Goal: Task Accomplishment & Management: Complete application form

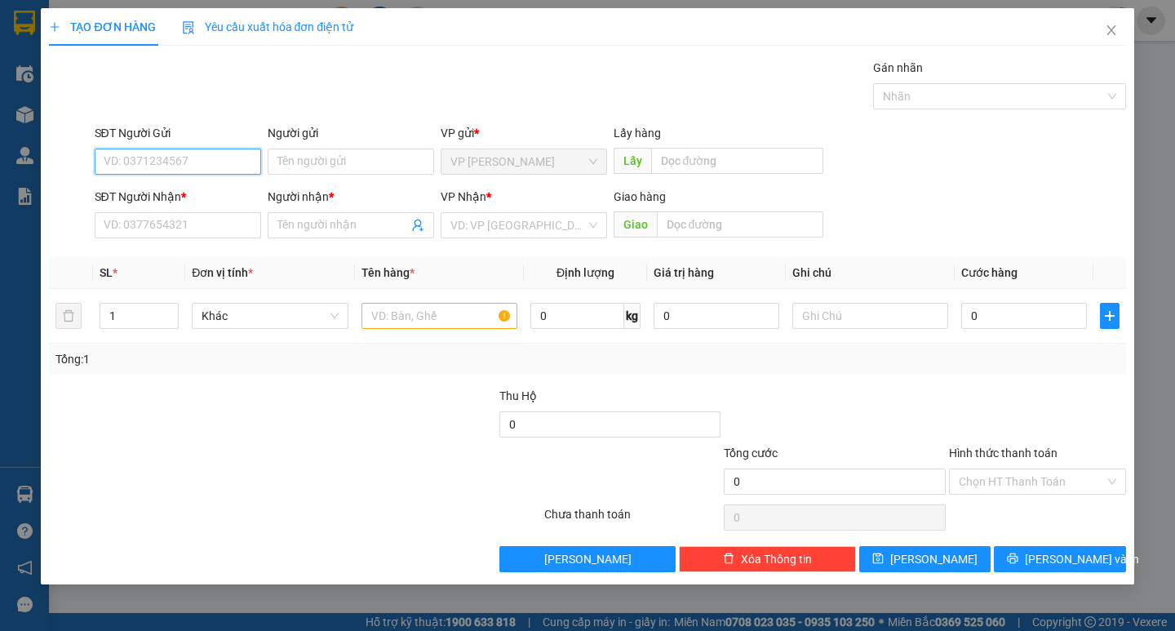
click at [211, 169] on input "SĐT Người Gửi" at bounding box center [178, 162] width 167 height 26
type input "0917575738"
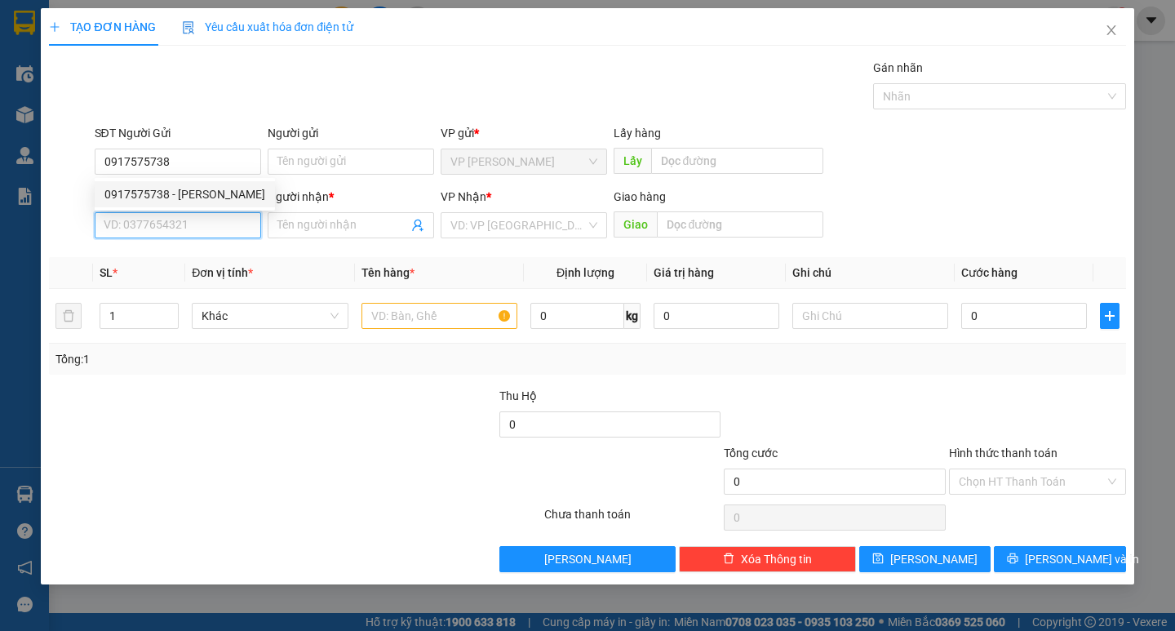
click at [197, 214] on input "SĐT Người Nhận *" at bounding box center [178, 225] width 167 height 26
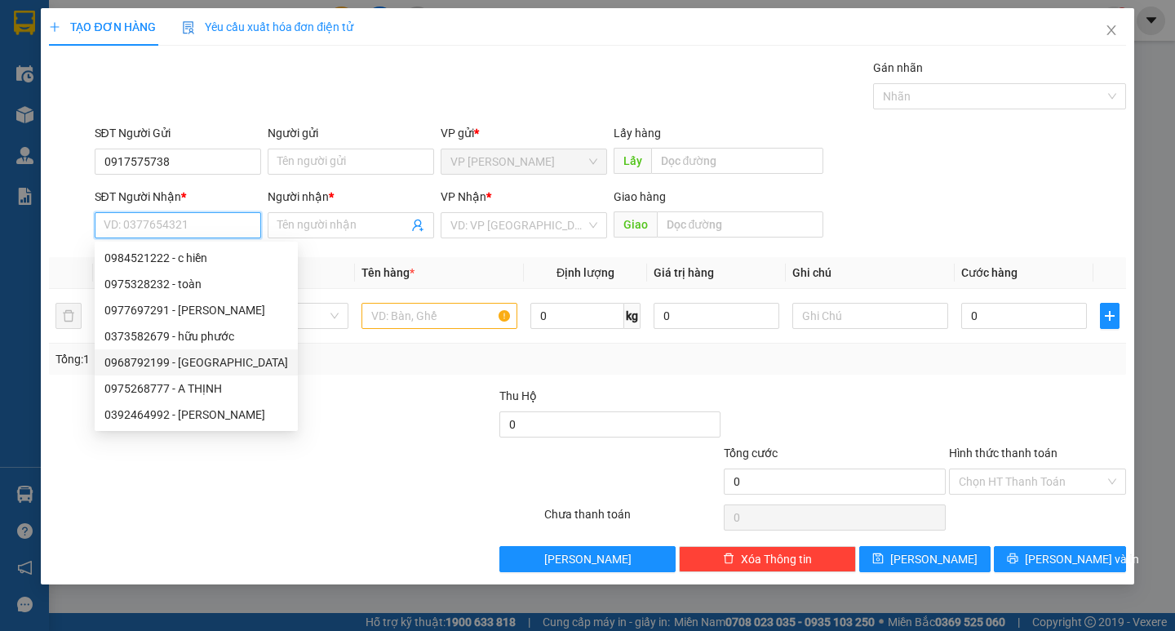
click at [211, 367] on div "0968792199 - [GEOGRAPHIC_DATA]" at bounding box center [196, 362] width 184 height 18
type input "0968792199"
type input "Phú Cường"
type input "Chư Sê"
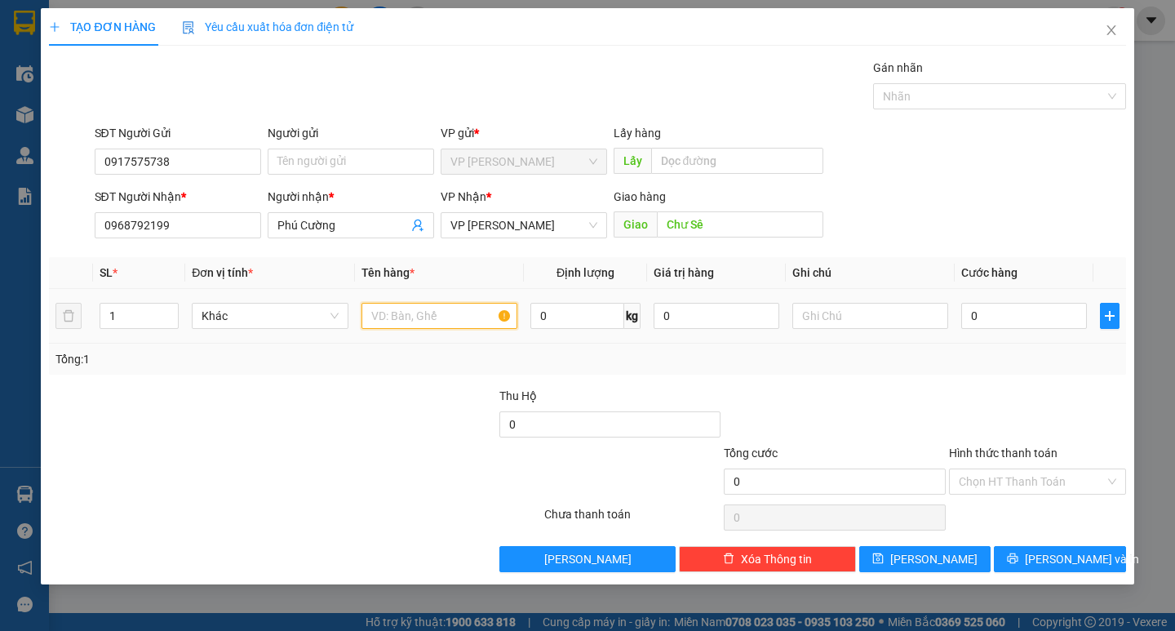
click at [468, 323] on input "text" at bounding box center [440, 316] width 156 height 26
type input "xe satria"
click at [1008, 315] on input "0" at bounding box center [1025, 316] width 126 height 26
type input "6"
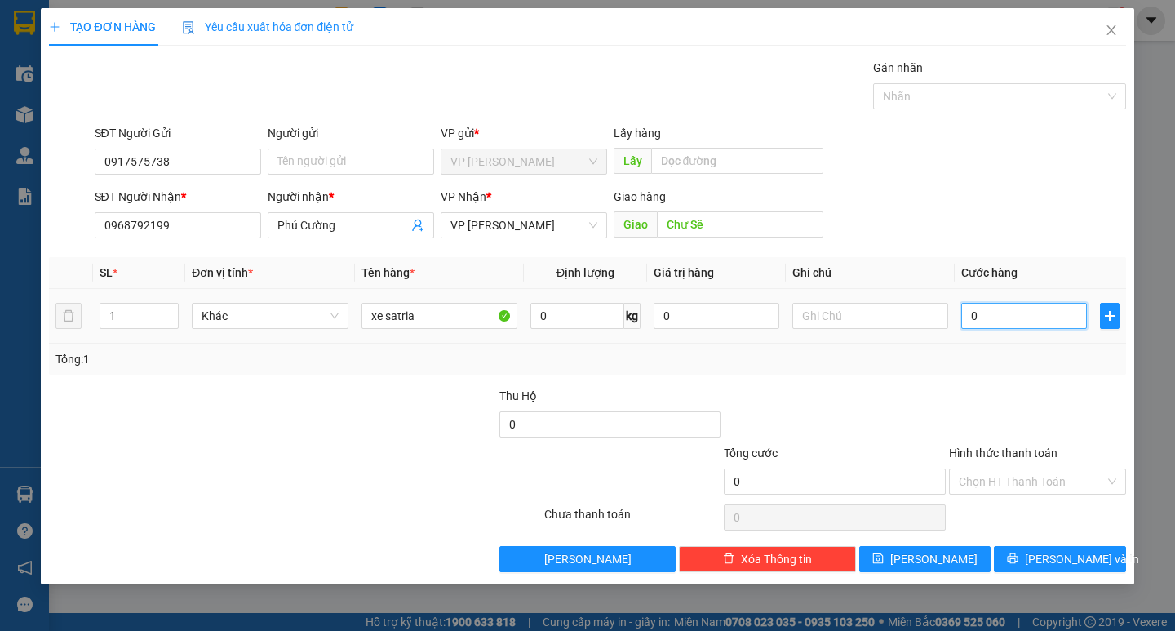
type input "6"
type input "60"
type input "600"
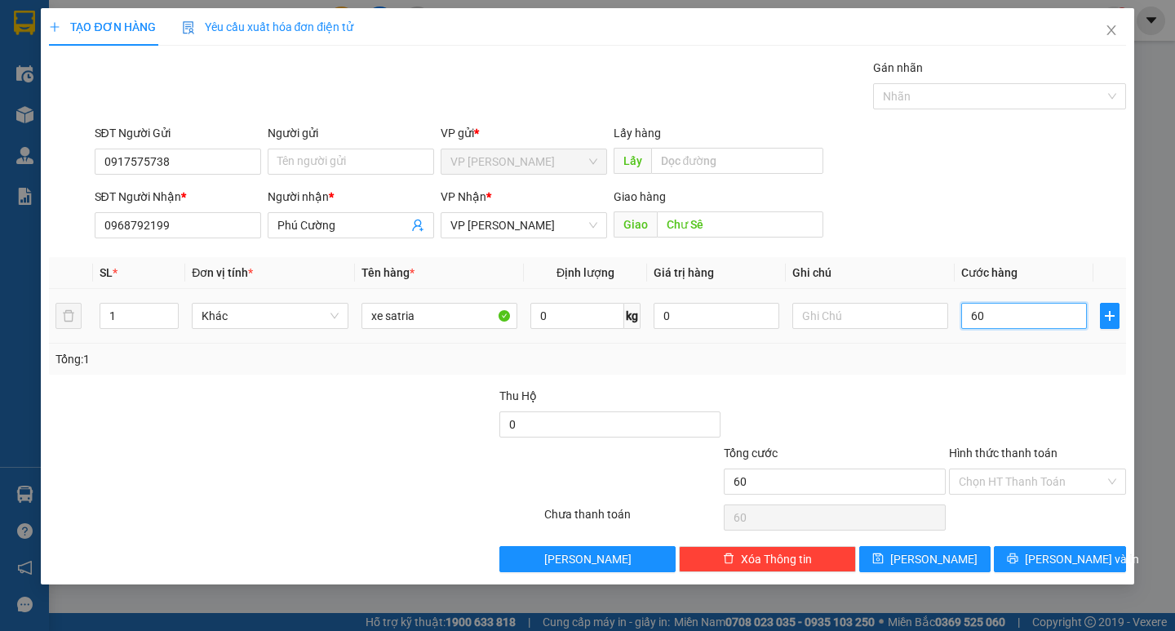
type input "600"
type input "6.000"
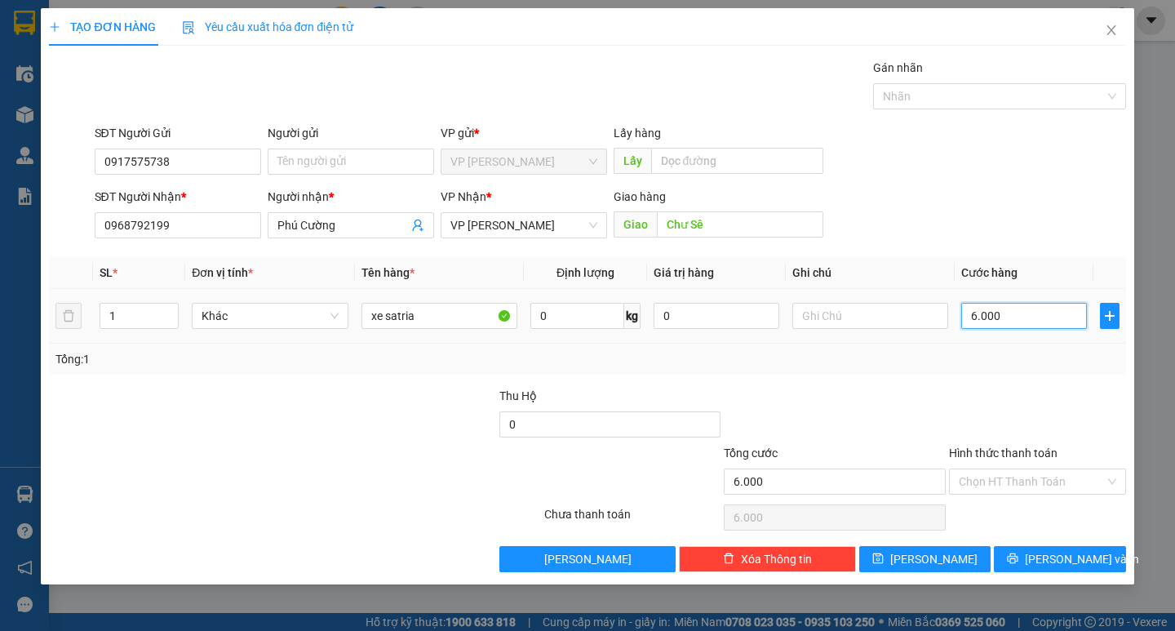
type input "60.000"
type input "600.000"
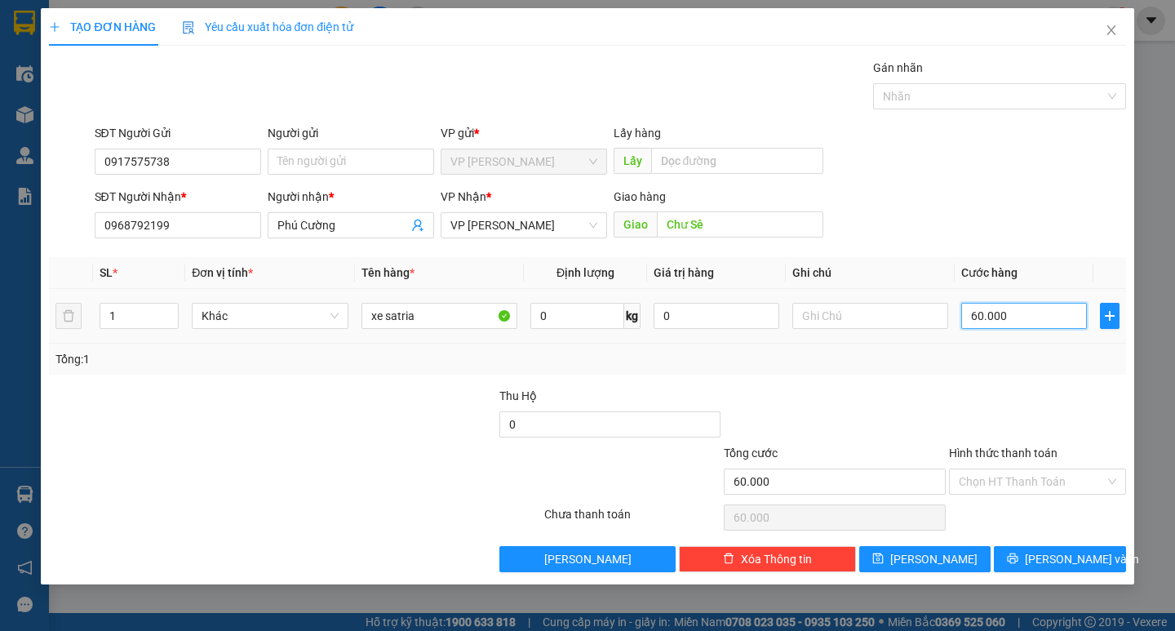
type input "600.000"
click at [1026, 569] on button "[PERSON_NAME] và In" at bounding box center [1059, 559] width 131 height 26
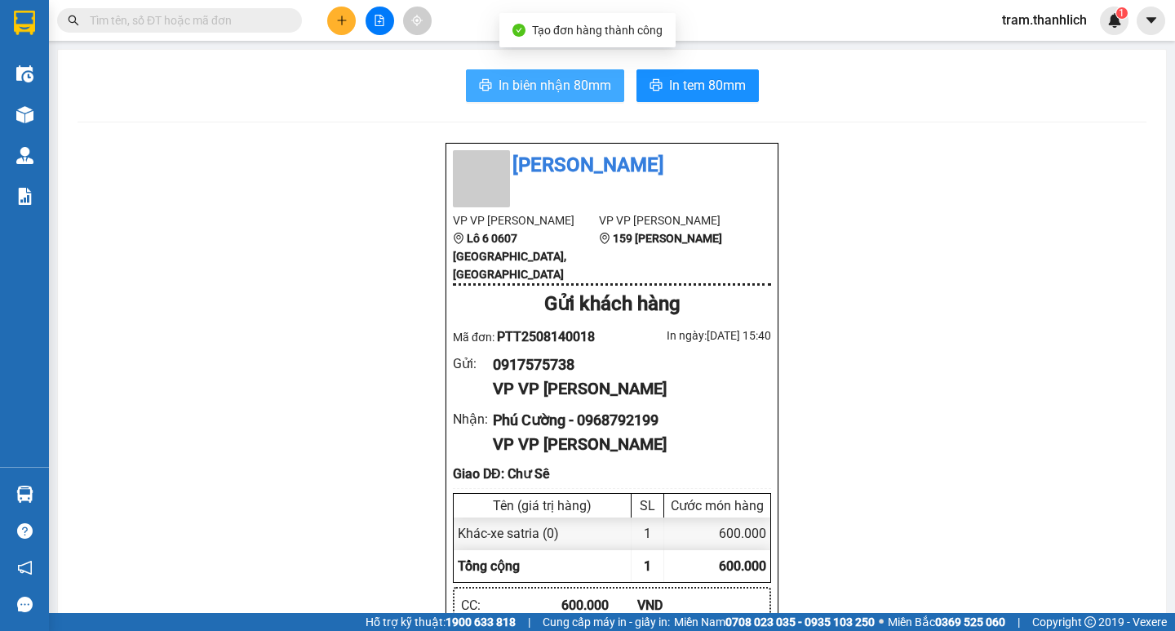
click at [566, 74] on button "In biên nhận 80mm" at bounding box center [545, 85] width 158 height 33
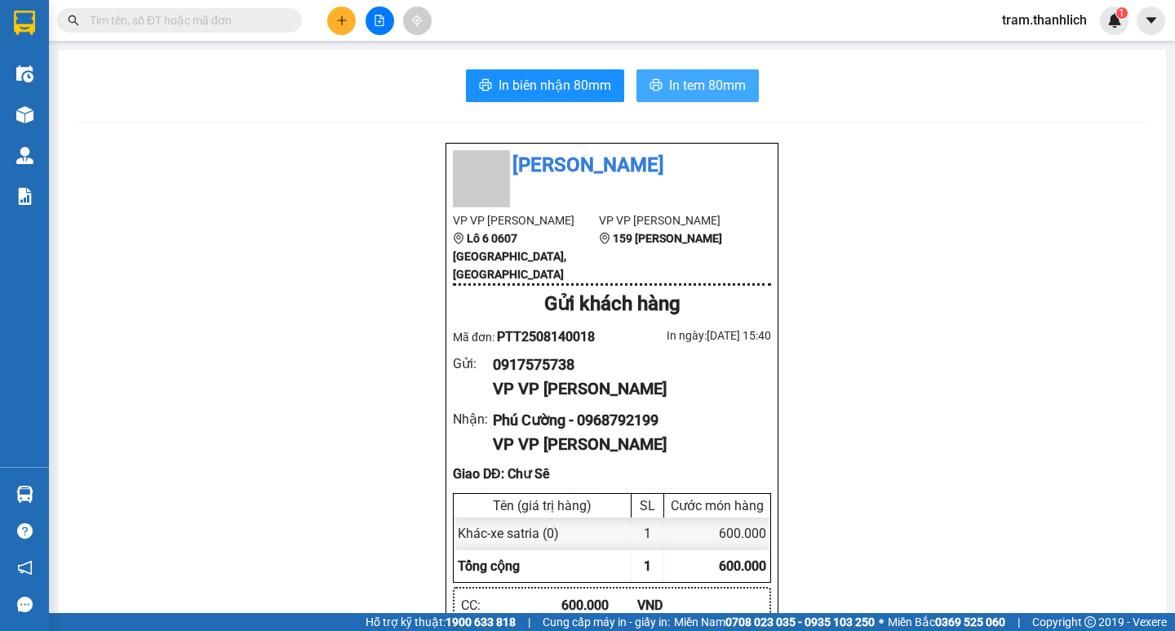
click at [699, 83] on span "In tem 80mm" at bounding box center [707, 85] width 77 height 20
click at [362, 29] on div at bounding box center [379, 21] width 122 height 29
click at [344, 27] on button at bounding box center [341, 21] width 29 height 29
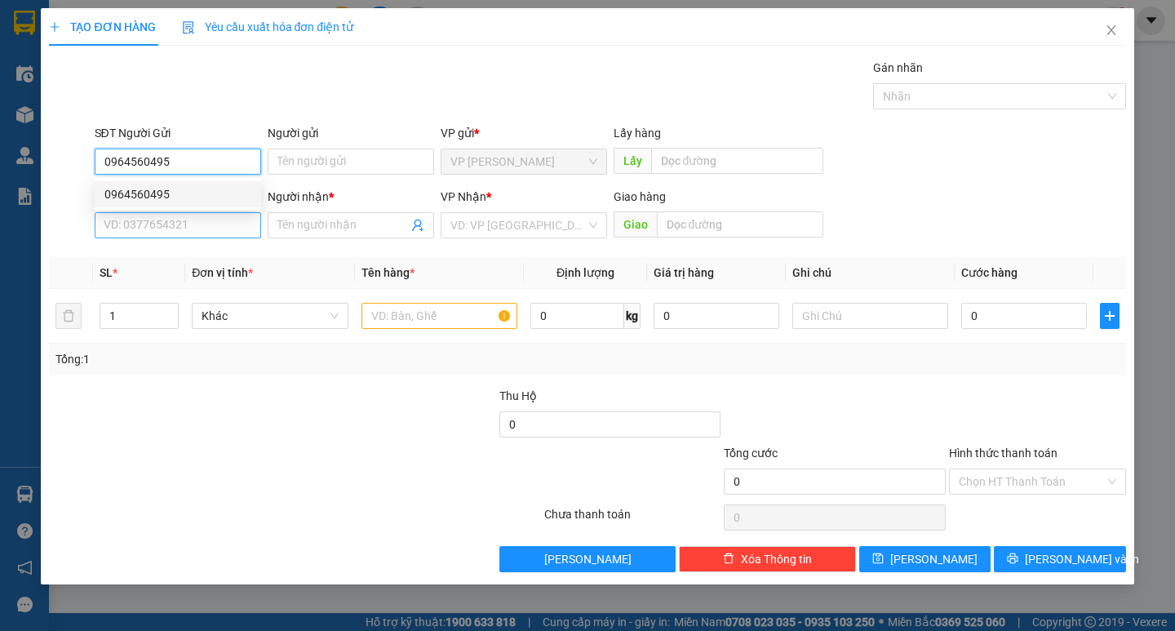
type input "0964560495"
click at [208, 229] on input "SĐT Người Nhận *" at bounding box center [178, 225] width 167 height 26
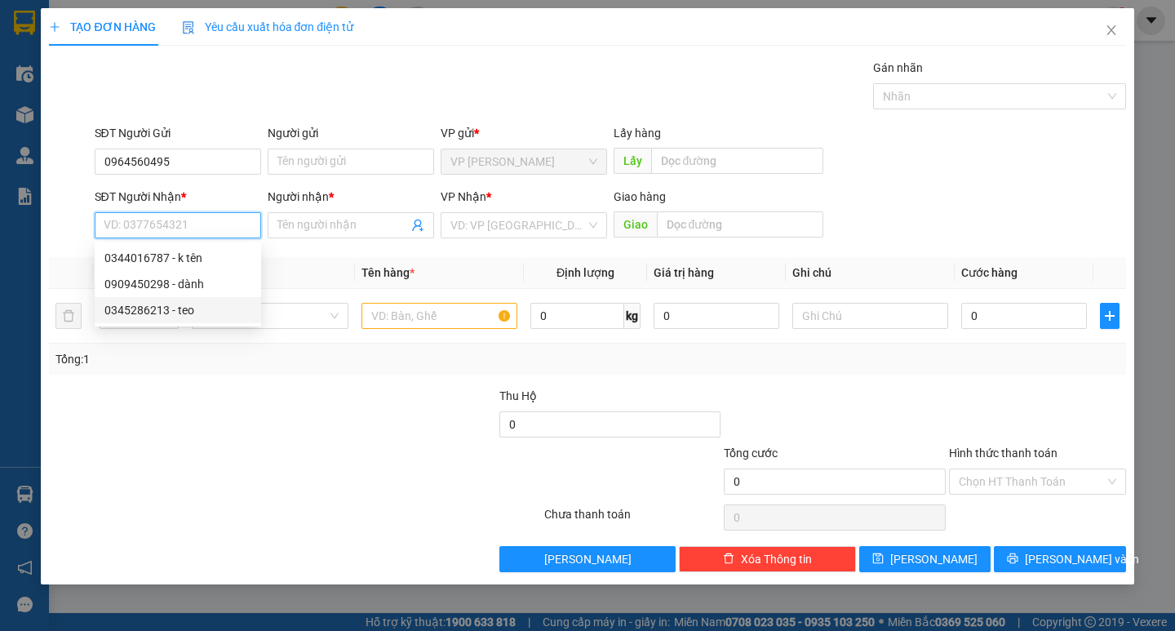
click at [198, 299] on div "0345286213 - teo" at bounding box center [178, 310] width 167 height 26
type input "0345286213"
type input "teo"
type input "cam lâm"
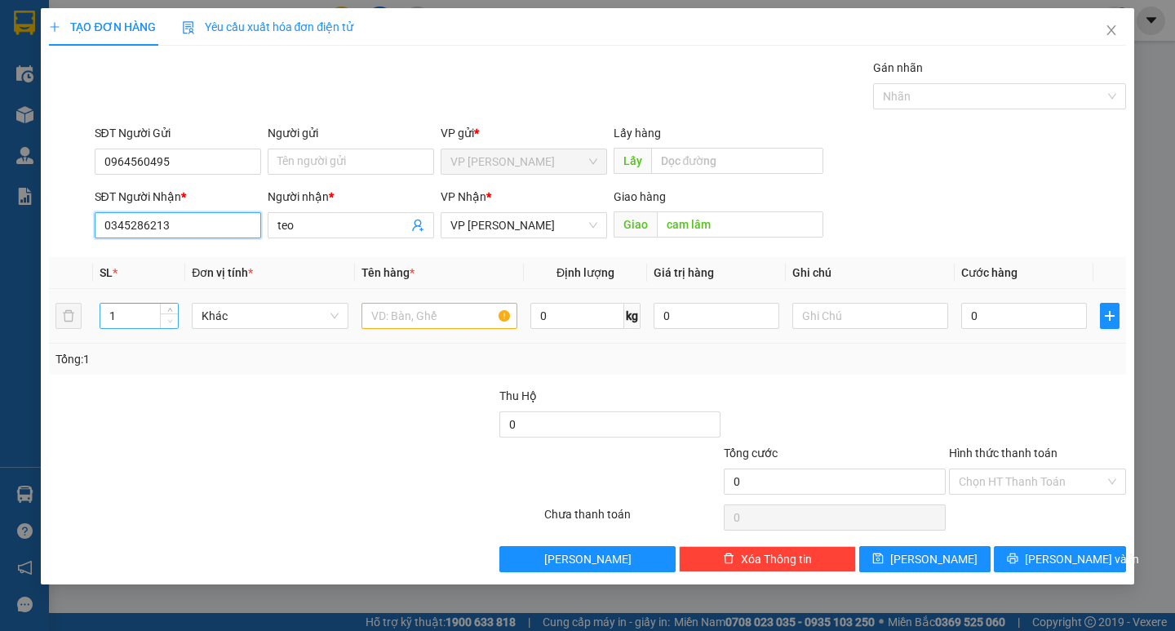
click at [170, 313] on span "Decrease Value" at bounding box center [169, 320] width 18 height 15
click at [171, 304] on span "Increase Value" at bounding box center [169, 311] width 18 height 15
type input "5"
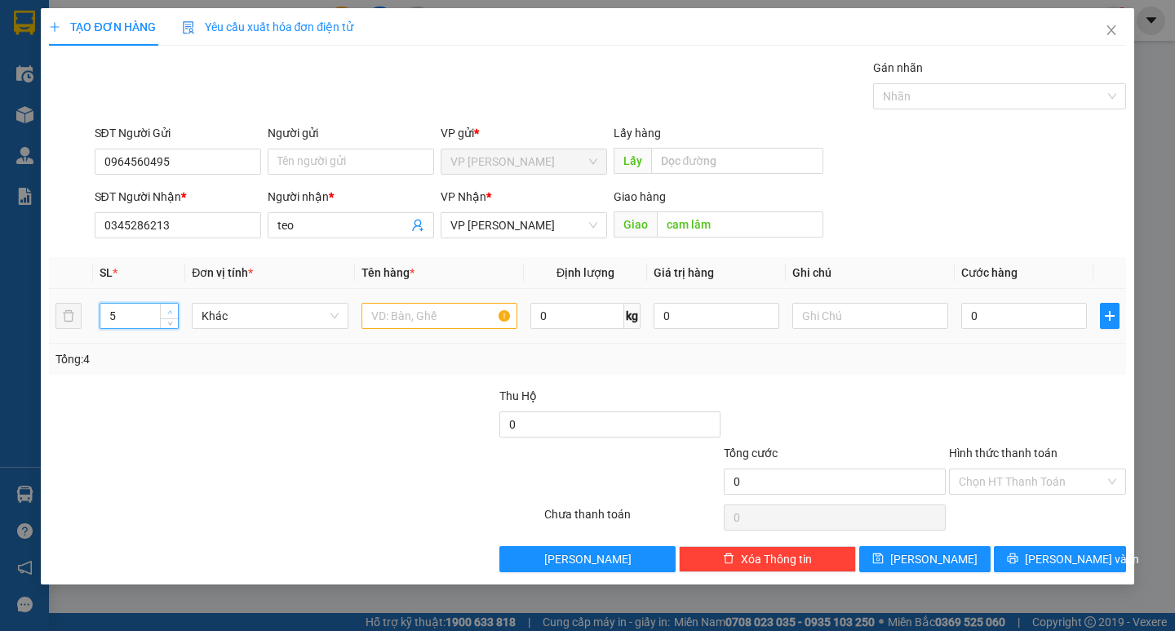
click at [171, 304] on span "Increase Value" at bounding box center [169, 311] width 18 height 15
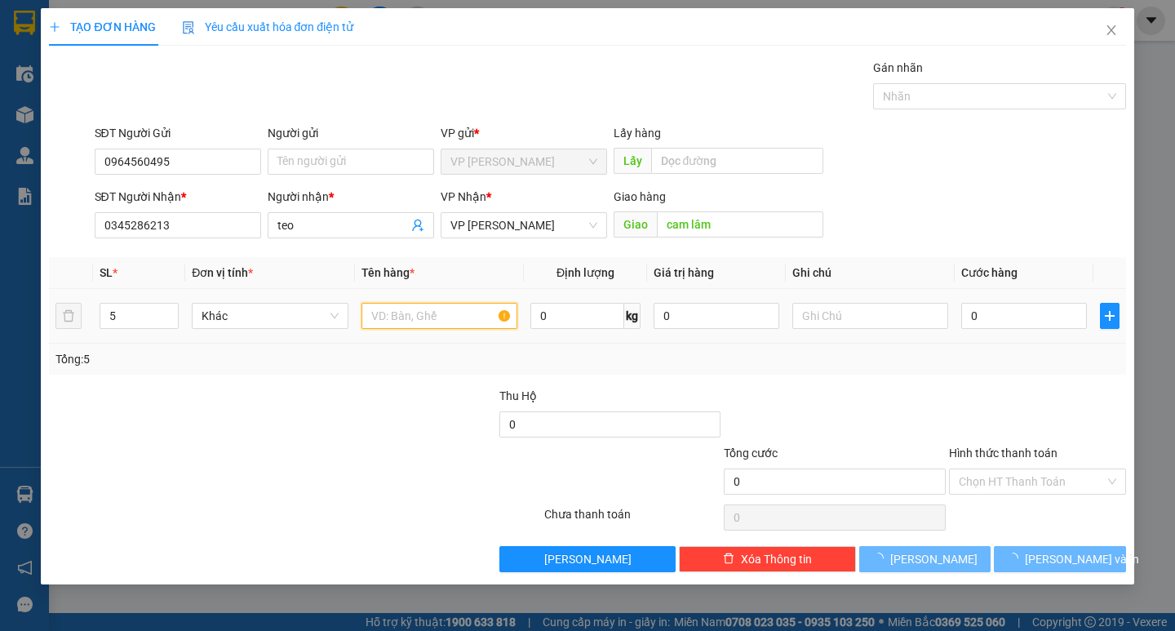
click at [477, 318] on input "text" at bounding box center [440, 316] width 156 height 26
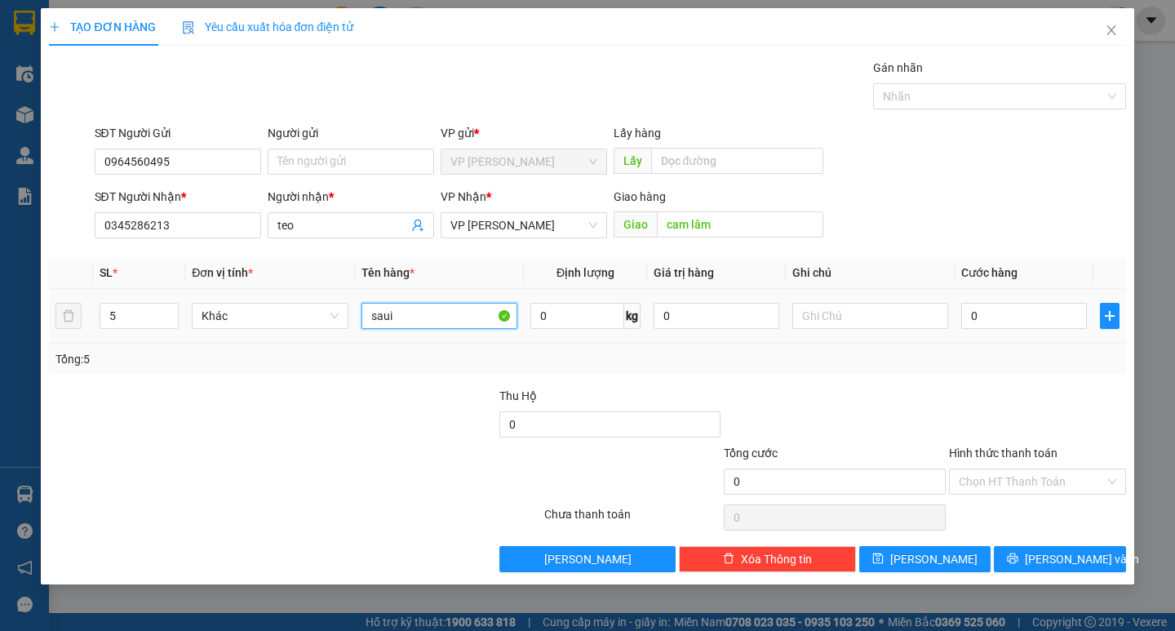
type input "saui"
click at [838, 331] on div at bounding box center [871, 316] width 156 height 33
click at [841, 295] on td at bounding box center [870, 316] width 169 height 55
click at [825, 314] on input "text" at bounding box center [871, 316] width 156 height 26
type input "thtung giấy"
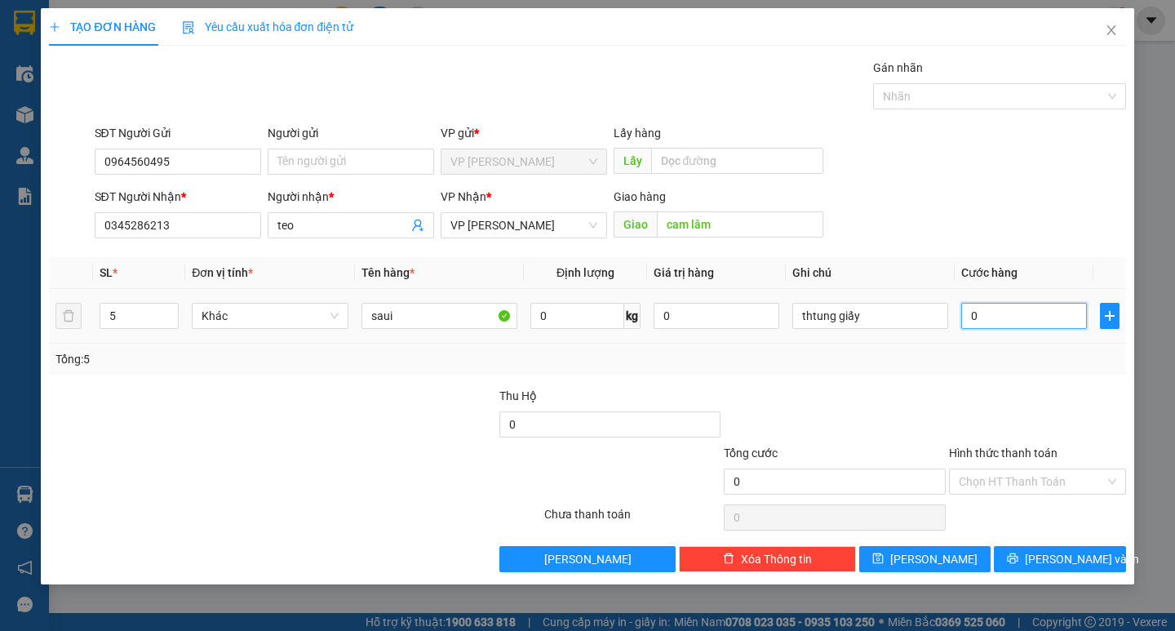
click at [1025, 317] on input "0" at bounding box center [1025, 316] width 126 height 26
type input "2"
type input "25"
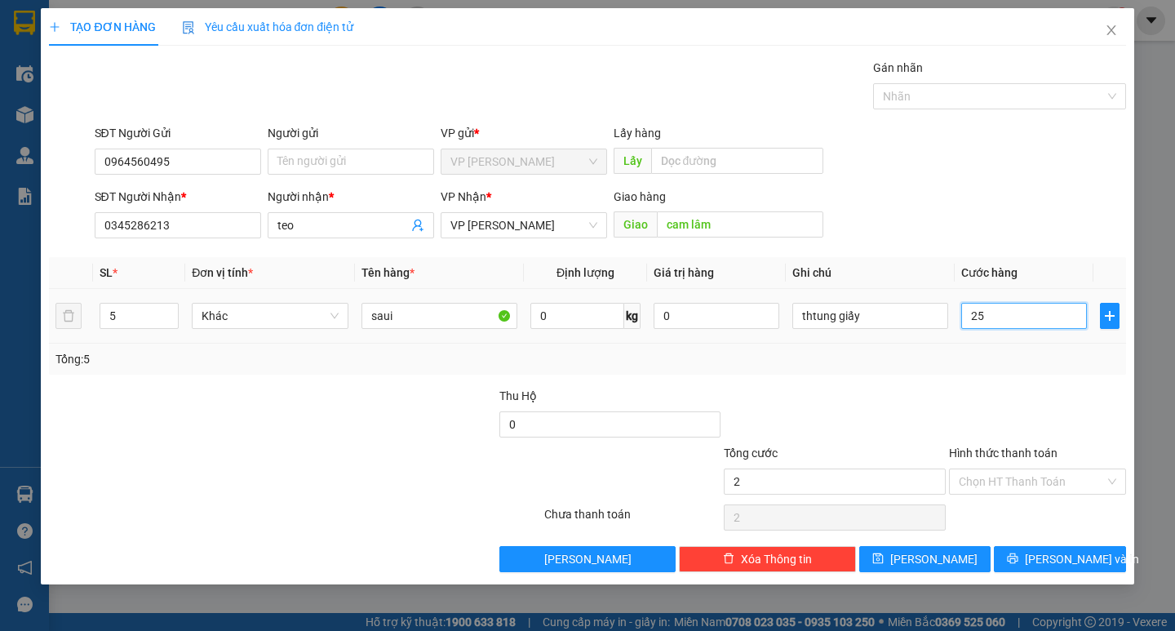
type input "25"
type input "250"
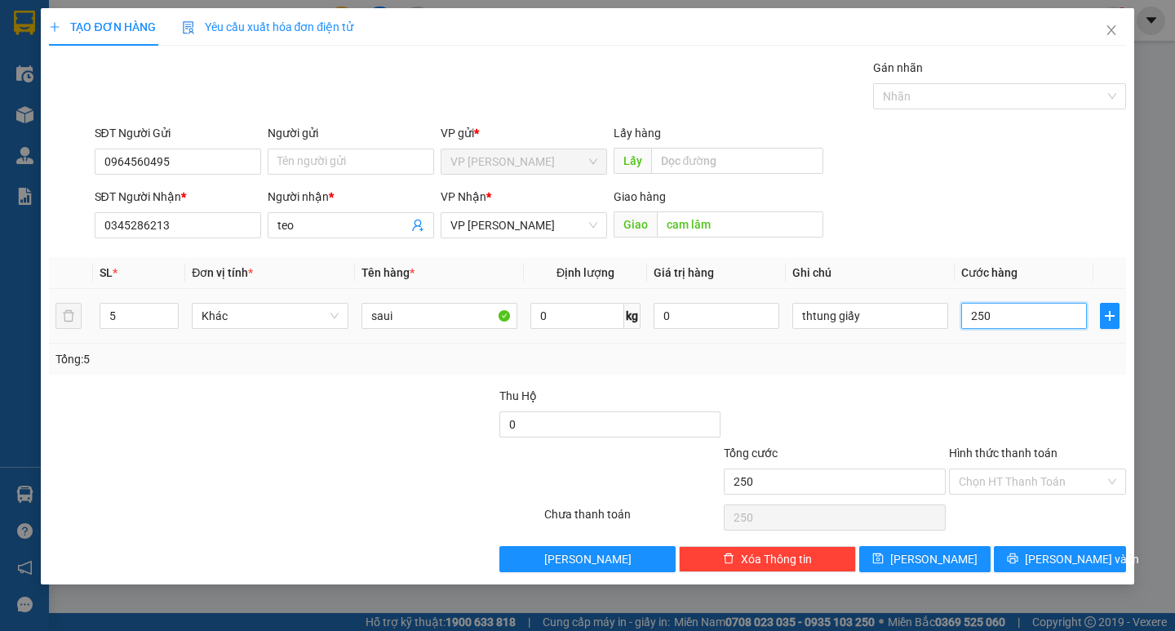
type input "2.500"
type input "25.000"
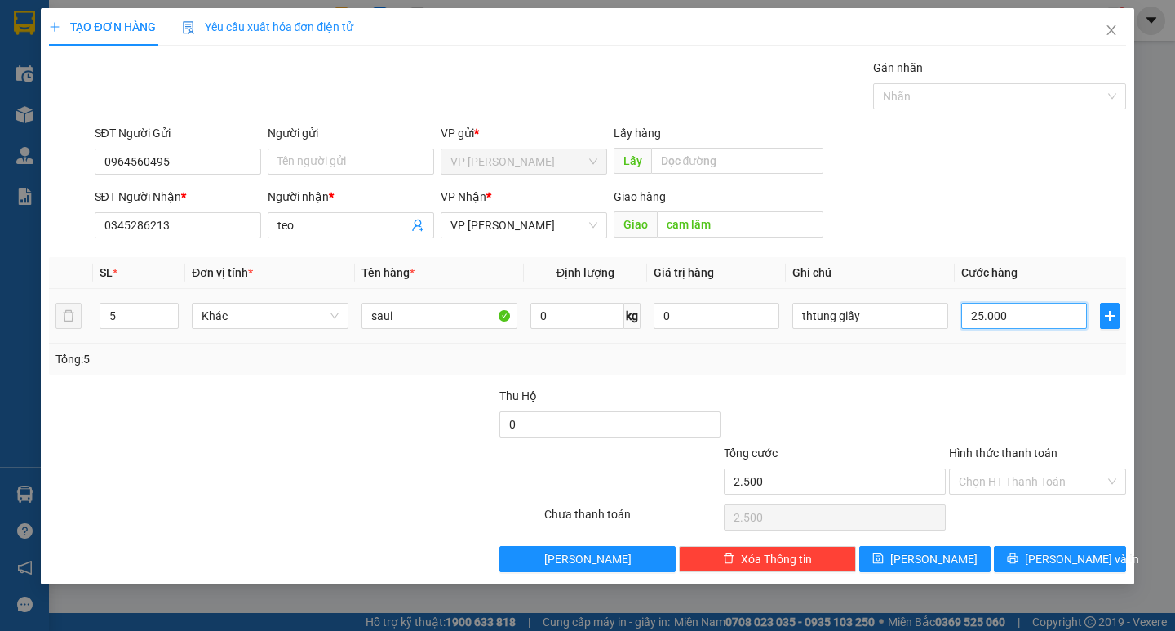
type input "25.000"
type input "250.000"
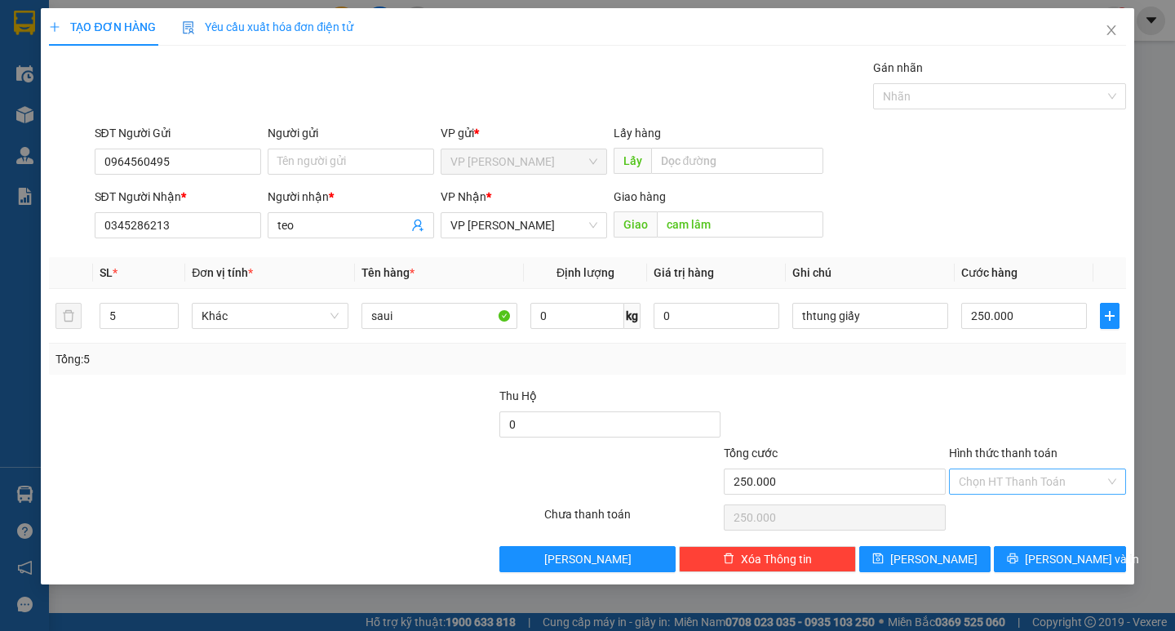
click at [1011, 469] on div "Hình thức thanh toán Chọn HT Thanh Toán" at bounding box center [1037, 472] width 177 height 57
click at [1014, 478] on input "Hình thức thanh toán" at bounding box center [1032, 481] width 146 height 24
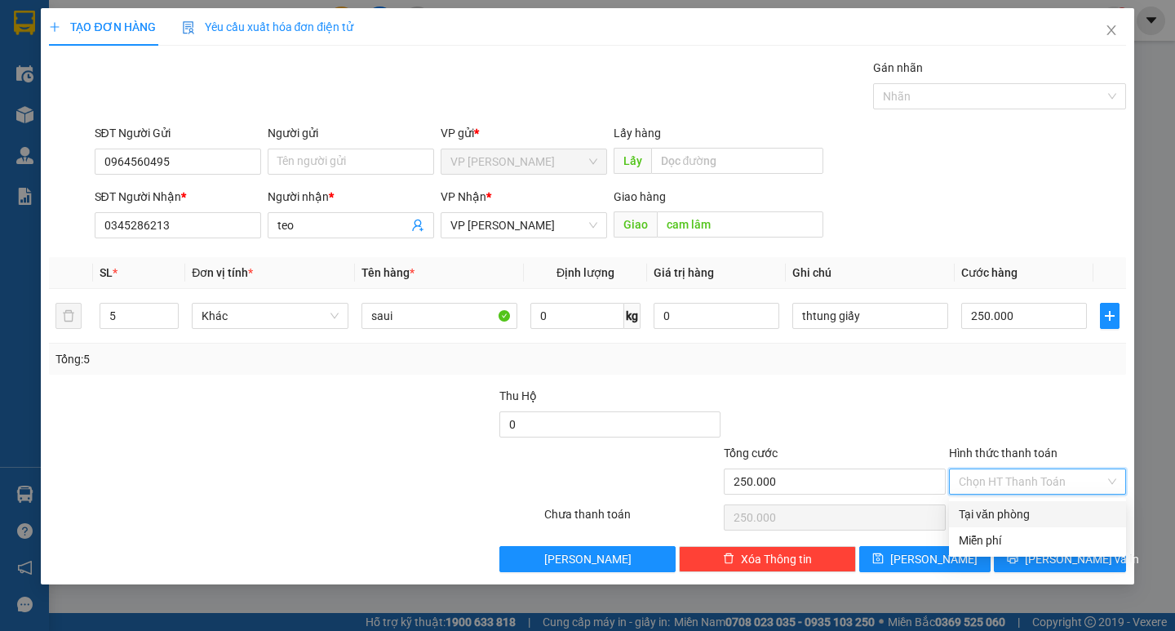
click at [1015, 506] on div "Tại văn phòng" at bounding box center [1038, 514] width 158 height 18
type input "0"
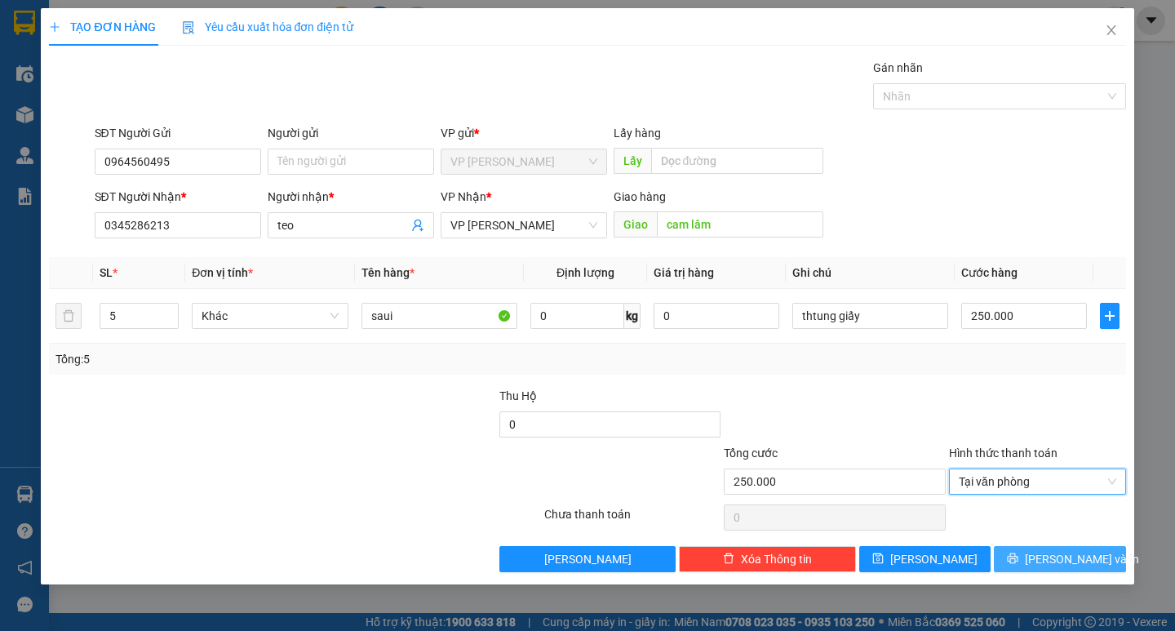
click at [1022, 547] on button "[PERSON_NAME] và In" at bounding box center [1059, 559] width 131 height 26
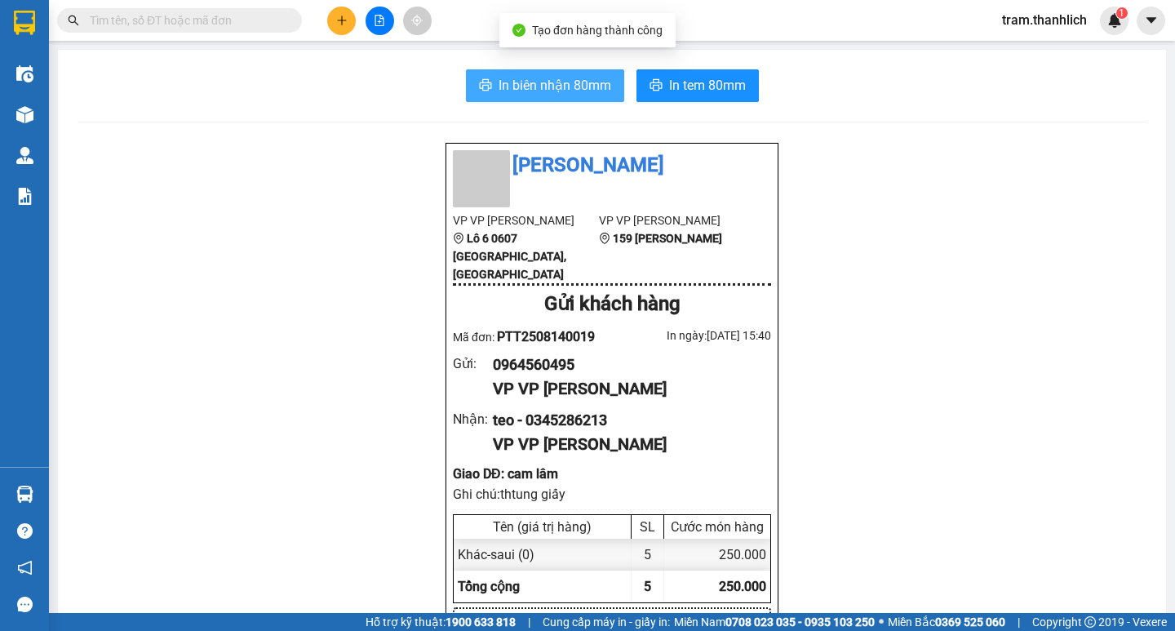
click at [531, 78] on span "In biên nhận 80mm" at bounding box center [555, 85] width 113 height 20
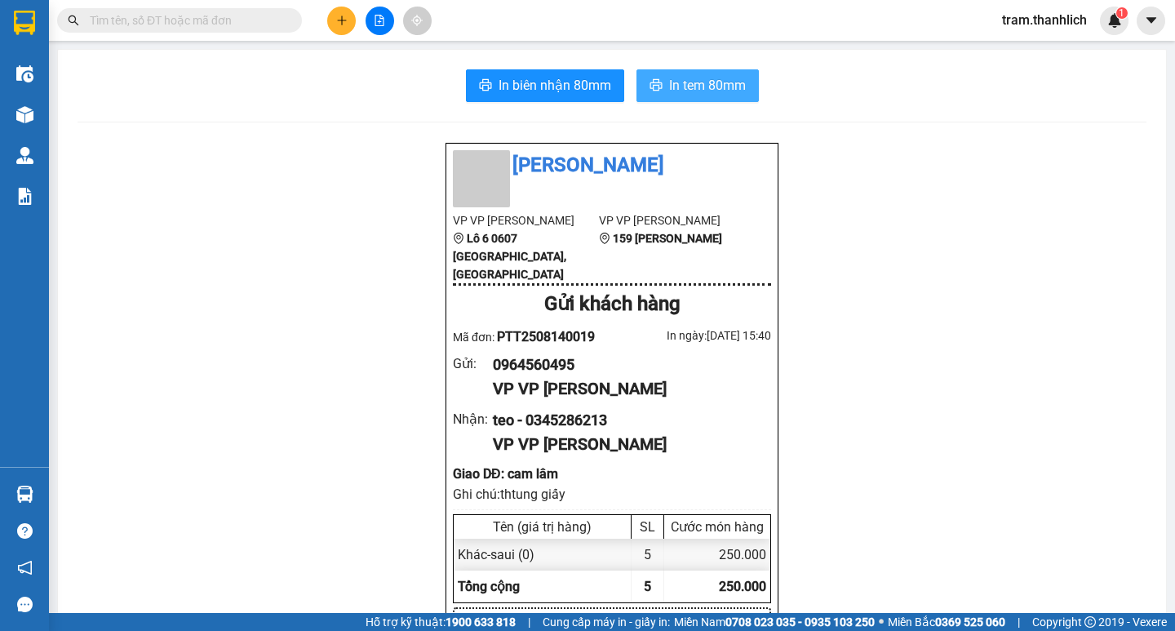
click at [699, 81] on span "In tem 80mm" at bounding box center [707, 85] width 77 height 20
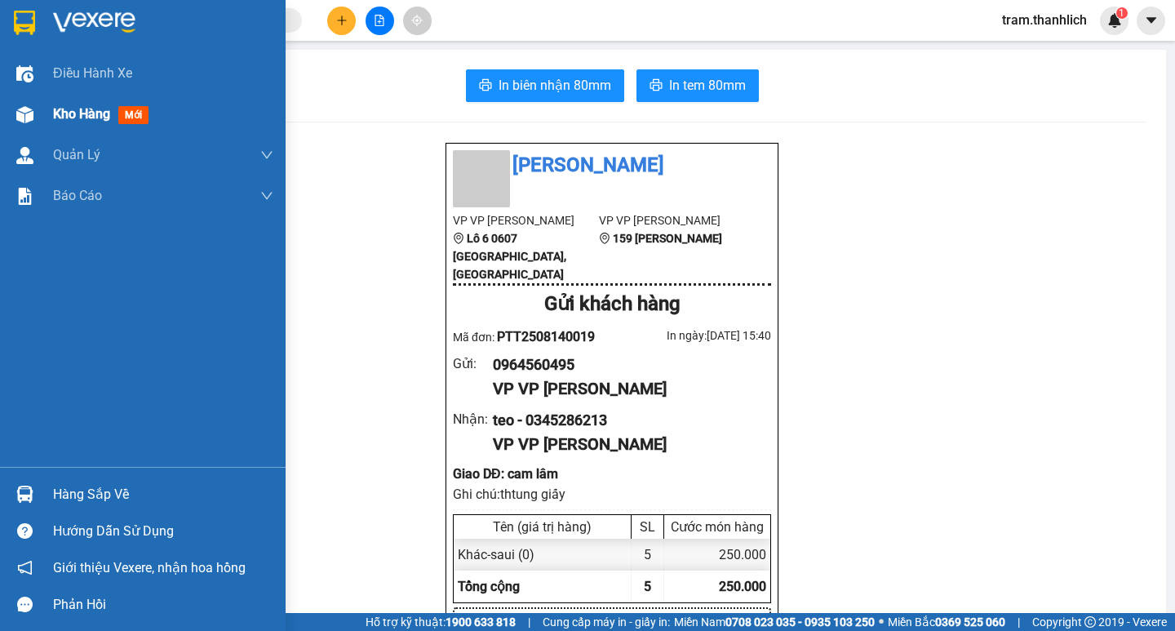
click at [85, 118] on span "Kho hàng" at bounding box center [81, 114] width 57 height 16
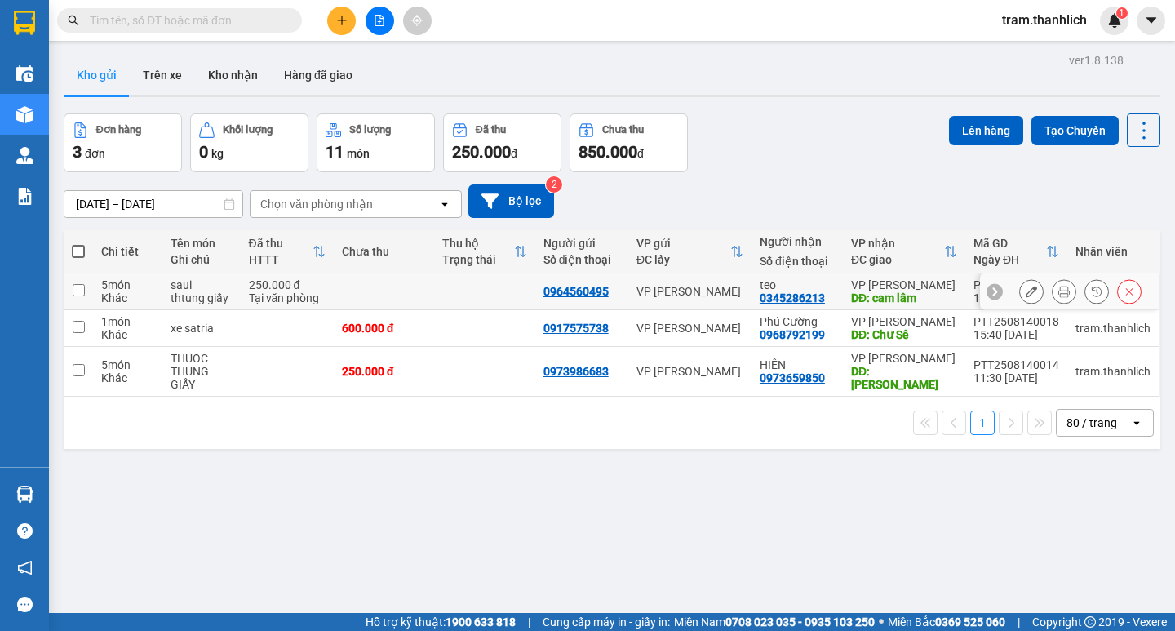
click at [1006, 294] on div at bounding box center [1070, 291] width 180 height 37
click at [1026, 287] on icon at bounding box center [1031, 291] width 11 height 11
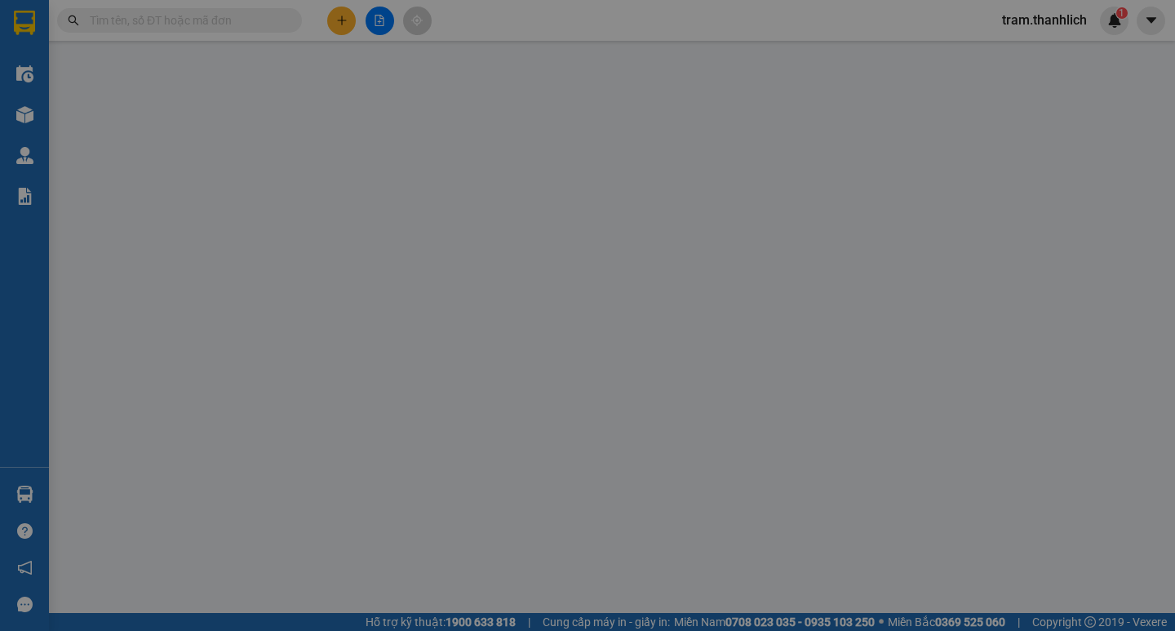
type input "0964560495"
type input "0345286213"
type input "cam lâm"
type input "250.000"
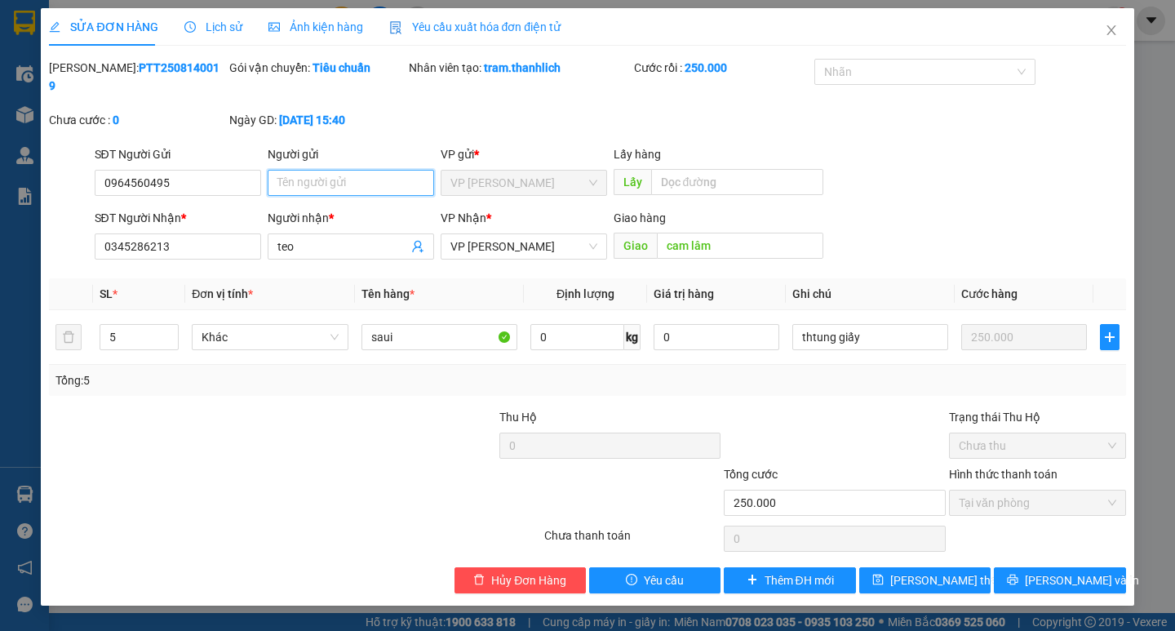
click at [388, 170] on input "Người gửi" at bounding box center [351, 183] width 167 height 26
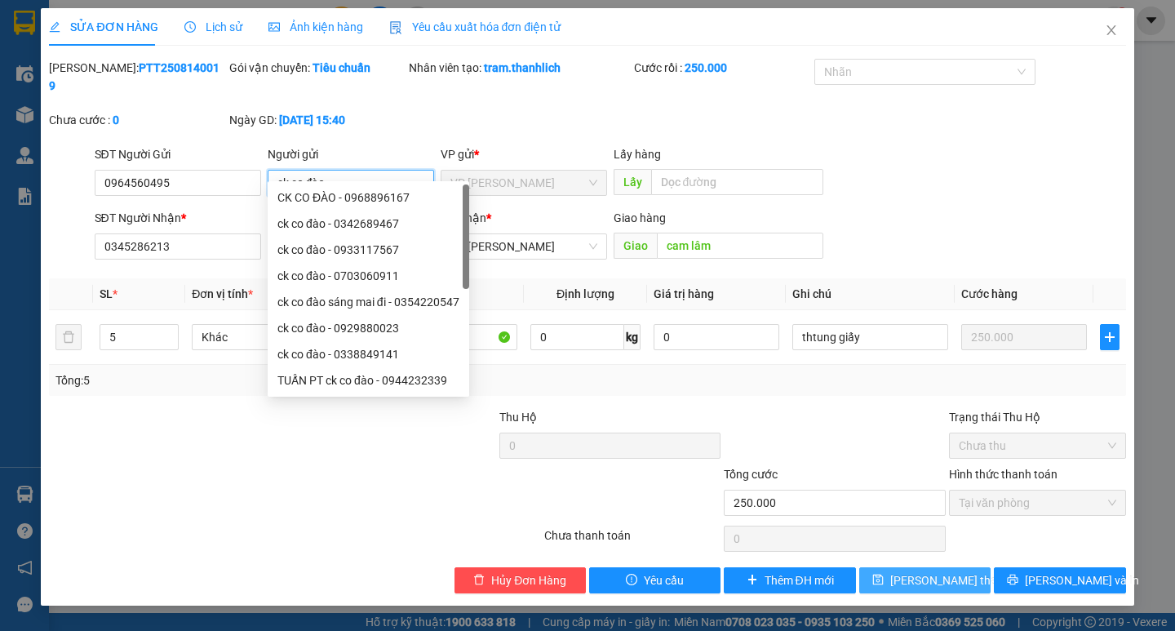
type input "ck co đào"
click at [900, 562] on div "Total Paid Fee 250.000 Total UnPaid Fee 0 Cash Collection Total Fee Mã ĐH: PTT2…" at bounding box center [587, 326] width 1077 height 535
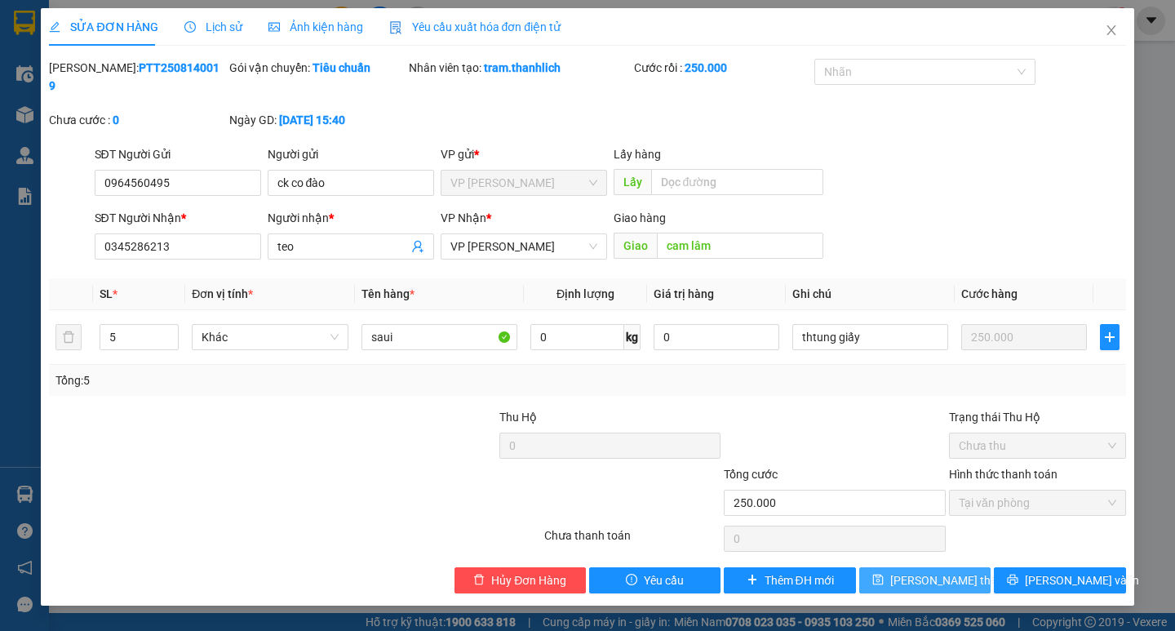
click at [900, 567] on button "[PERSON_NAME] thay đổi" at bounding box center [925, 580] width 131 height 26
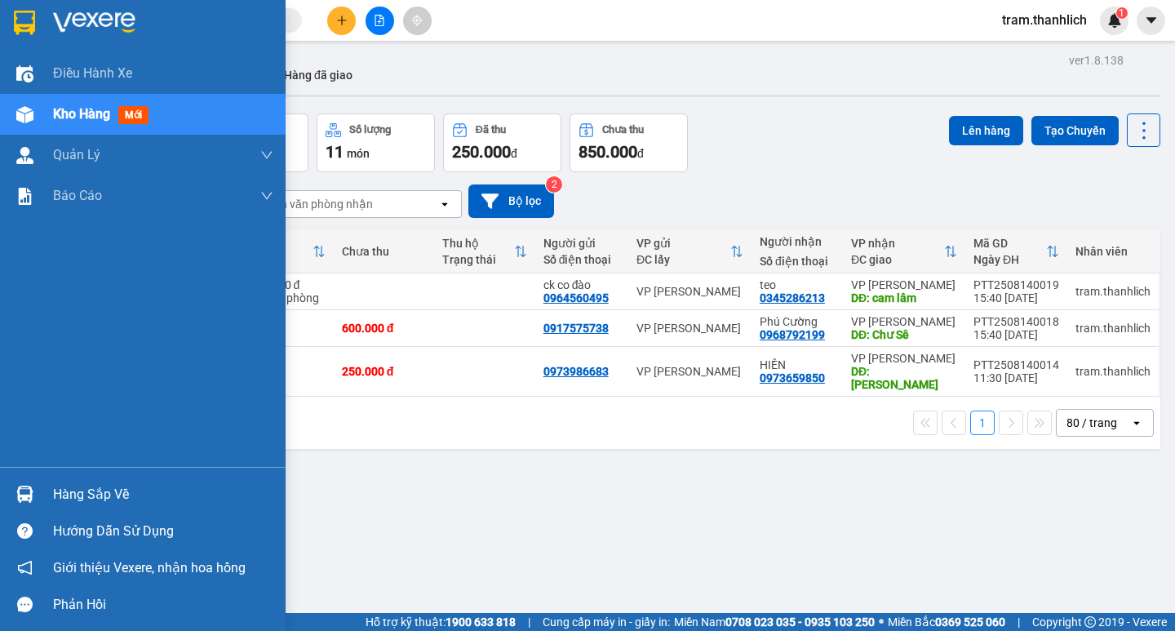
drag, startPoint x: 53, startPoint y: 128, endPoint x: 63, endPoint y: 116, distance: 15.7
click at [55, 128] on div "Kho hàng mới" at bounding box center [163, 114] width 220 height 41
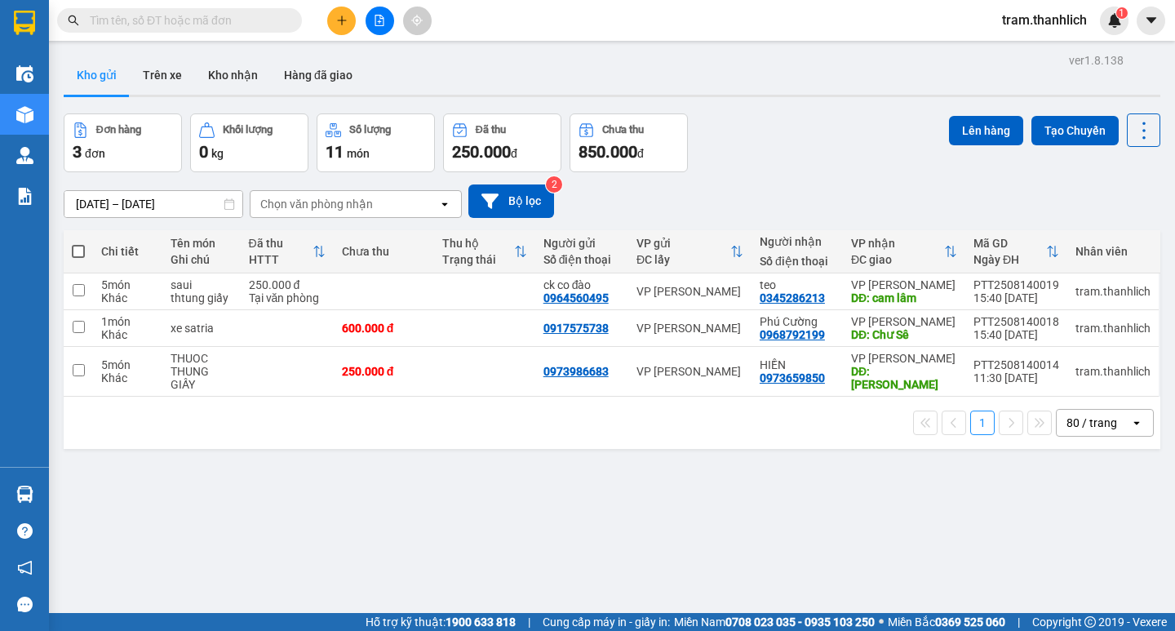
click at [340, 26] on button at bounding box center [341, 21] width 29 height 29
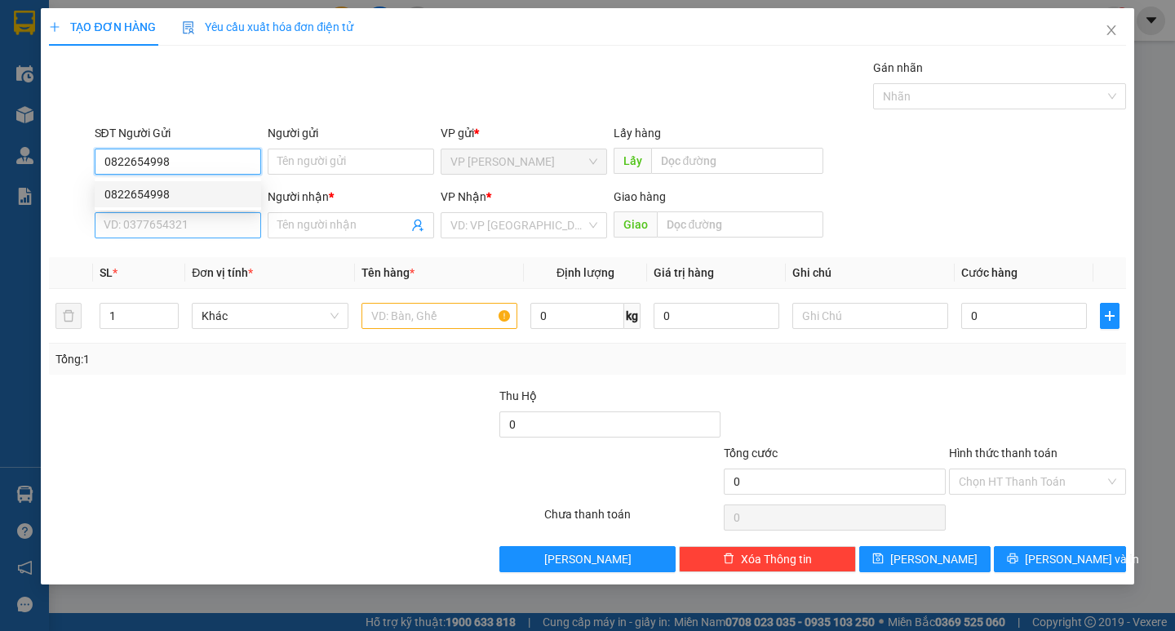
type input "0822654998"
click at [123, 217] on input "SĐT Người Nhận *" at bounding box center [178, 225] width 167 height 26
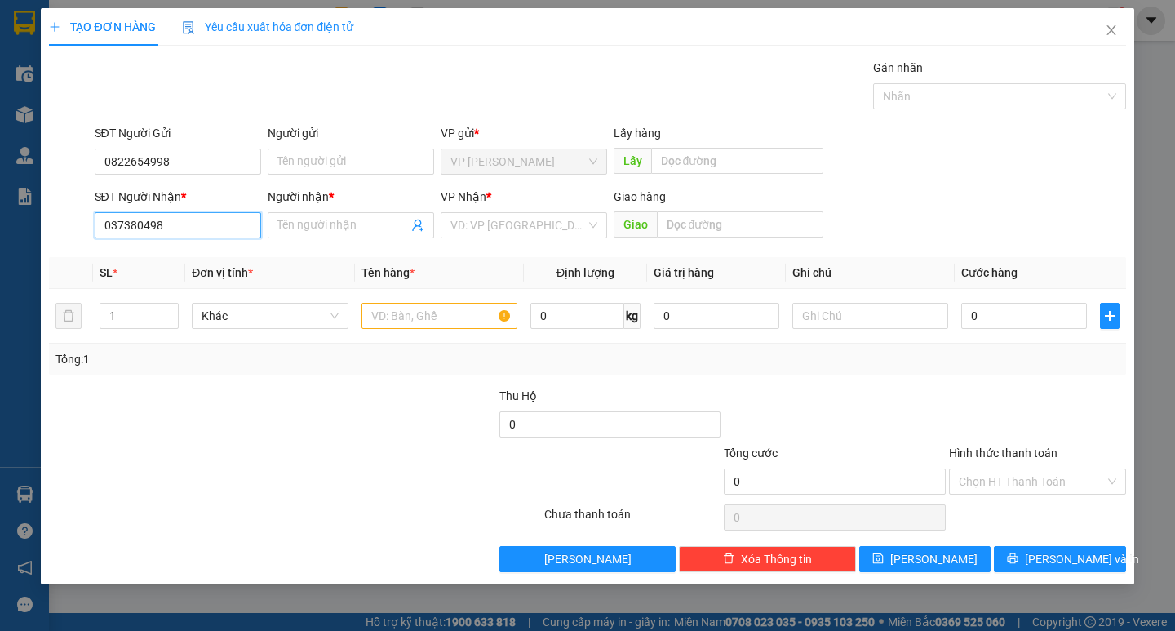
type input "0373804981"
click at [164, 252] on div "0373804981 - ĐỒNG VĂN THÀNH" at bounding box center [190, 258] width 172 height 18
type input "ĐỒNG VĂN THÀNH"
type input "[GEOGRAPHIC_DATA] ([GEOGRAPHIC_DATA])"
type input "0373804981"
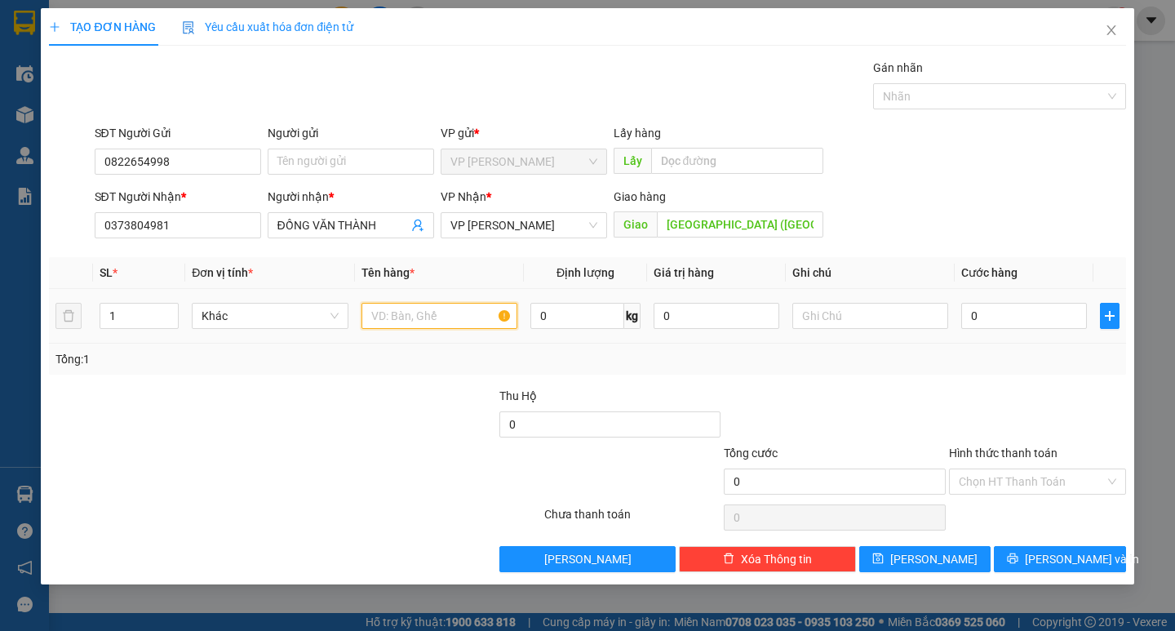
click at [478, 312] on input "text" at bounding box center [440, 316] width 156 height 26
type input "hs"
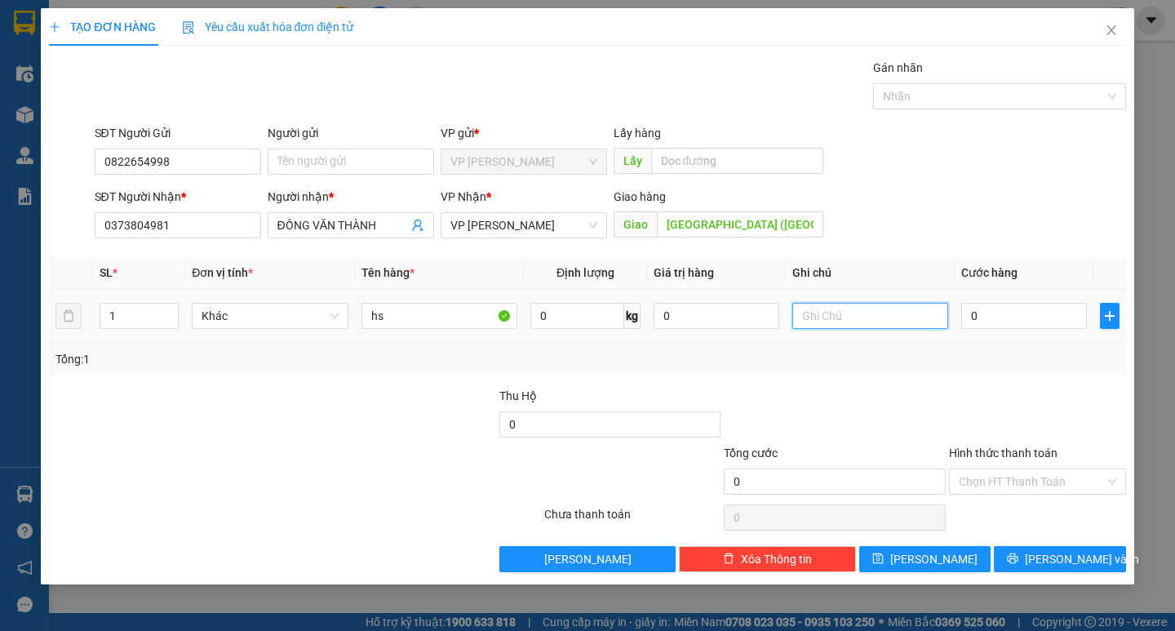
click at [881, 316] on input "text" at bounding box center [871, 316] width 156 height 26
type input "thung xốp"
click at [1059, 327] on input "0" at bounding box center [1025, 316] width 126 height 26
type input "1"
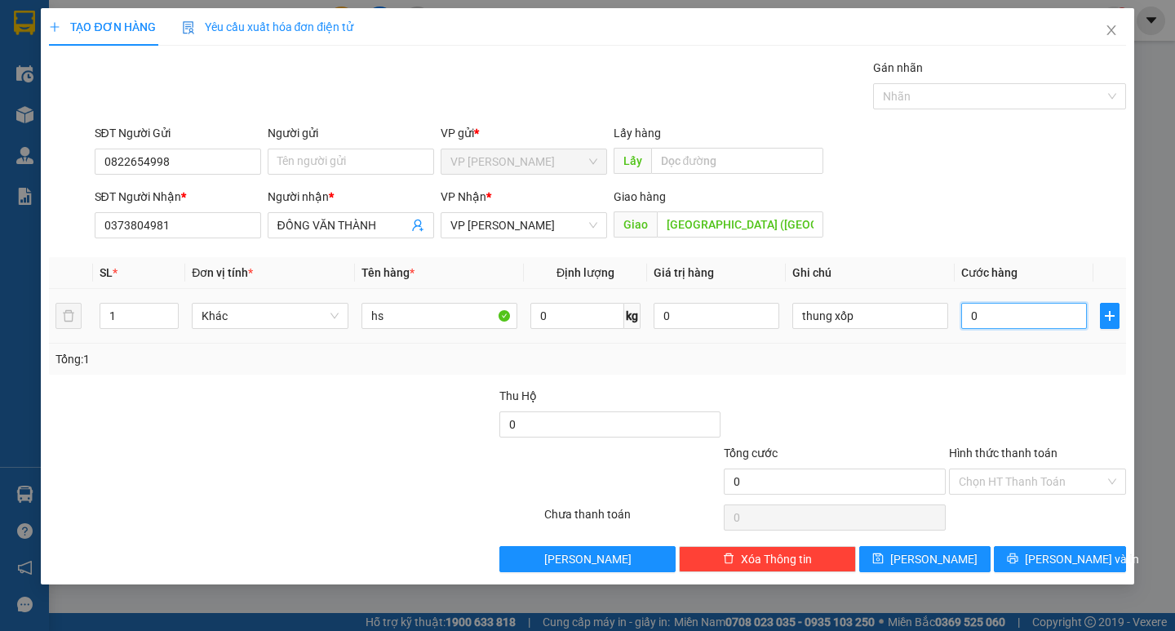
type input "1"
type input "10"
type input "100"
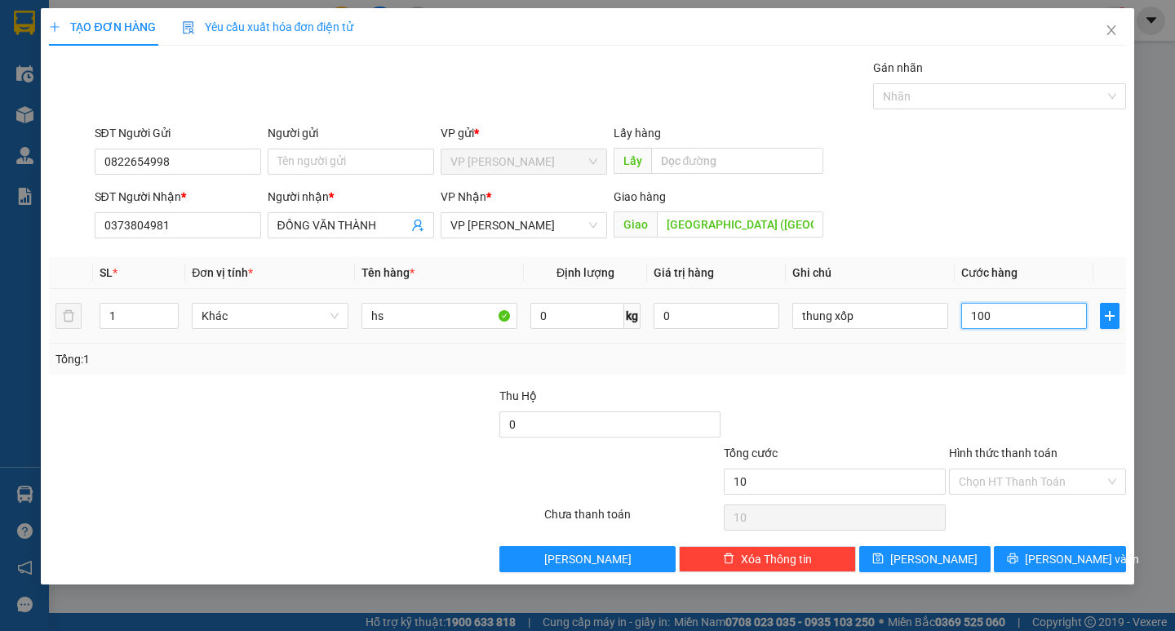
type input "100"
type input "1.000"
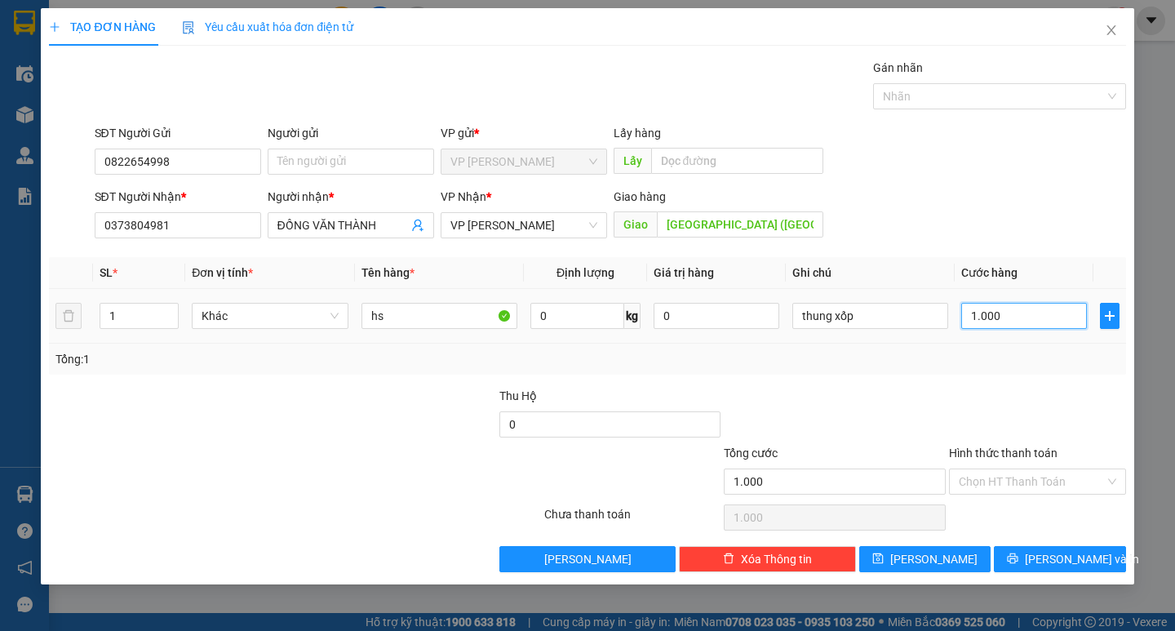
type input "10.000"
type input "100.000"
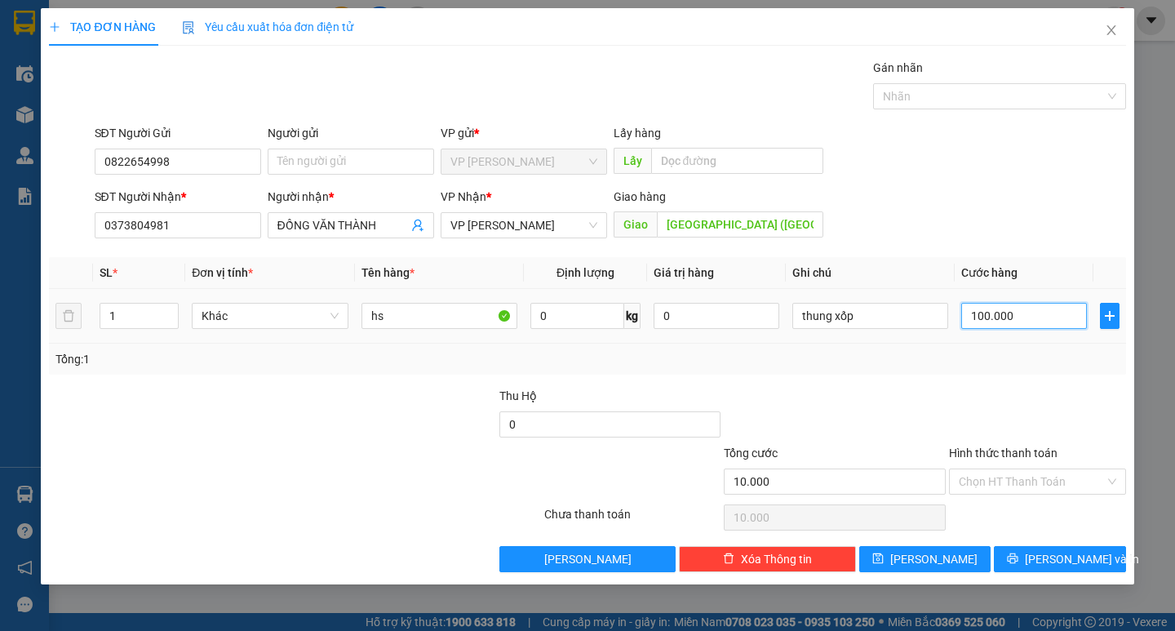
type input "100.000"
click at [1052, 546] on button "[PERSON_NAME] và In" at bounding box center [1059, 559] width 131 height 26
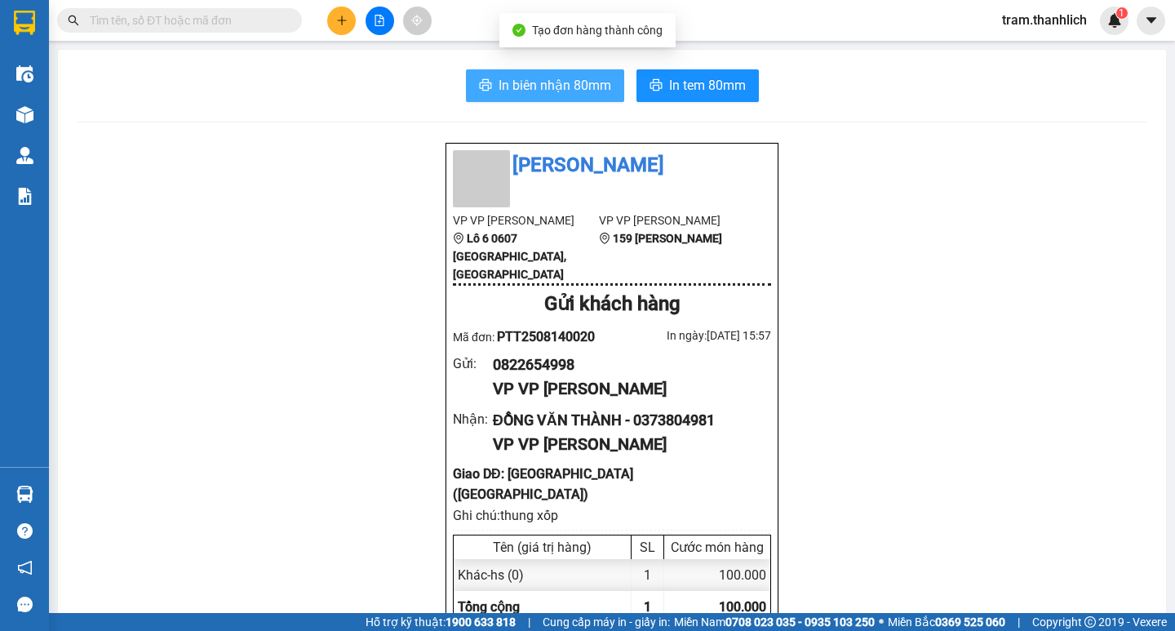
click at [570, 95] on span "In biên nhận 80mm" at bounding box center [555, 85] width 113 height 20
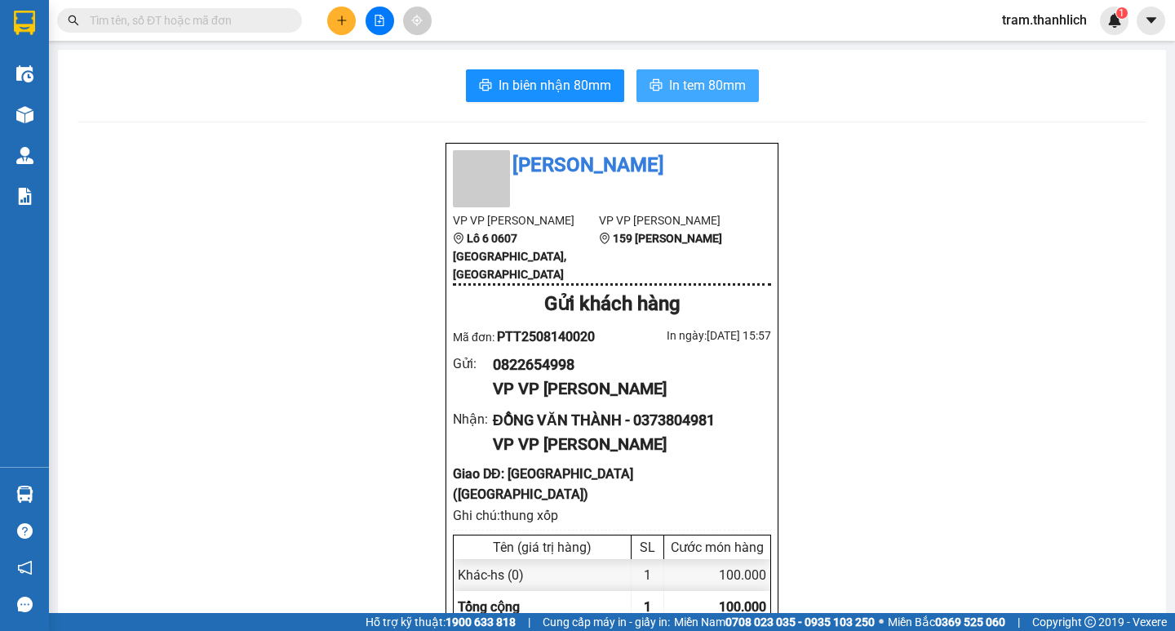
click at [735, 87] on span "In tem 80mm" at bounding box center [707, 85] width 77 height 20
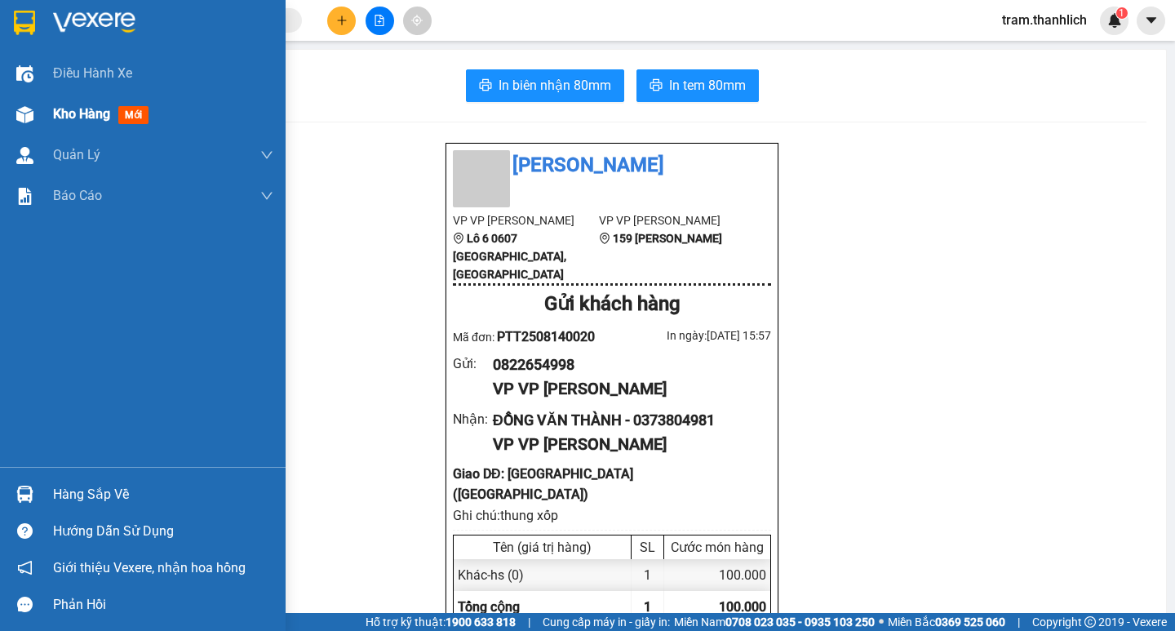
click at [43, 122] on div "Kho hàng mới" at bounding box center [143, 114] width 286 height 41
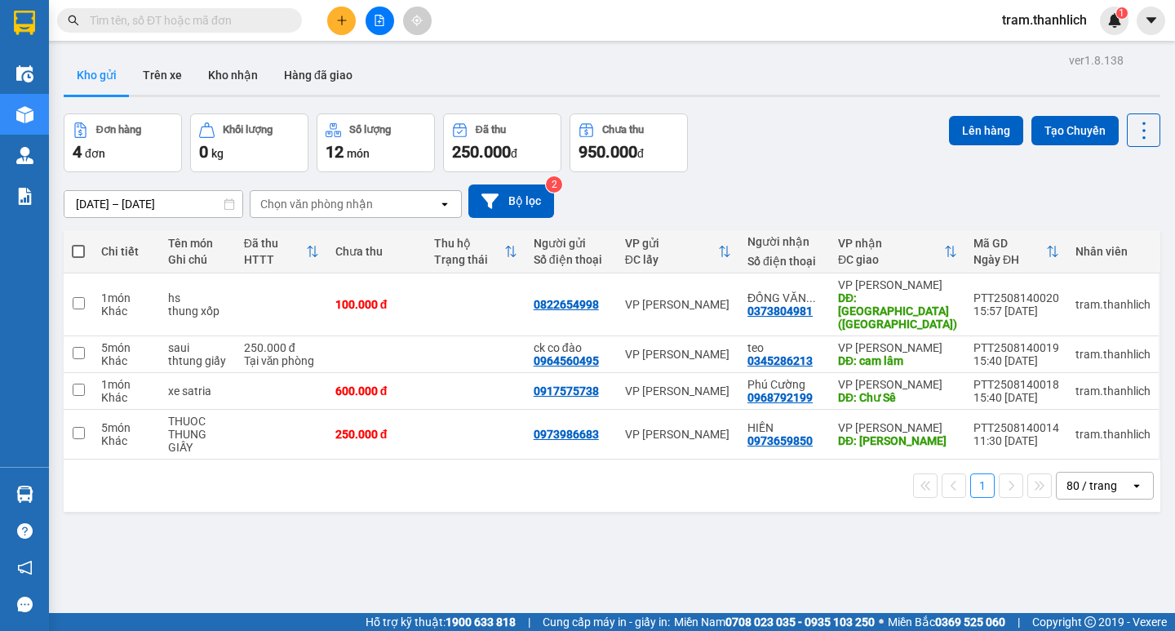
click at [344, 12] on button at bounding box center [341, 21] width 29 height 29
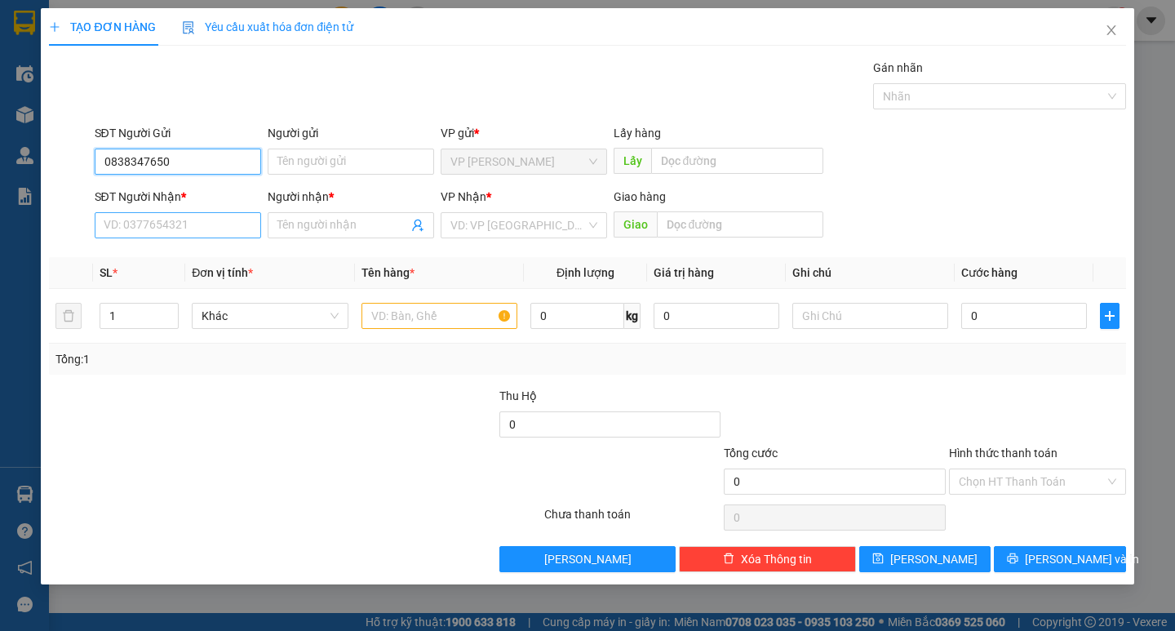
type input "0838347650"
click at [140, 215] on input "SĐT Người Nhận *" at bounding box center [178, 225] width 167 height 26
click at [113, 220] on input "00794561118" at bounding box center [178, 225] width 167 height 26
type input "0794561118"
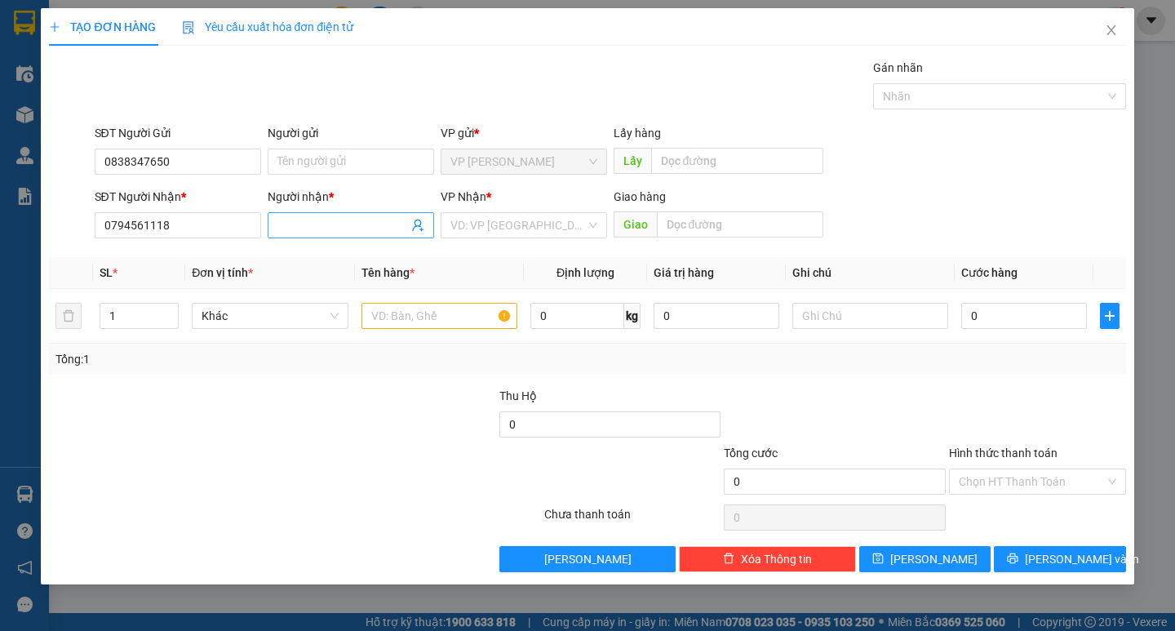
click at [328, 228] on input "Người nhận *" at bounding box center [343, 225] width 131 height 18
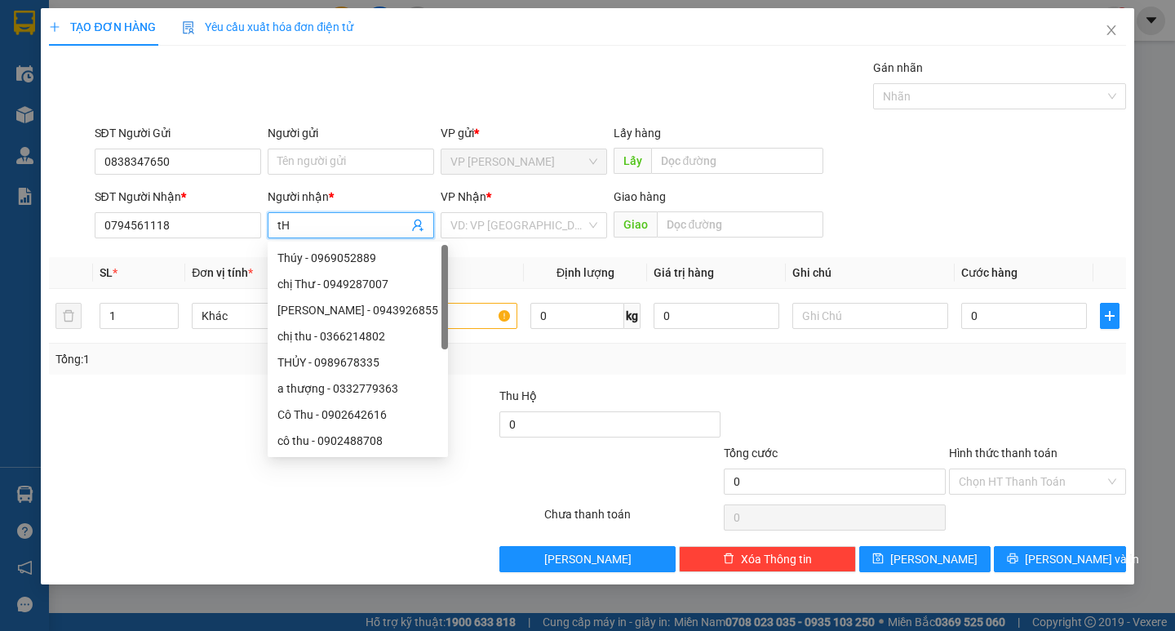
type input "t"
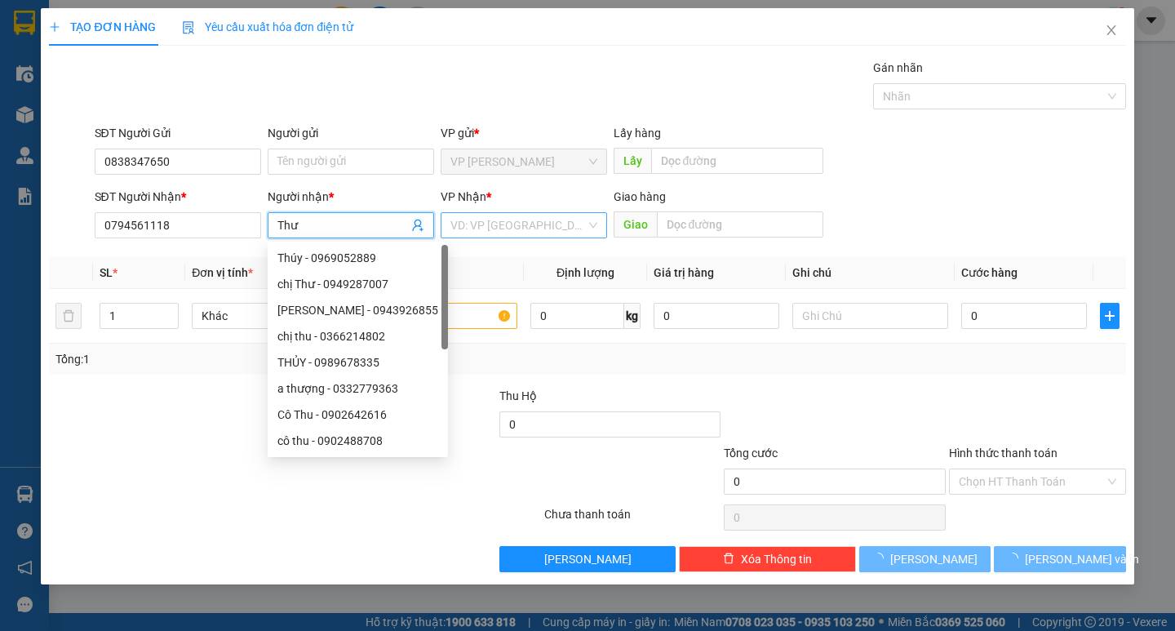
type input "Thư"
click at [497, 237] on input "search" at bounding box center [518, 225] width 135 height 24
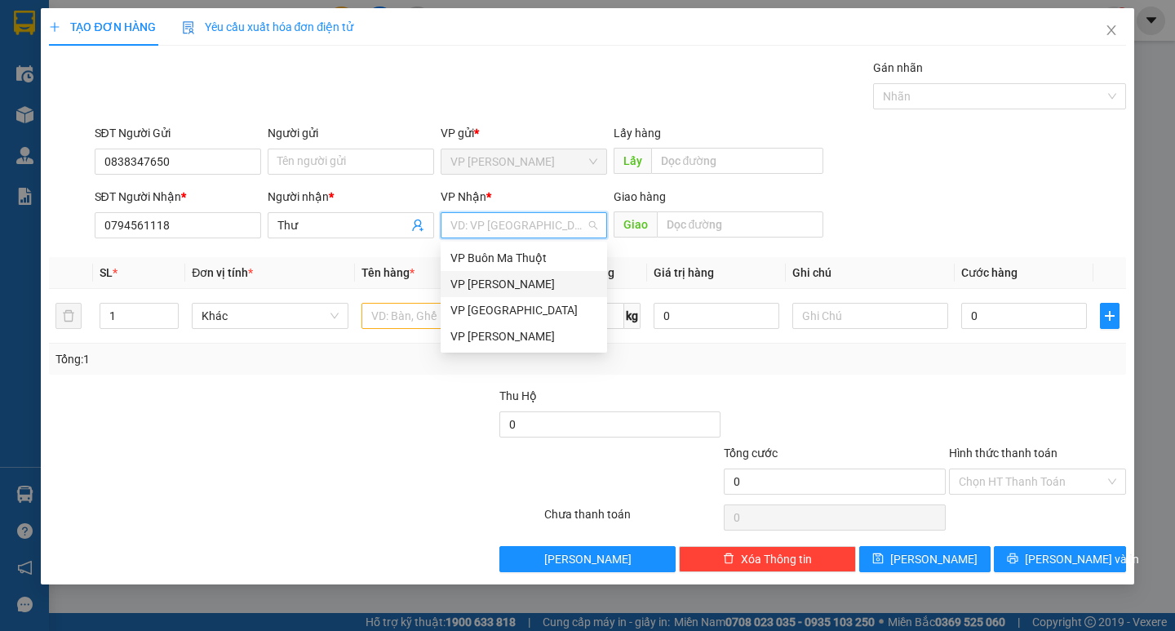
click at [514, 294] on div "VP [PERSON_NAME]" at bounding box center [524, 284] width 167 height 26
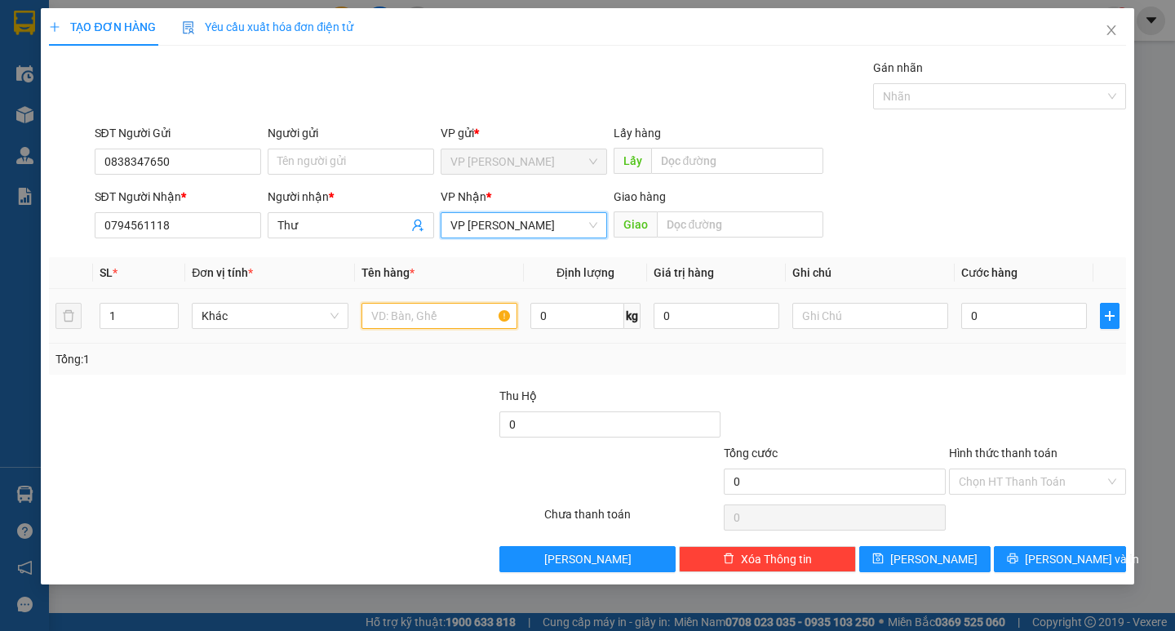
click at [449, 305] on input "text" at bounding box center [440, 316] width 156 height 26
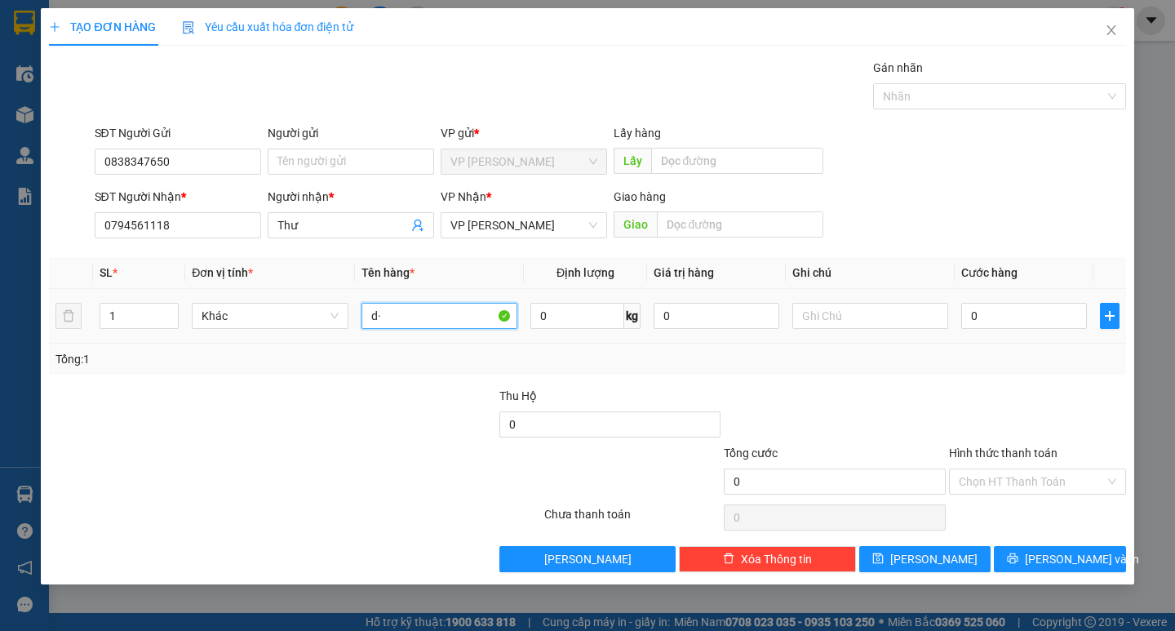
type input "d"
type input "đ"
type input "hải sản"
click at [846, 313] on input "text" at bounding box center [871, 316] width 156 height 26
type input "thùng xốp"
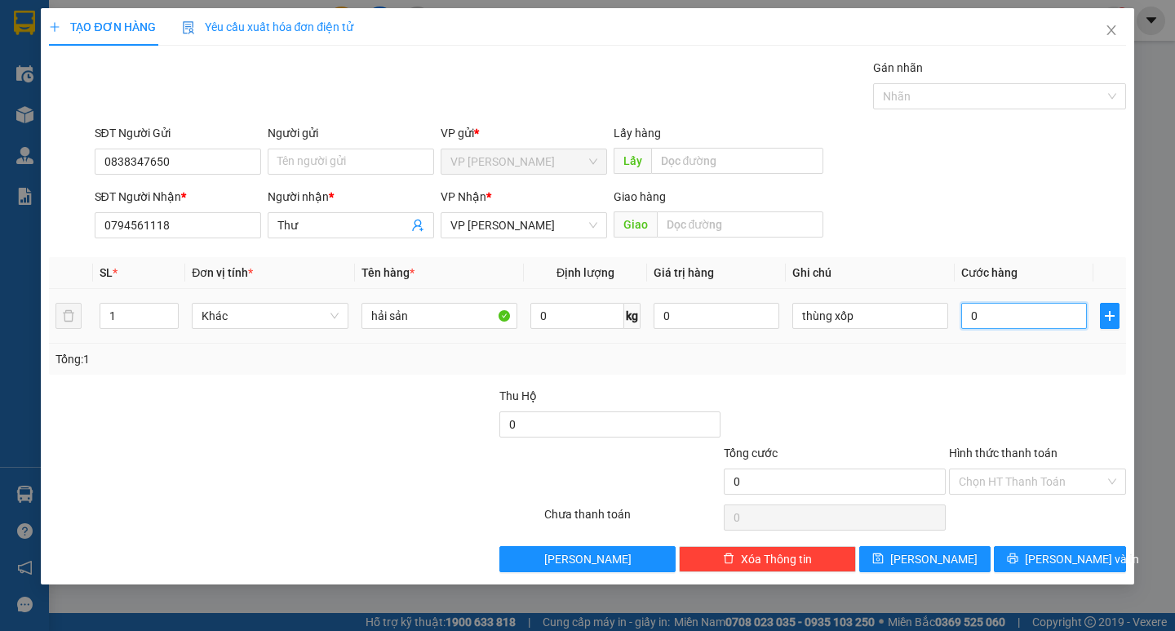
click at [1032, 312] on input "0" at bounding box center [1025, 316] width 126 height 26
type input "7"
type input "70"
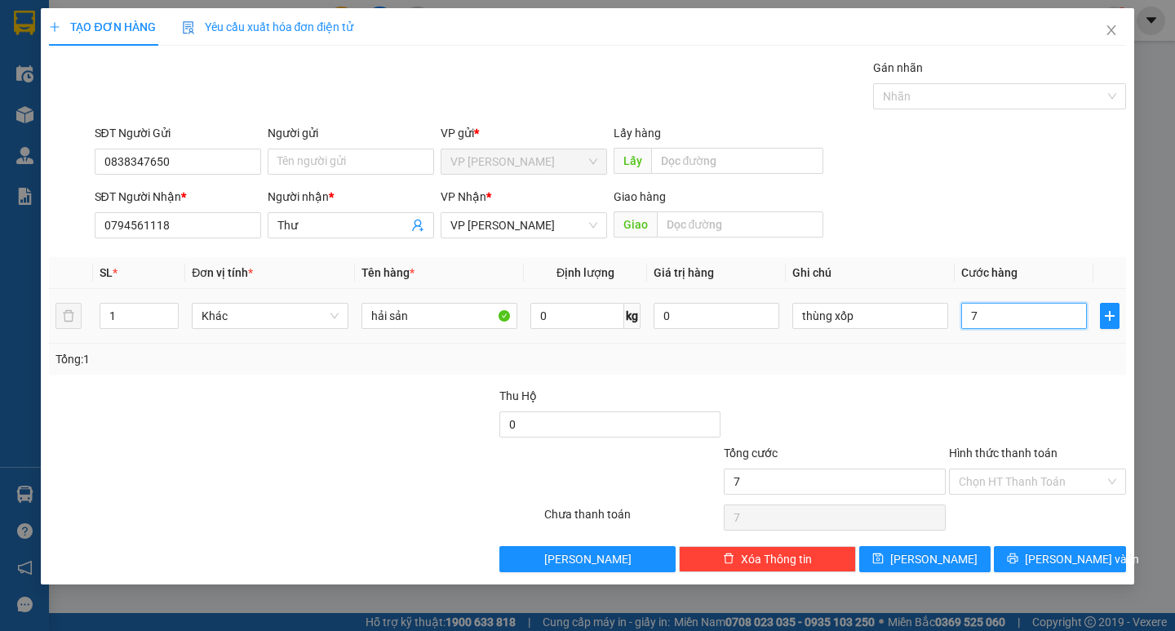
type input "70"
type input "700"
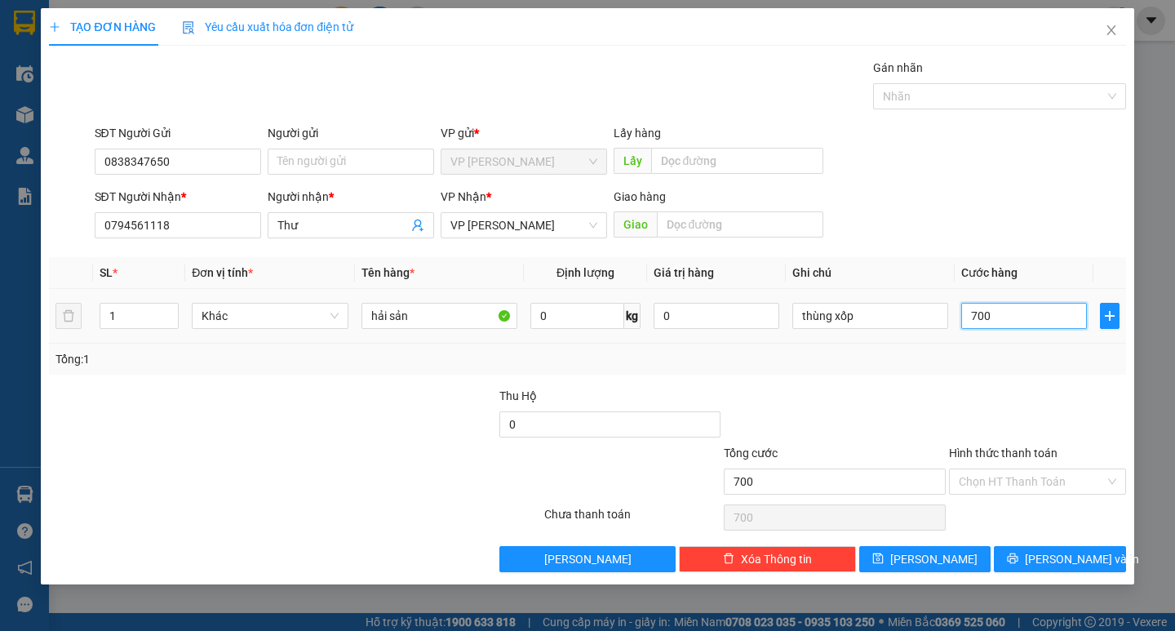
type input "7.000"
type input "70.000"
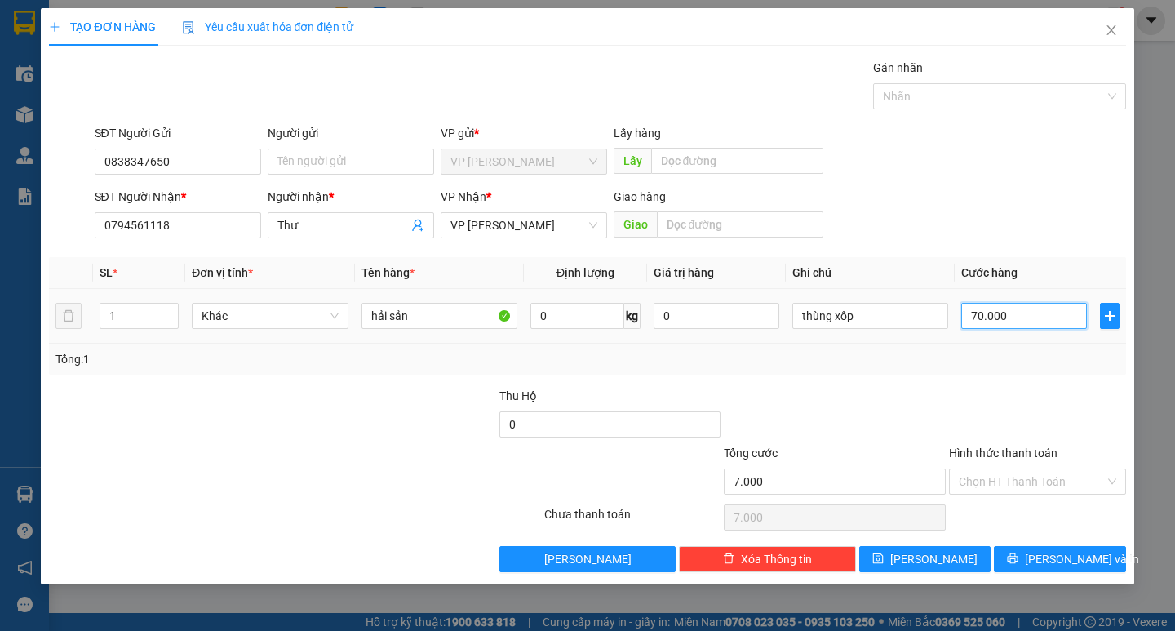
type input "70.000"
click at [995, 477] on input "Hình thức thanh toán" at bounding box center [1032, 481] width 146 height 24
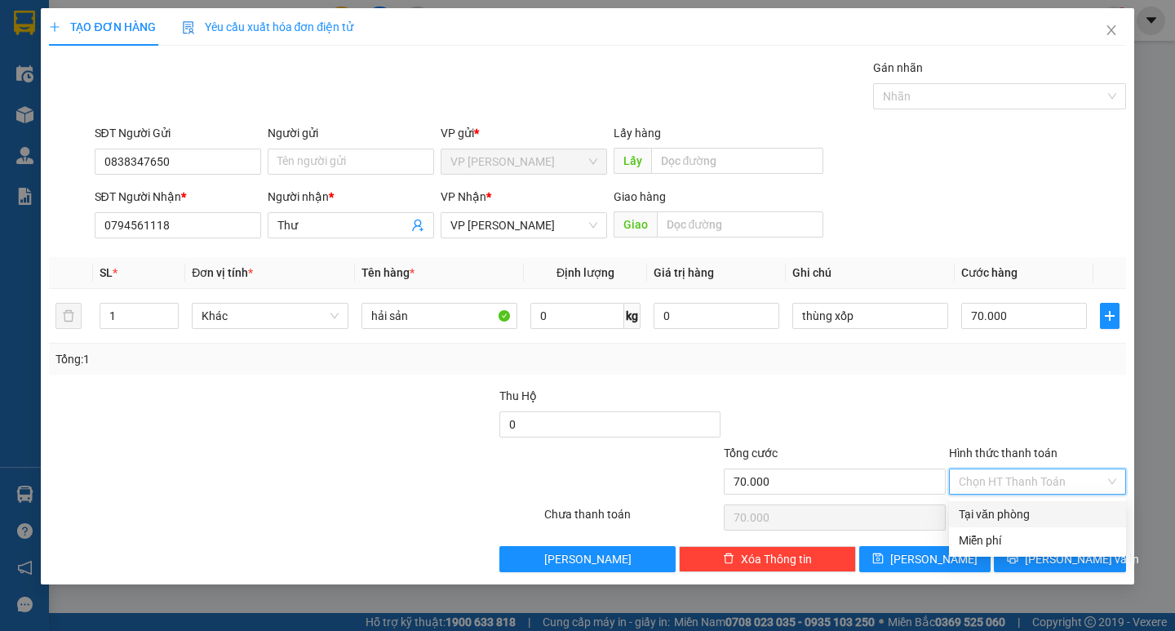
click at [1015, 515] on div "Tại văn phòng" at bounding box center [1038, 514] width 158 height 18
type input "0"
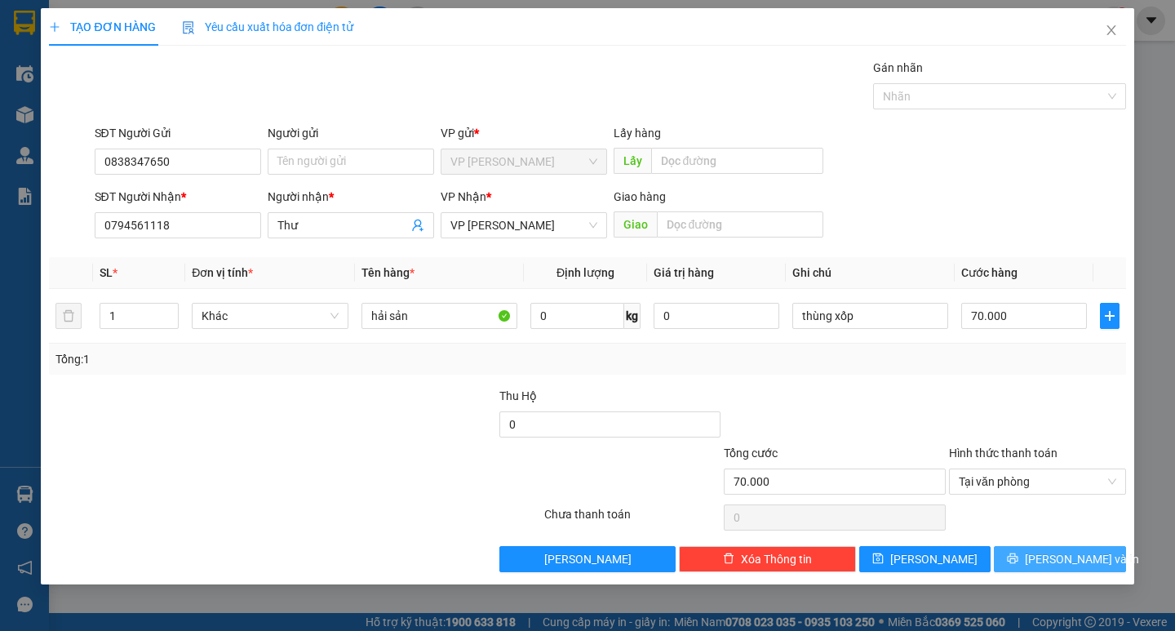
click at [1055, 559] on span "[PERSON_NAME] và In" at bounding box center [1082, 559] width 114 height 18
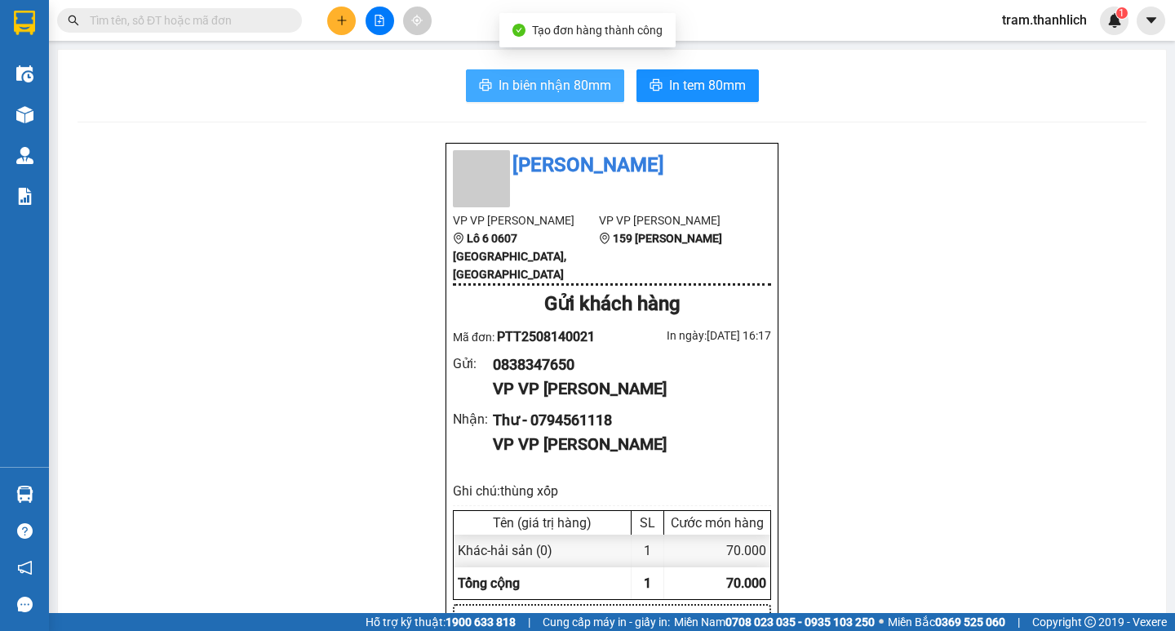
click at [589, 79] on span "In biên nhận 80mm" at bounding box center [555, 85] width 113 height 20
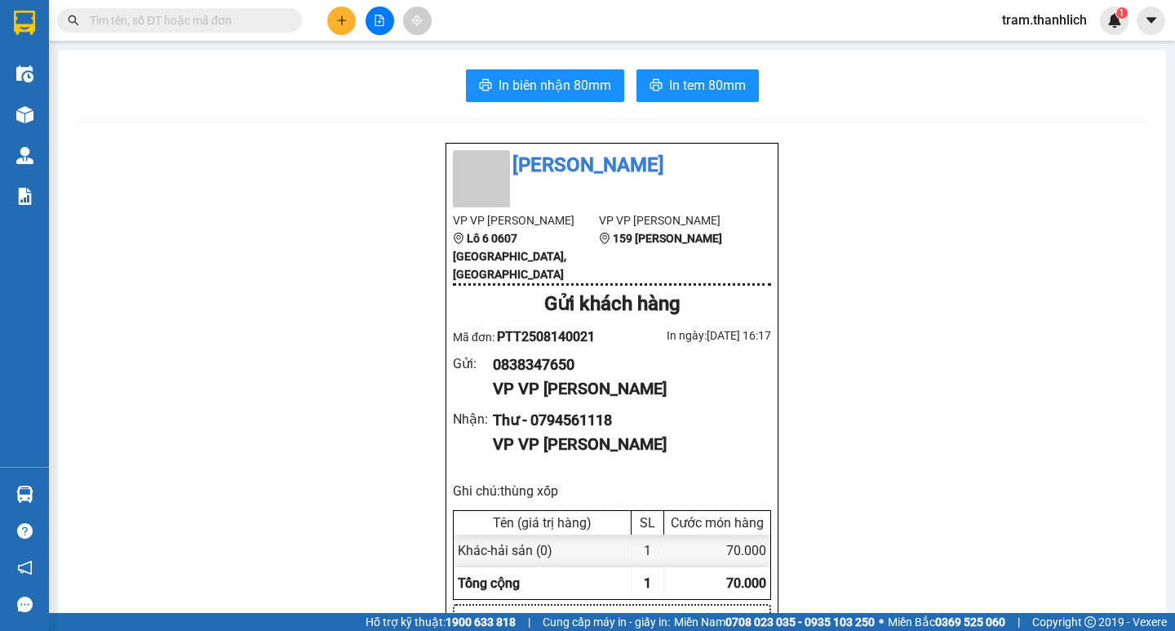
click at [707, 82] on span "In tem 80mm" at bounding box center [707, 85] width 77 height 20
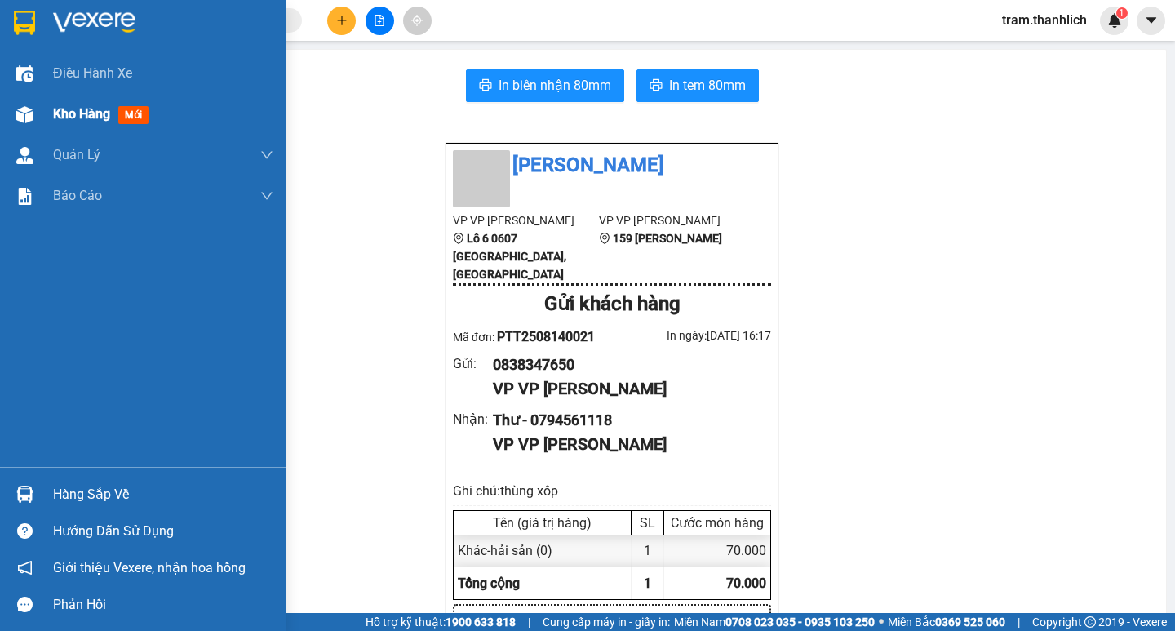
click at [40, 104] on div "Kho hàng mới" at bounding box center [143, 114] width 286 height 41
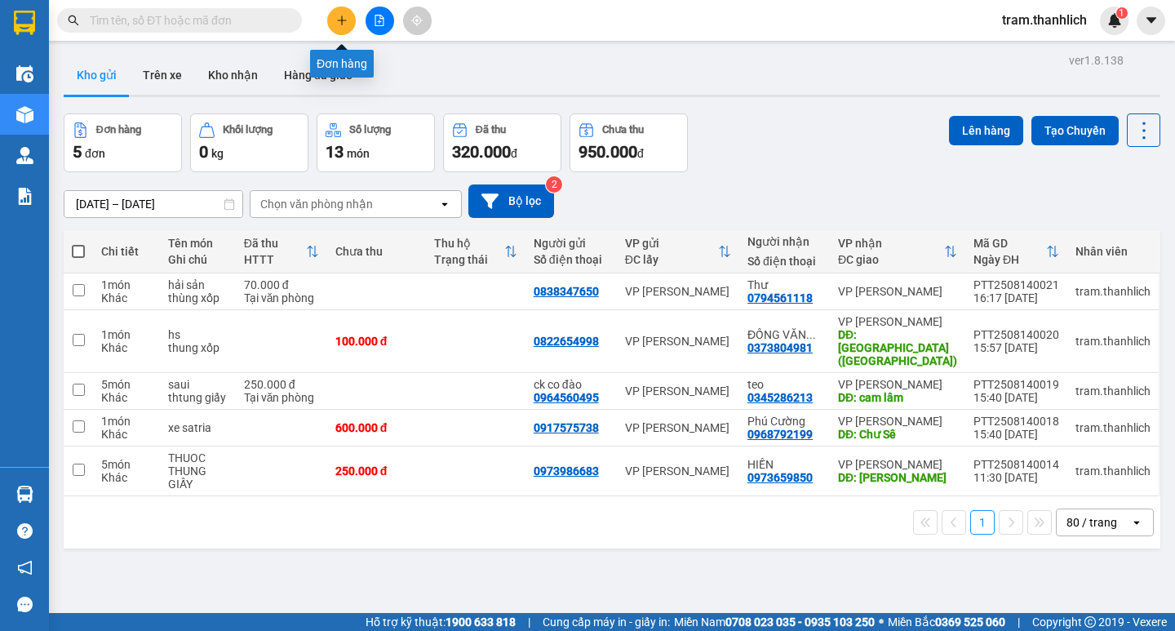
click at [351, 17] on button at bounding box center [341, 21] width 29 height 29
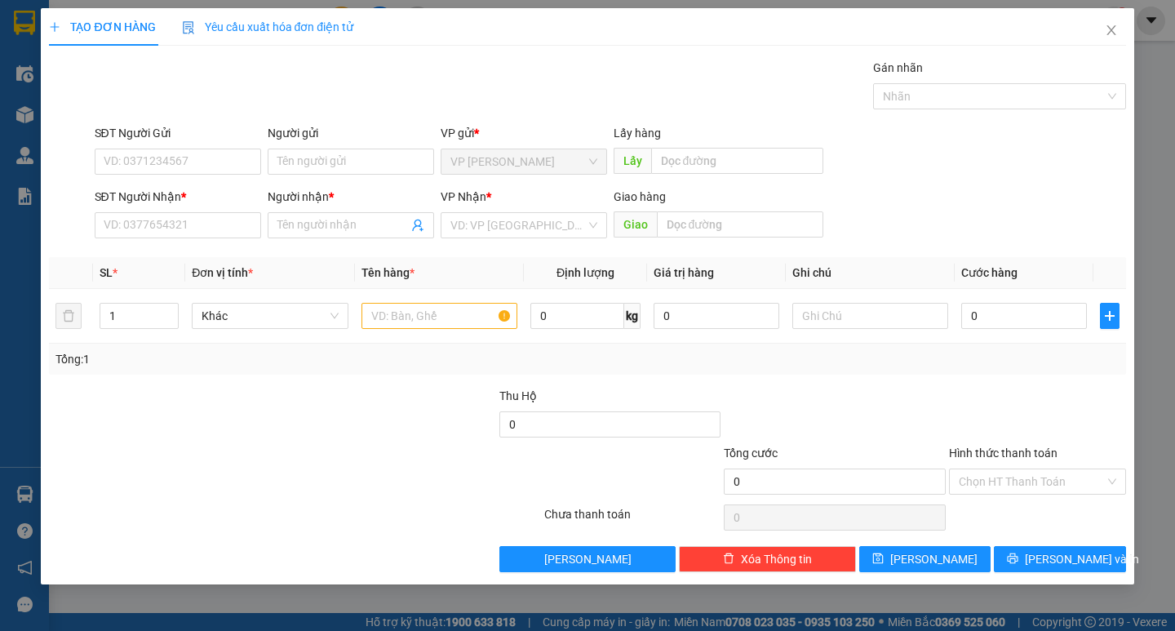
click at [165, 148] on div "SĐT Người Gửi" at bounding box center [178, 136] width 167 height 24
click at [164, 148] on div "SĐT Người Gửi" at bounding box center [178, 136] width 167 height 24
click at [157, 164] on input "SĐT Người Gửi" at bounding box center [178, 162] width 167 height 26
type input "0787788991"
click at [179, 193] on div "0787788991 - luận" at bounding box center [177, 194] width 147 height 18
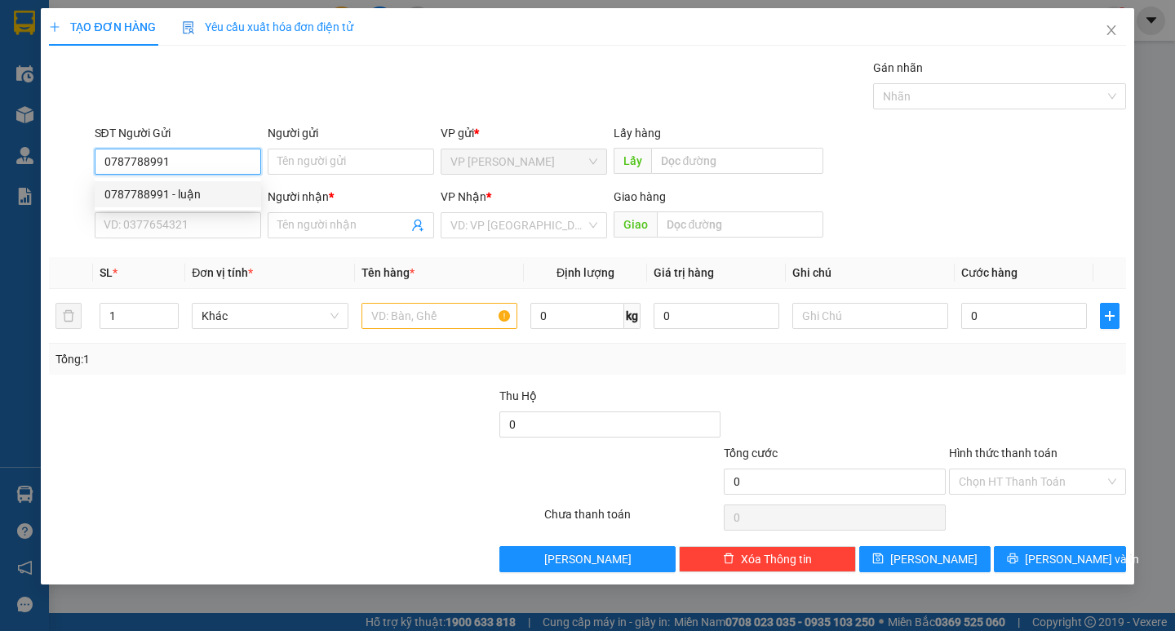
type input "luận"
type input "0916489334"
type input "TRÀ MY"
type input "ninh gia"
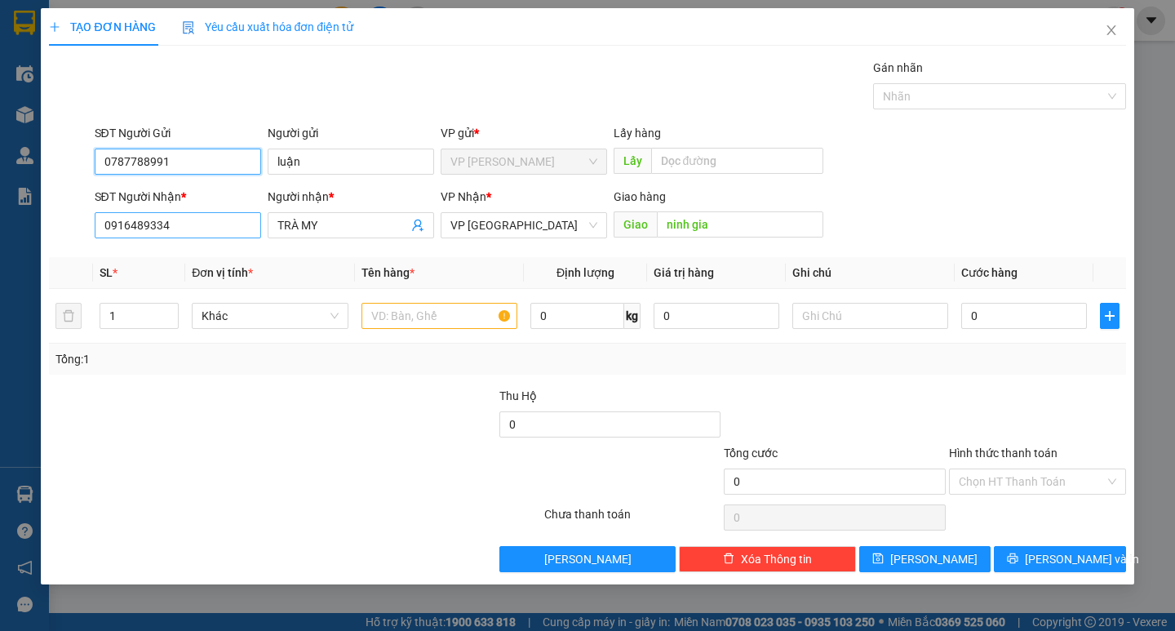
type input "0787788991"
click at [195, 232] on input "0916489334" at bounding box center [178, 225] width 167 height 26
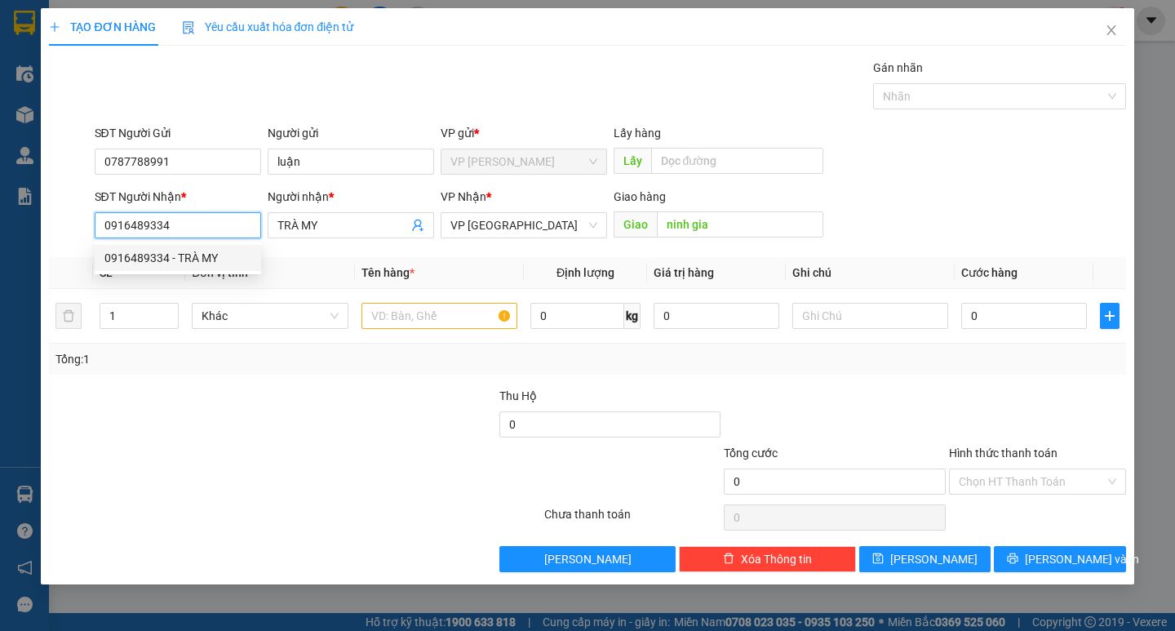
click at [195, 255] on div "0916489334 - TRÀ MY" at bounding box center [177, 258] width 147 height 18
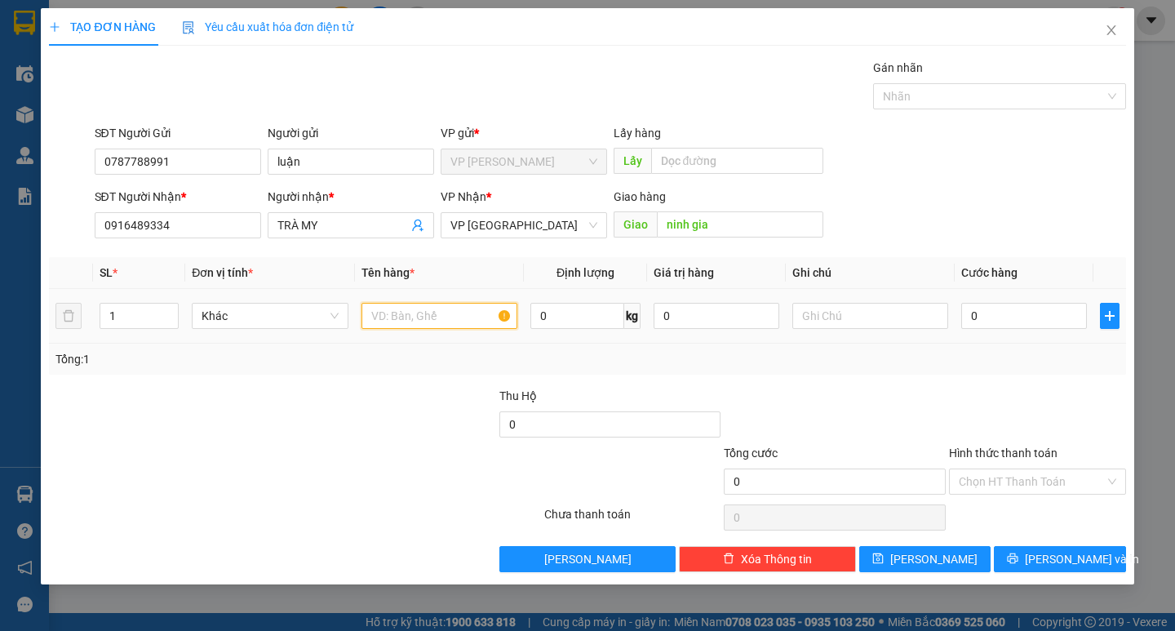
click at [453, 327] on input "text" at bounding box center [440, 316] width 156 height 26
type input "delcal"
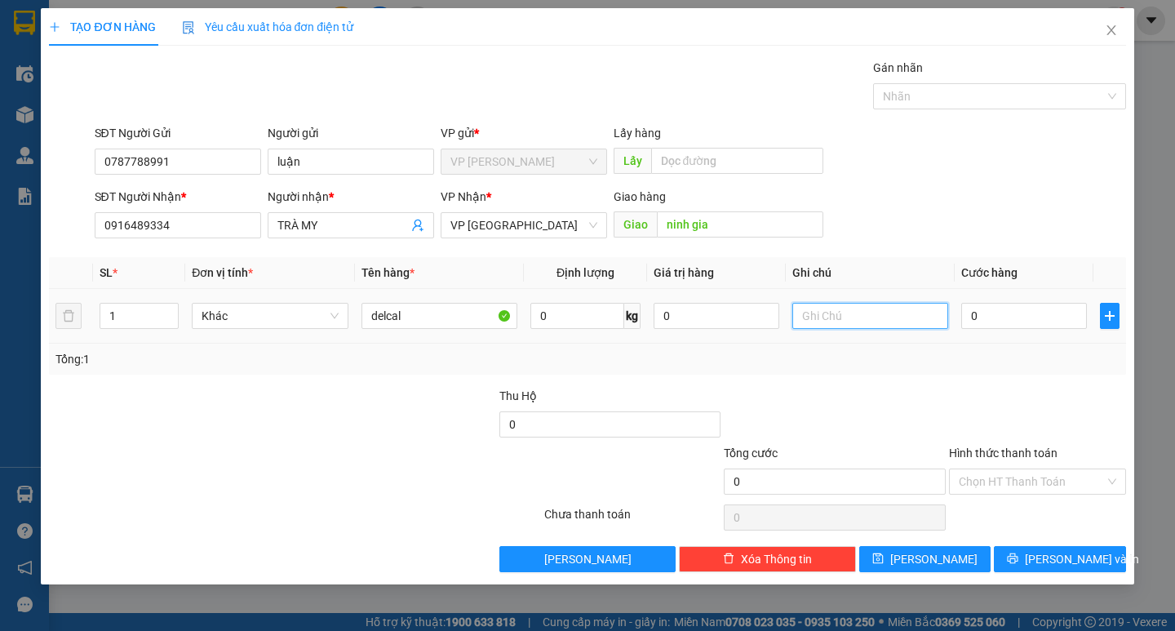
click at [833, 318] on input "text" at bounding box center [871, 316] width 156 height 26
type input "1 cuộn"
click at [1011, 327] on input "0" at bounding box center [1025, 316] width 126 height 26
type input "3"
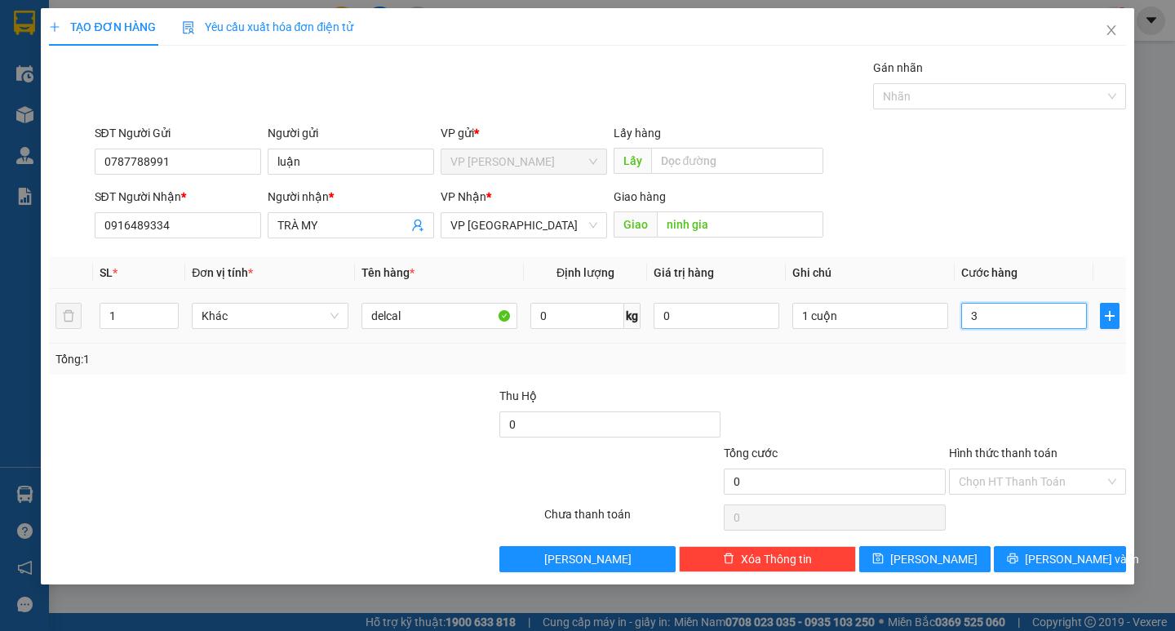
type input "3"
type input "30"
type input "300"
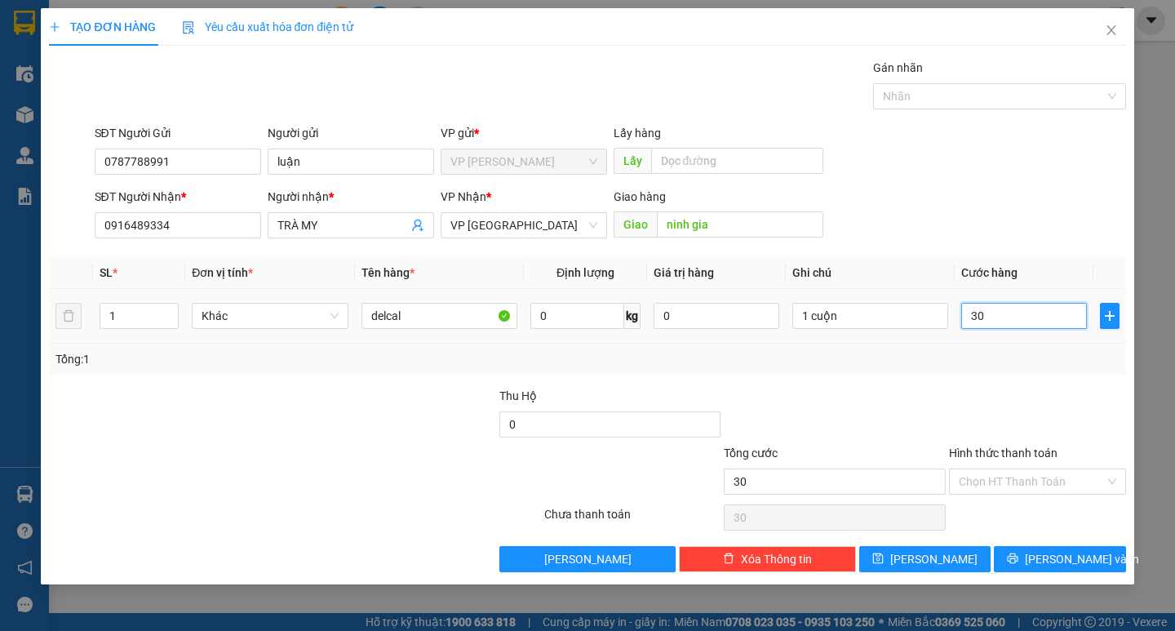
type input "300"
type input "3.000"
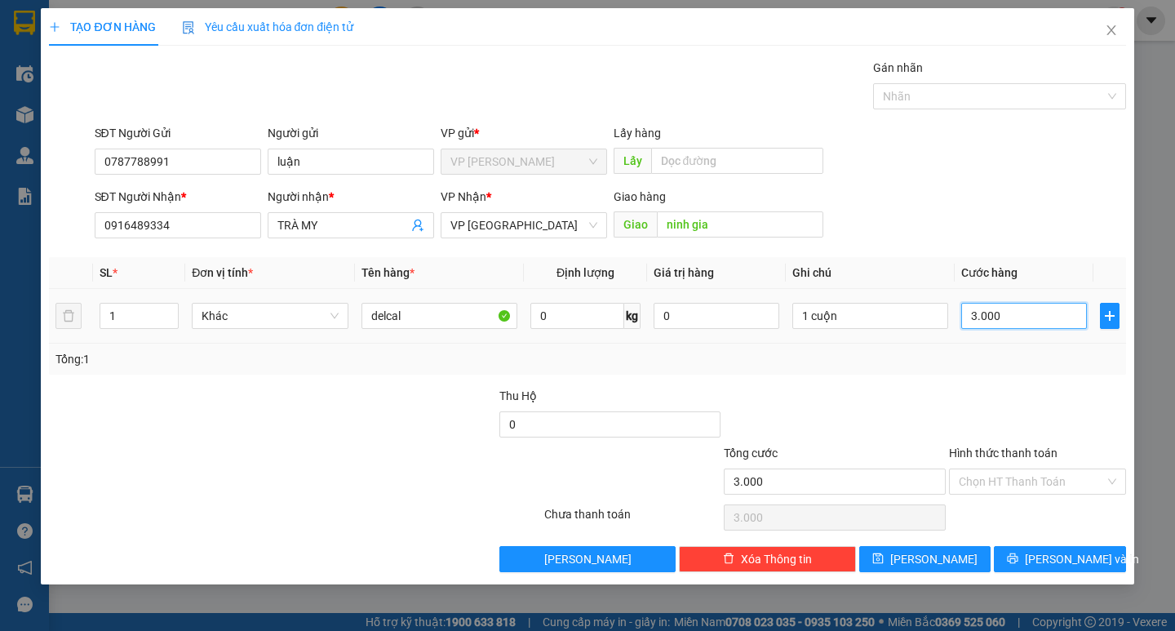
type input "30.000"
click at [1051, 553] on span "[PERSON_NAME] và In" at bounding box center [1082, 559] width 114 height 18
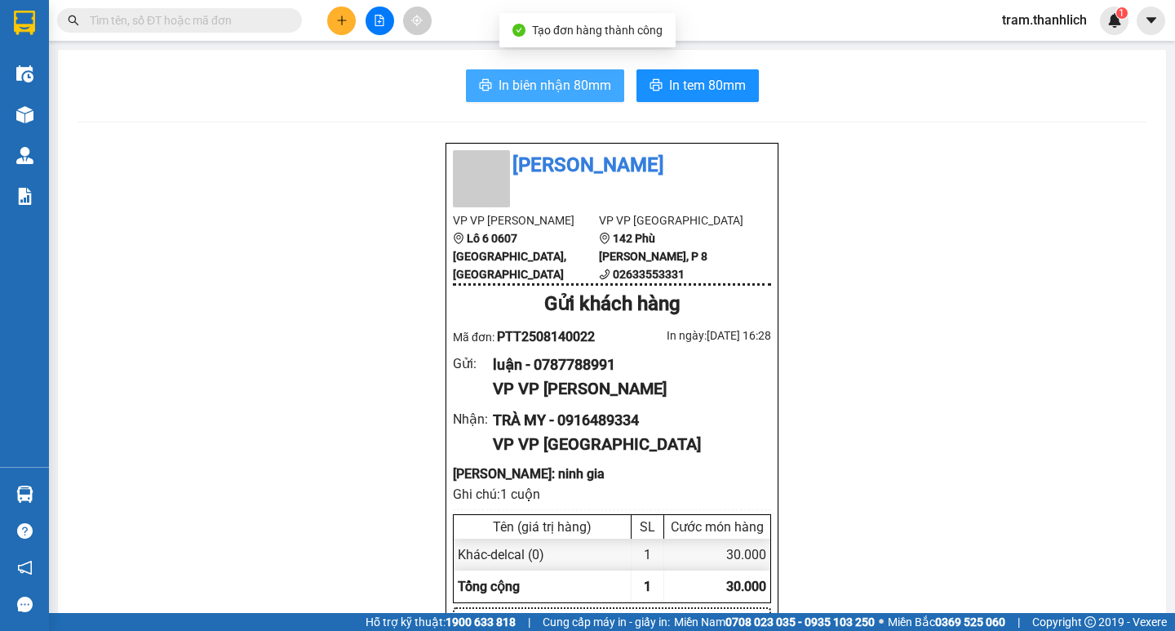
click at [551, 90] on span "In biên nhận 80mm" at bounding box center [555, 85] width 113 height 20
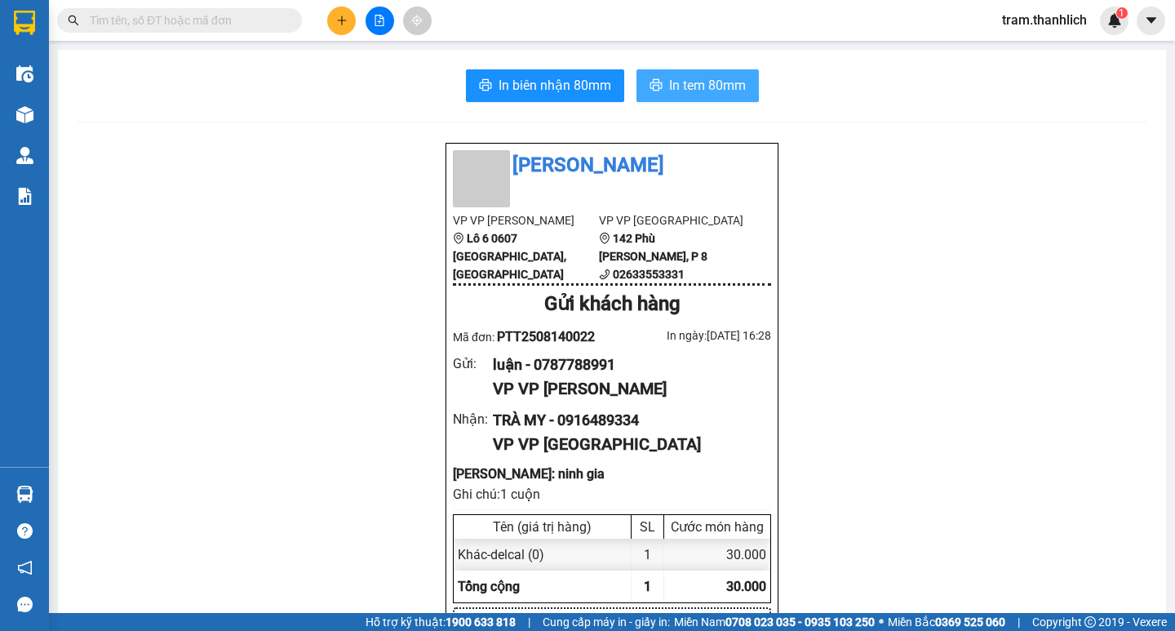
click at [735, 89] on span "In tem 80mm" at bounding box center [707, 85] width 77 height 20
click at [345, 19] on icon "plus" at bounding box center [341, 20] width 11 height 11
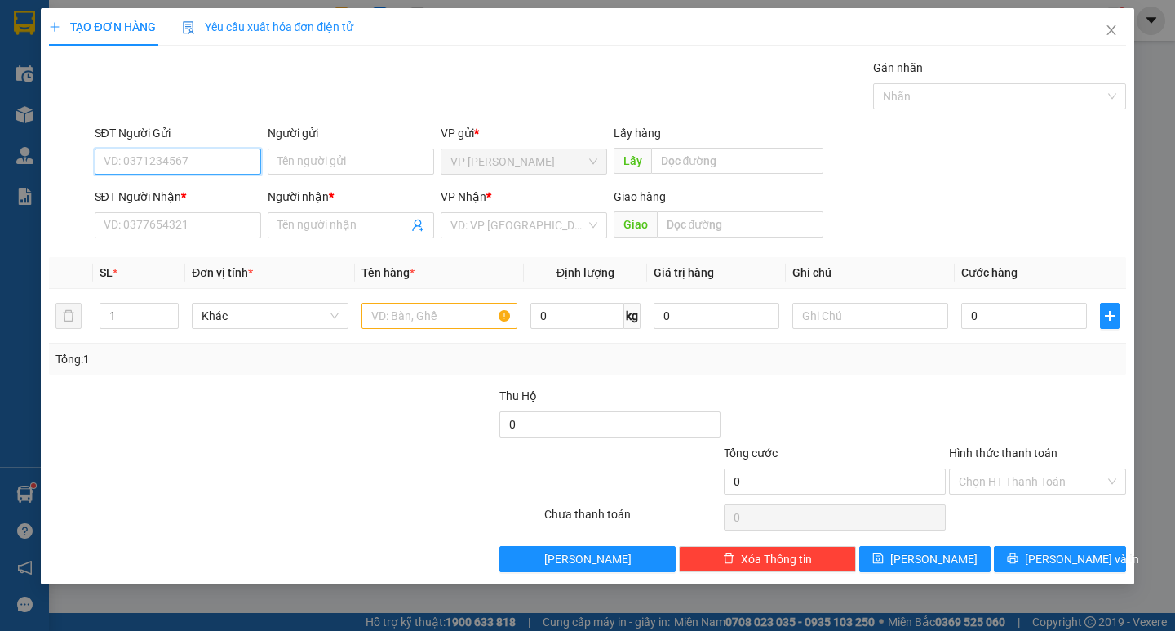
click at [217, 173] on input "SĐT Người Gửi" at bounding box center [178, 162] width 167 height 26
type input "0919858058"
click at [187, 231] on input "SĐT Người Nhận *" at bounding box center [178, 225] width 167 height 26
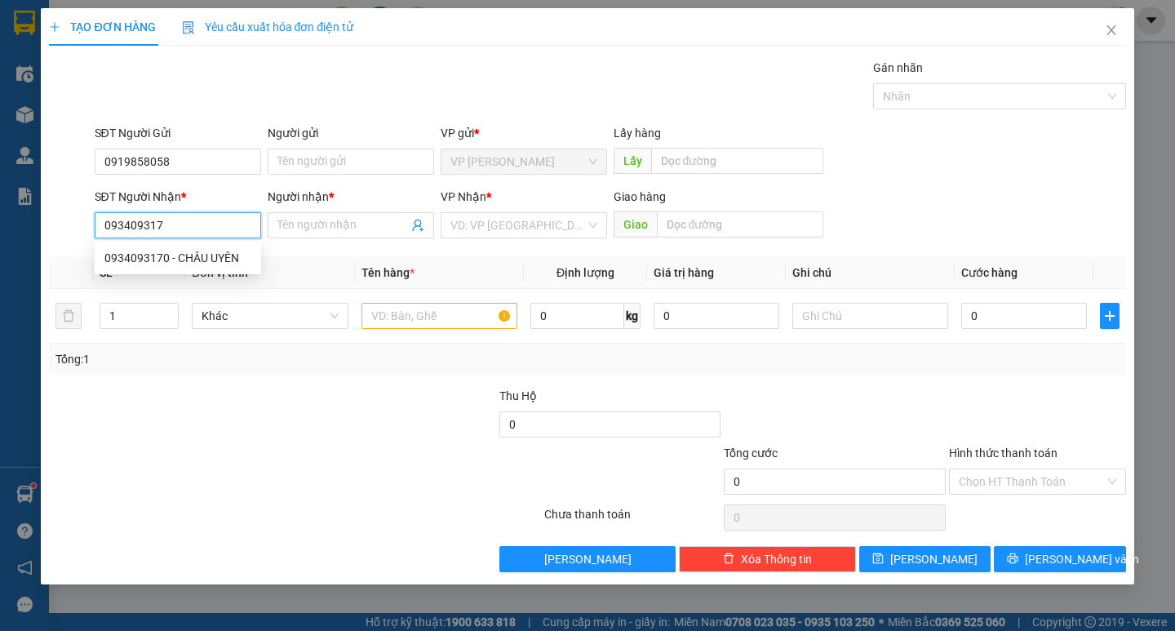
type input "0934093170"
click at [193, 259] on div "0934093170 - CHÂU UYÊN" at bounding box center [177, 258] width 147 height 18
type input "CHÂU UYÊN"
type input "21 [PERSON_NAME]"
type input "0934093170"
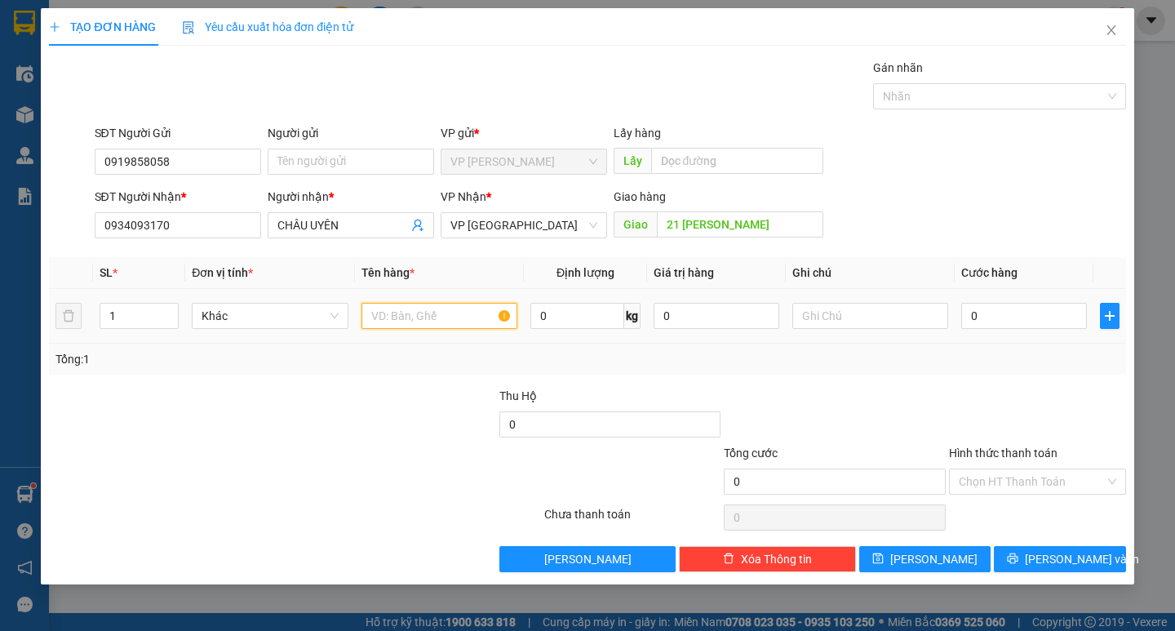
click at [448, 313] on input "text" at bounding box center [440, 316] width 156 height 26
type input "HỒ SƠ"
click at [998, 307] on input "0" at bounding box center [1025, 316] width 126 height 26
type input "5"
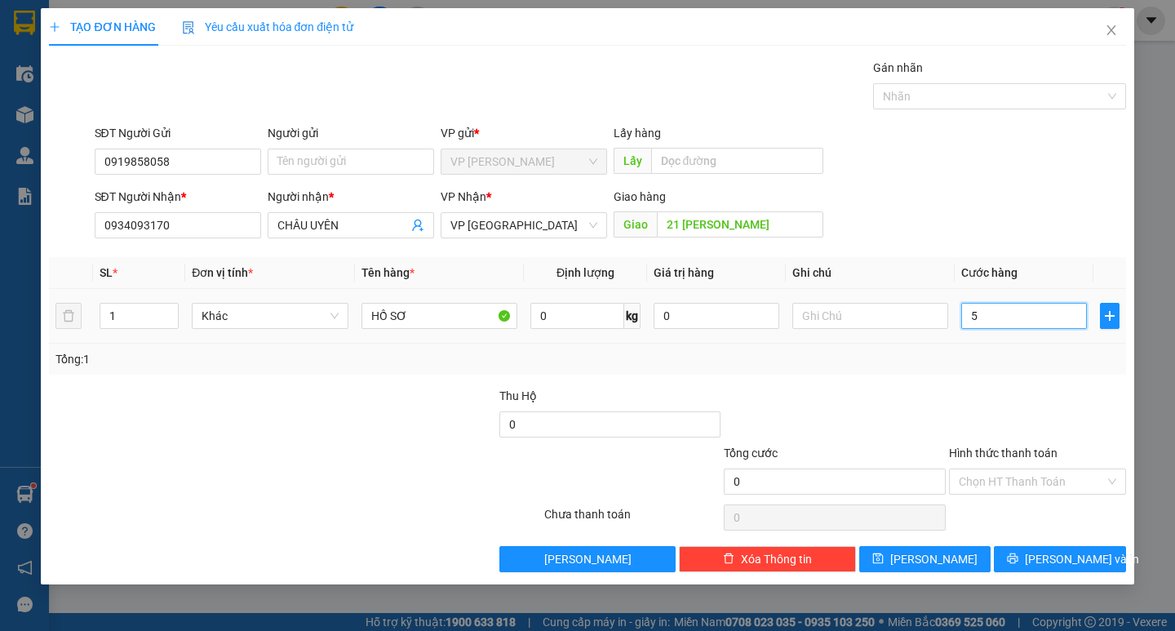
type input "5"
type input "50"
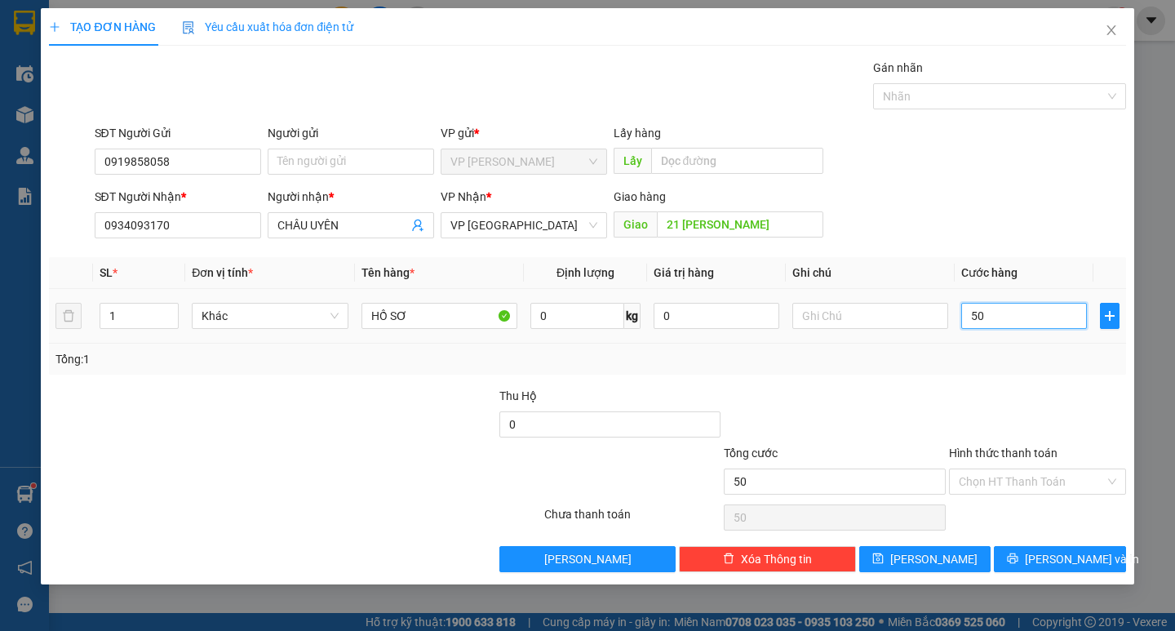
type input "500"
type input "5.000"
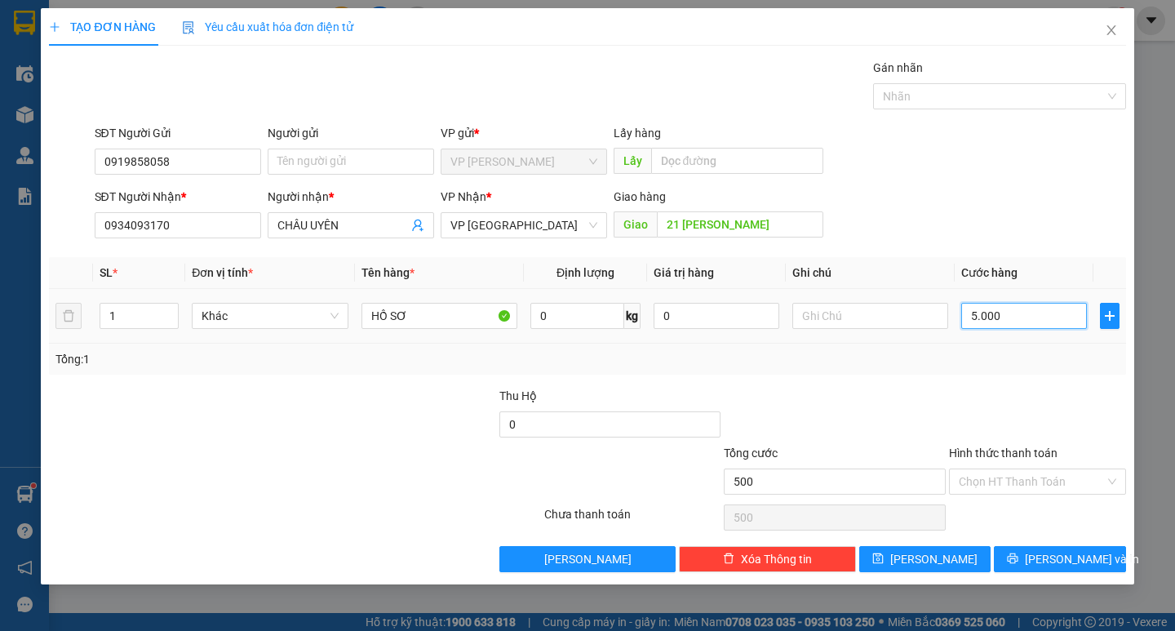
type input "5.000"
type input "50.000"
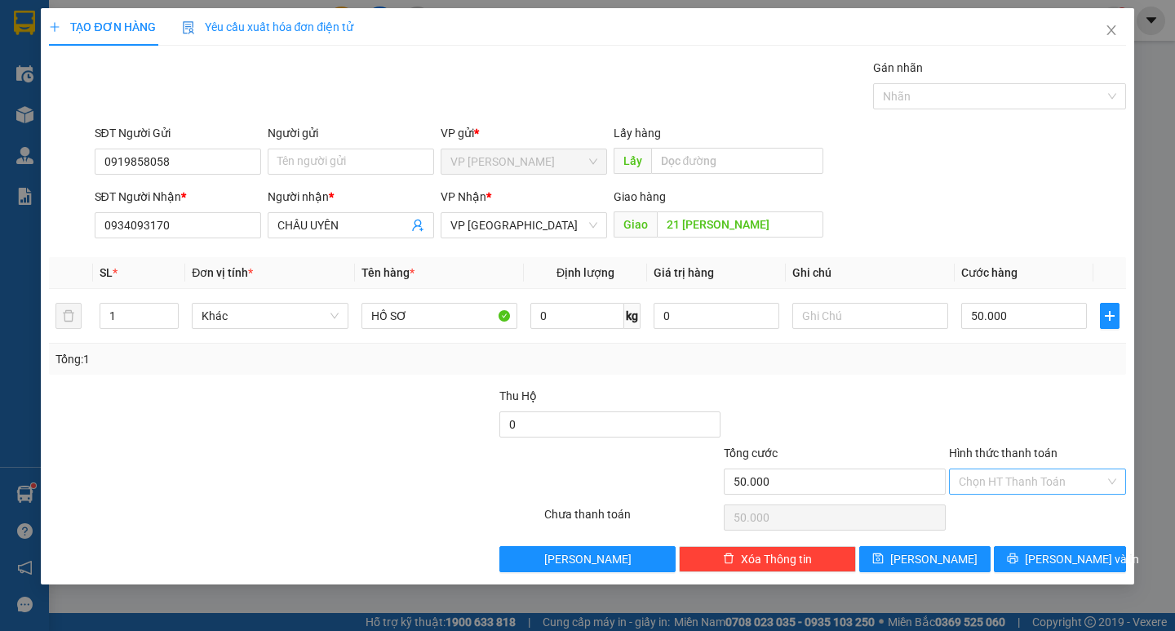
click at [990, 475] on input "Hình thức thanh toán" at bounding box center [1032, 481] width 146 height 24
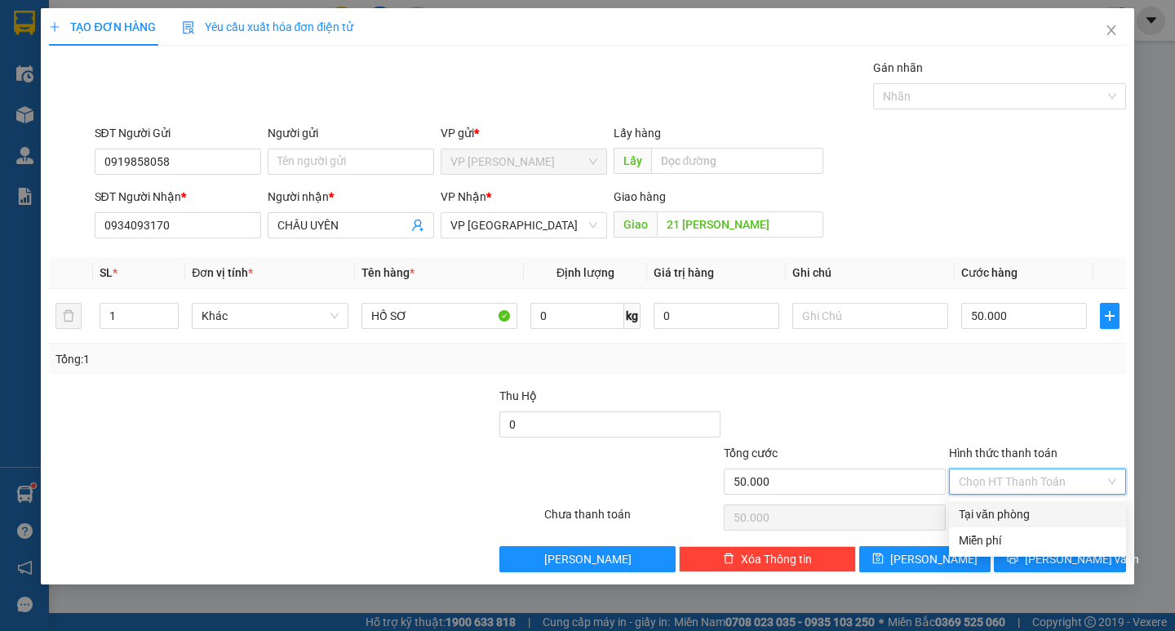
drag, startPoint x: 993, startPoint y: 505, endPoint x: 1009, endPoint y: 526, distance: 25.6
click at [994, 505] on div "Tại văn phòng" at bounding box center [1038, 514] width 158 height 18
type input "0"
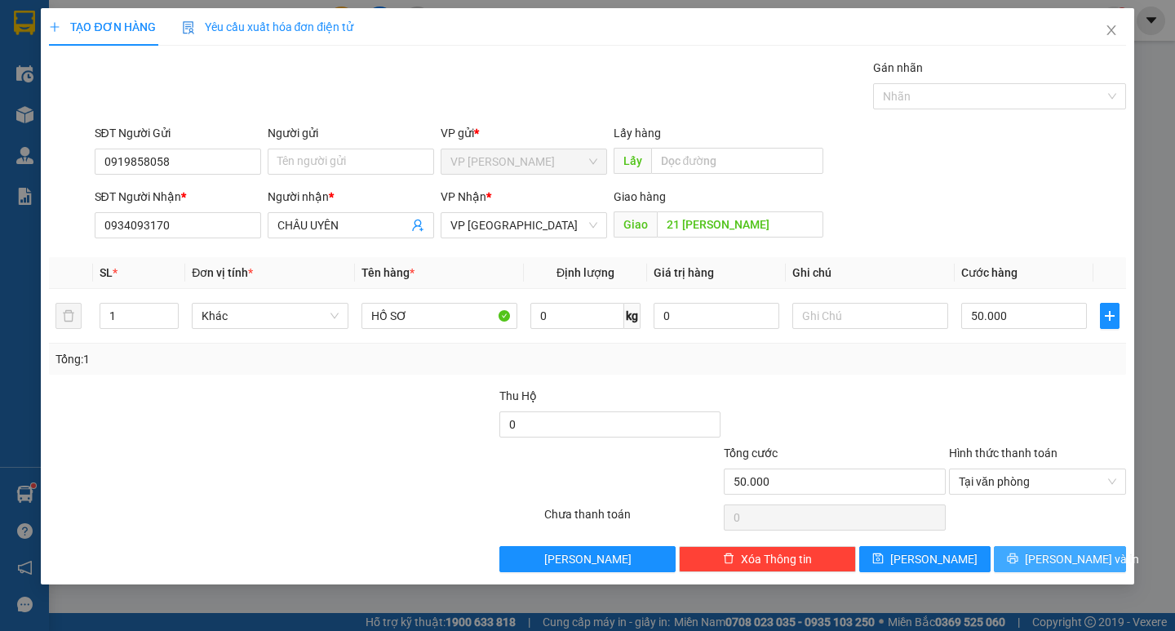
click at [1059, 561] on span "[PERSON_NAME] và In" at bounding box center [1082, 559] width 114 height 18
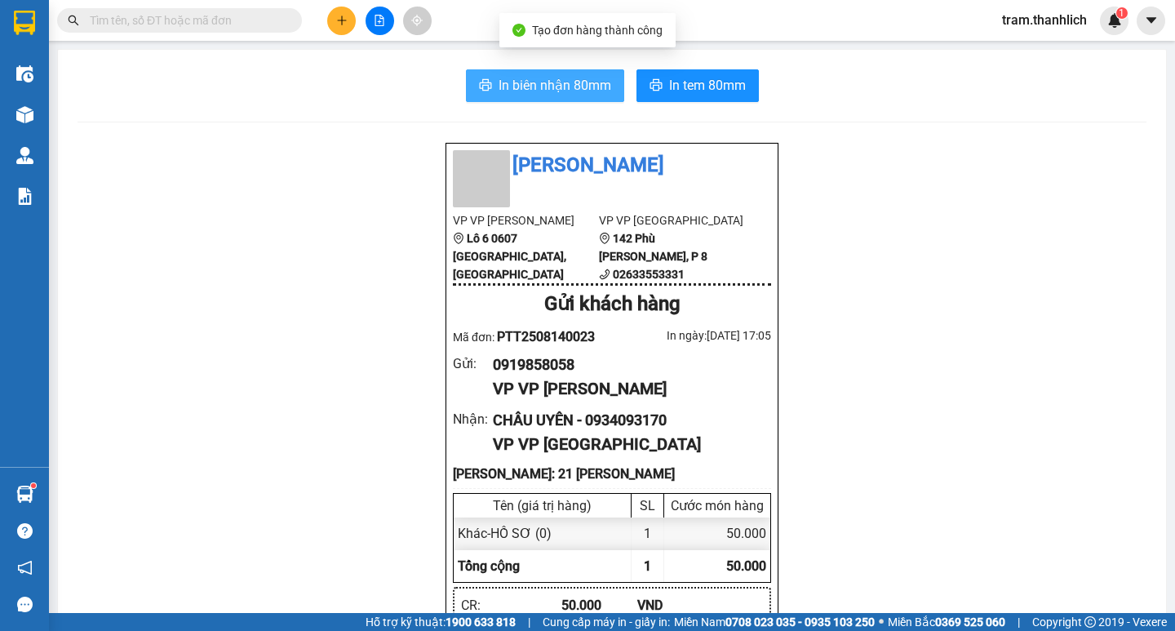
click at [574, 82] on span "In biên nhận 80mm" at bounding box center [555, 85] width 113 height 20
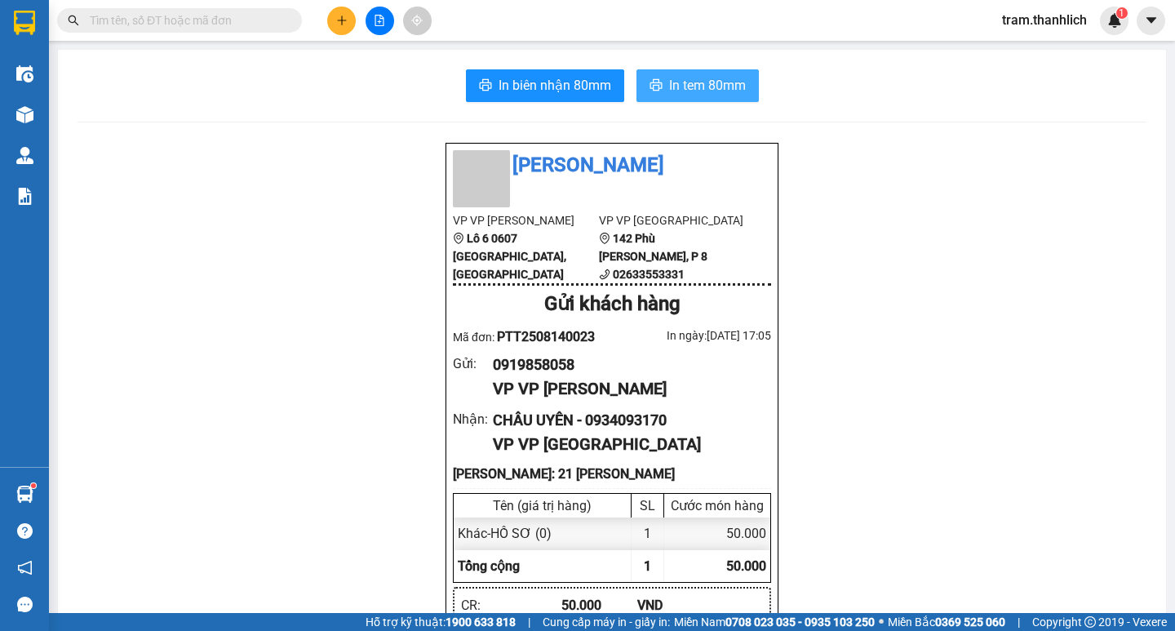
click at [690, 87] on span "In tem 80mm" at bounding box center [707, 85] width 77 height 20
click at [335, 25] on button at bounding box center [341, 21] width 29 height 29
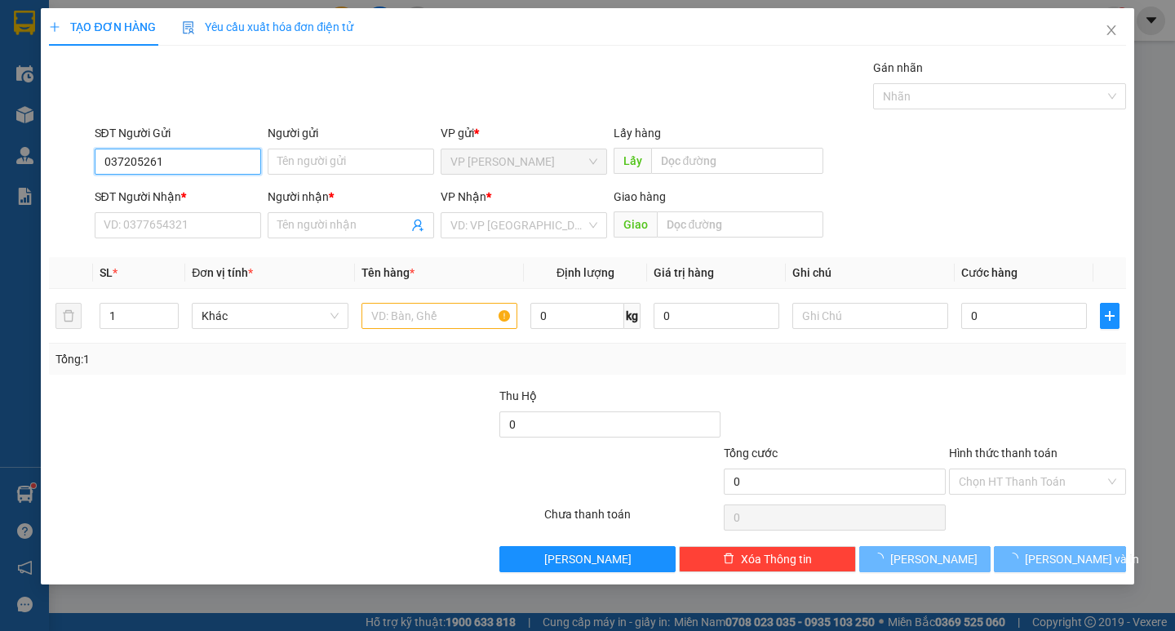
type input "0372052616"
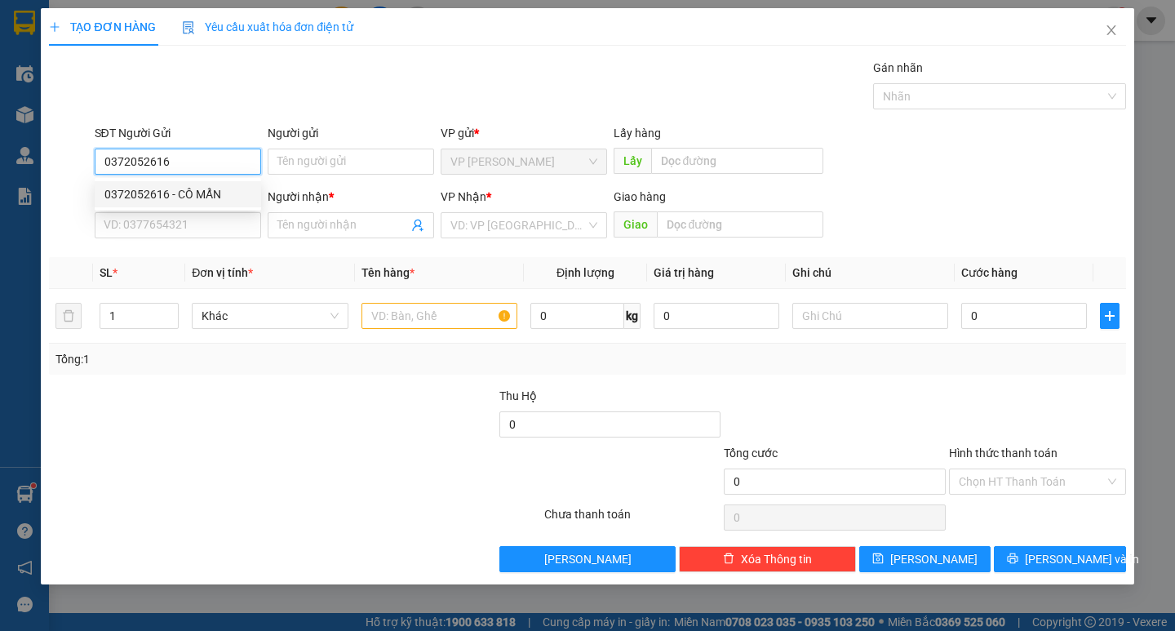
click at [199, 189] on div "0372052616 - CÔ MẨN" at bounding box center [177, 194] width 147 height 18
type input "CÔ MẨN"
type input "0903310349"
type input "CẨM"
type input "0372052616"
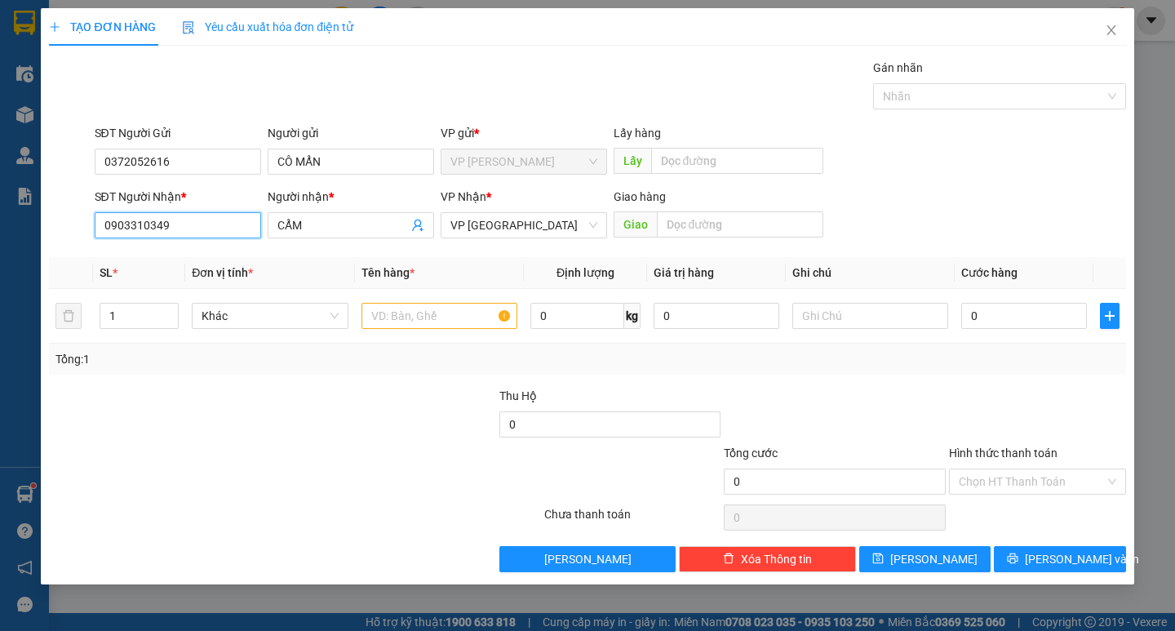
click at [202, 228] on input "0903310349" at bounding box center [178, 225] width 167 height 26
type input "0"
type input "0916084576"
click at [196, 255] on div "0916084576 - CẨM" at bounding box center [177, 258] width 147 height 18
type input "CẨM"
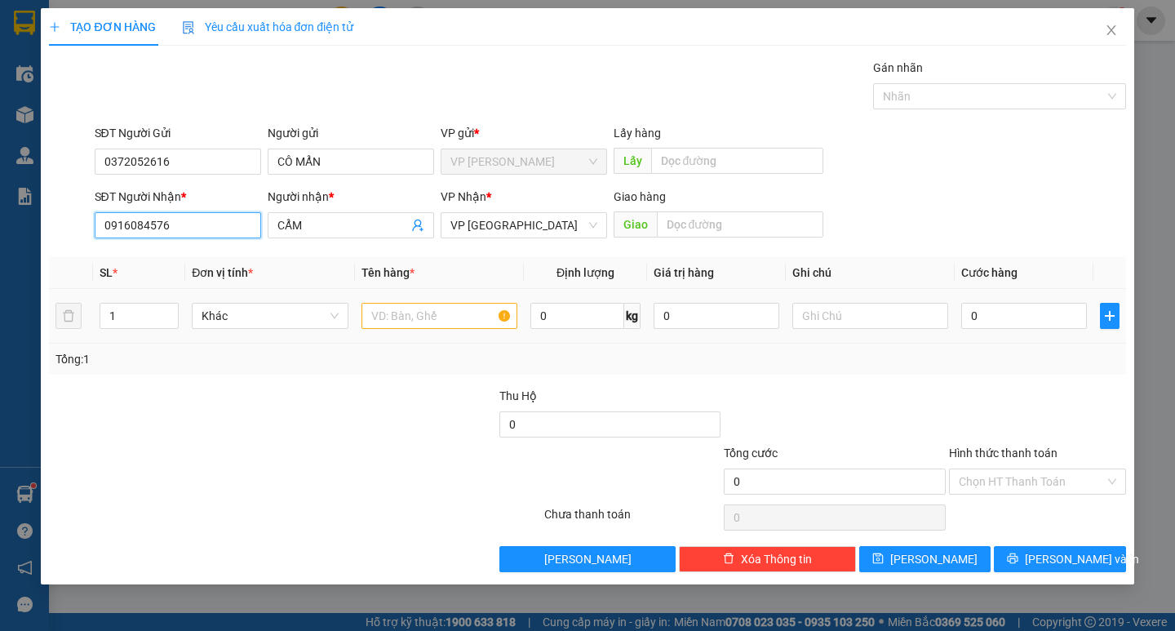
type input "0916084576"
click at [441, 315] on input "text" at bounding box center [440, 316] width 156 height 26
type input "CỐM"
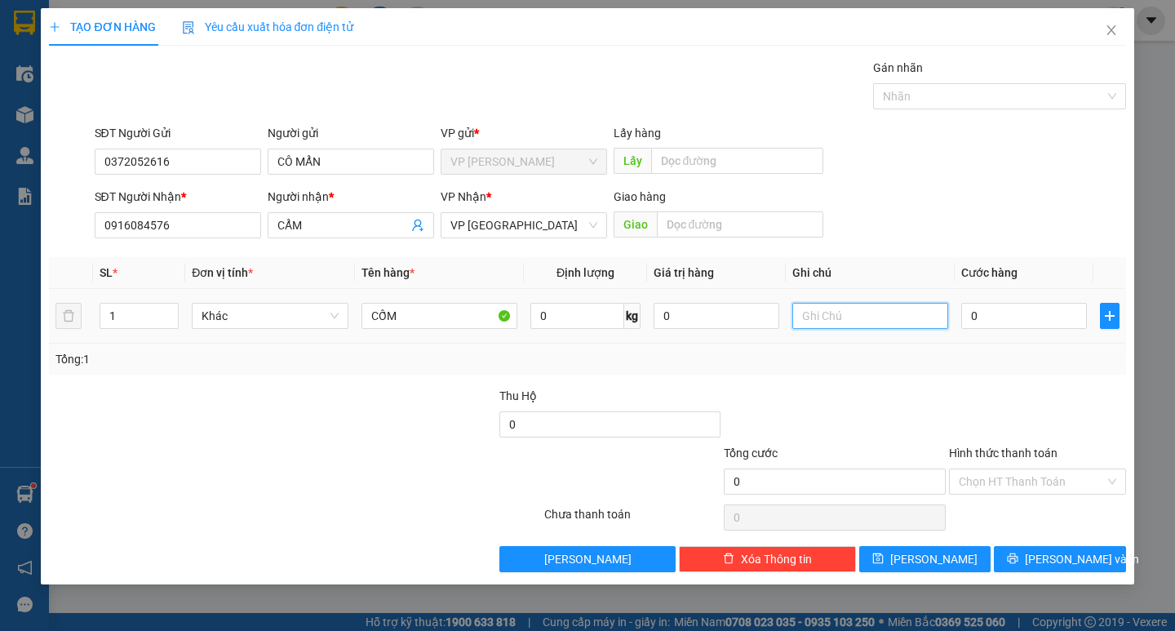
click at [877, 320] on input "text" at bounding box center [871, 316] width 156 height 26
type input "Y"
type input "THÙNG GIẤY"
click at [1037, 308] on input "0" at bounding box center [1025, 316] width 126 height 26
type input "2"
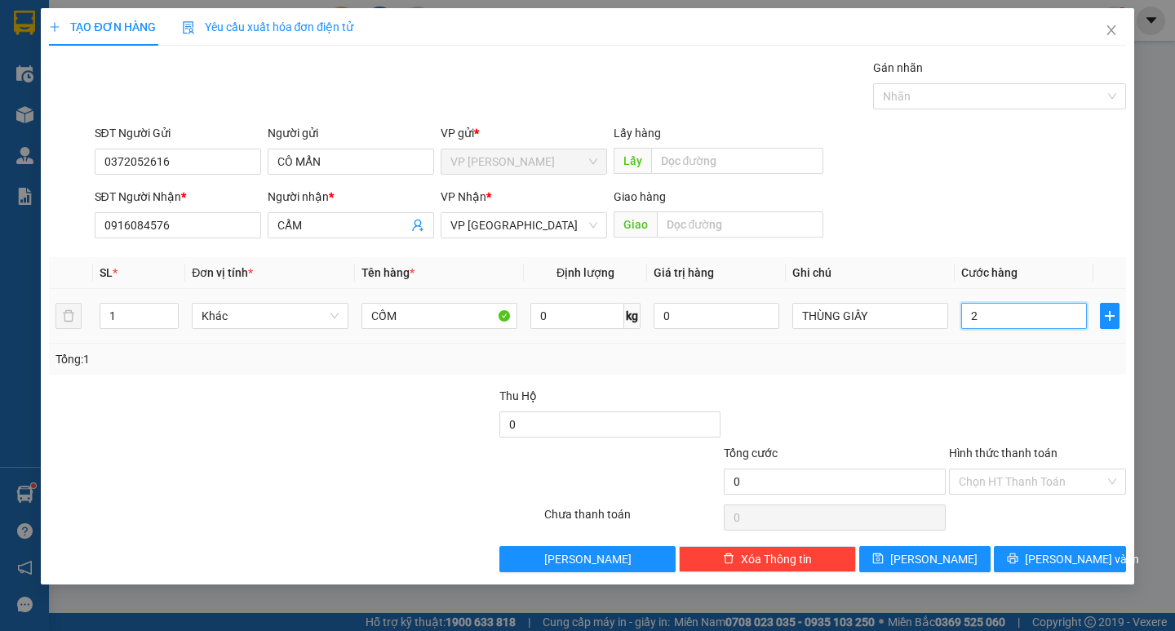
type input "2"
type input "20"
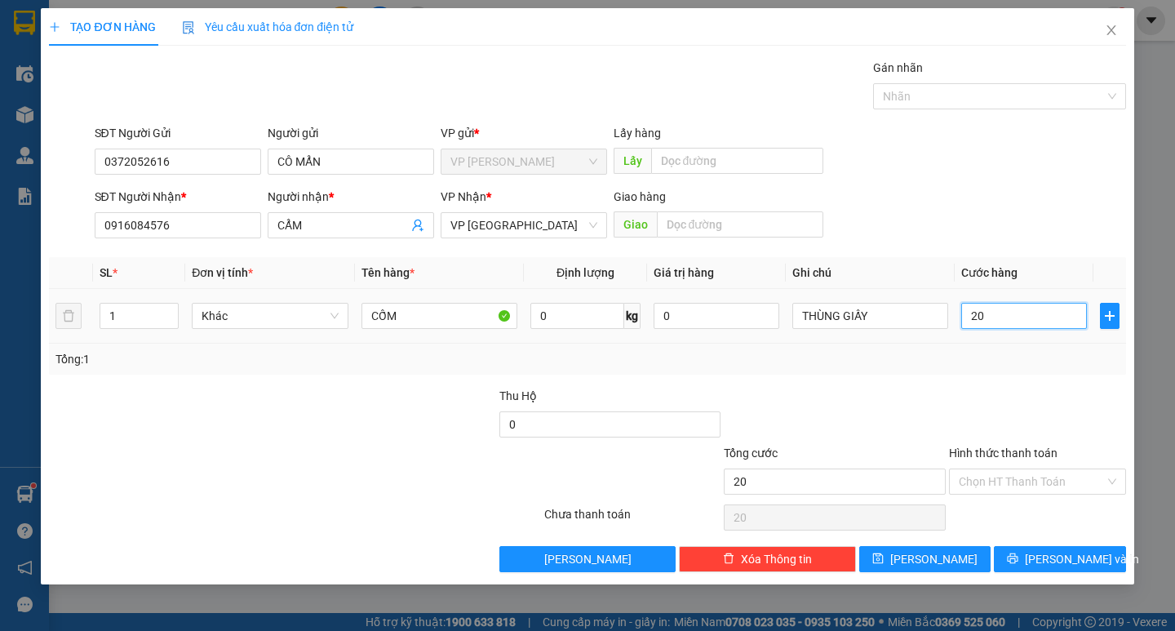
type input "200"
type input "2.000"
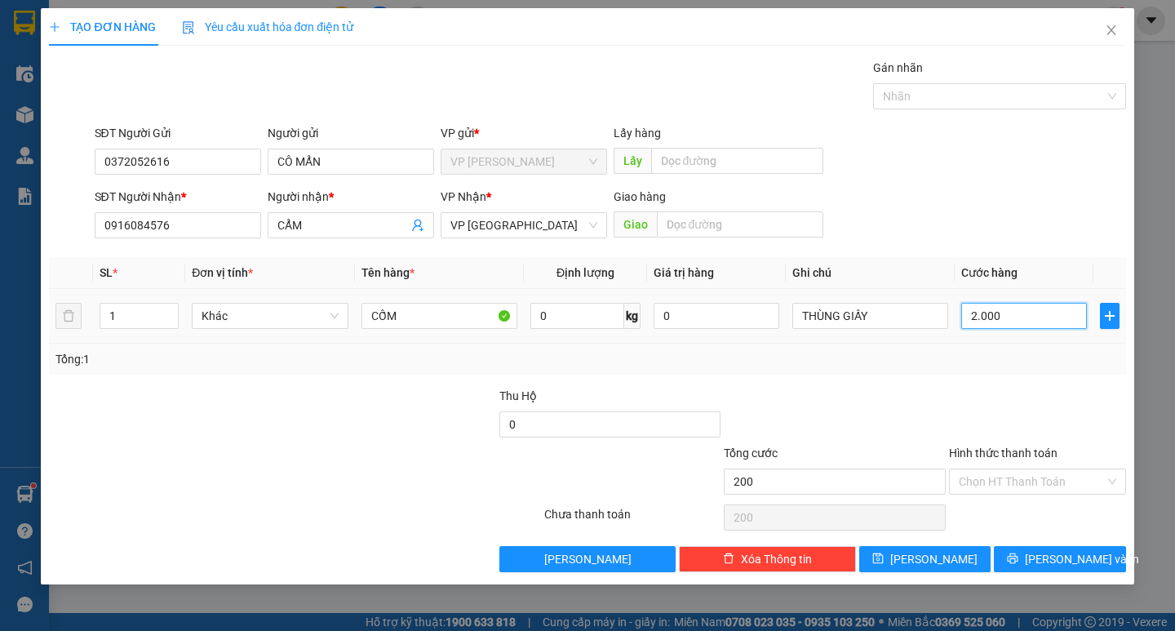
type input "2.000"
type input "20.000"
type input "200.000"
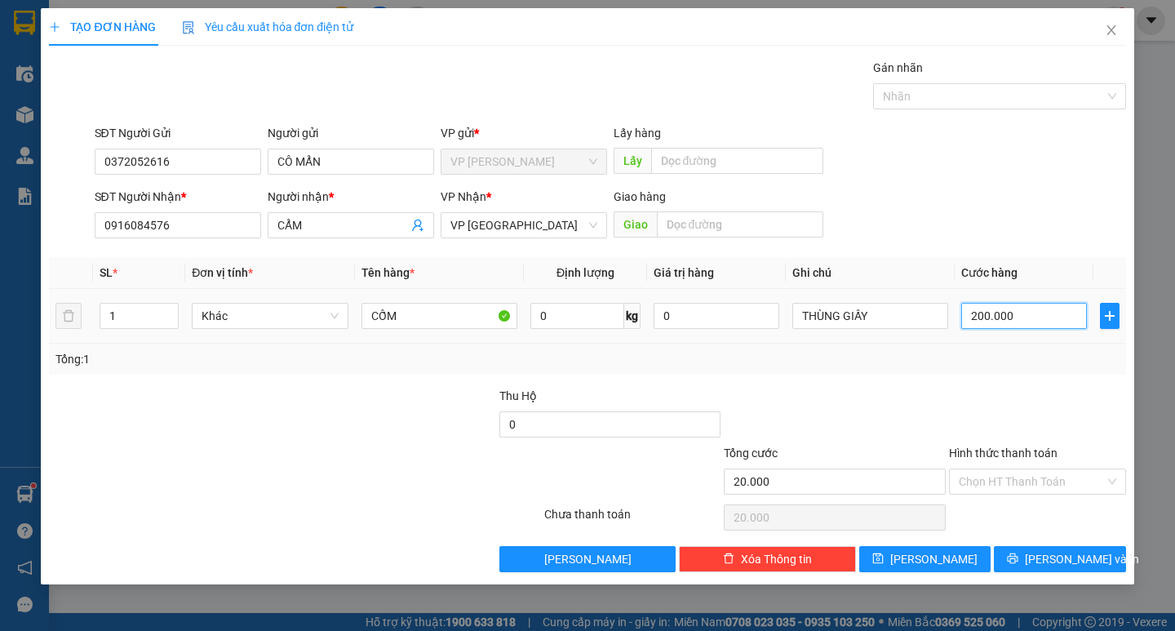
type input "200.000"
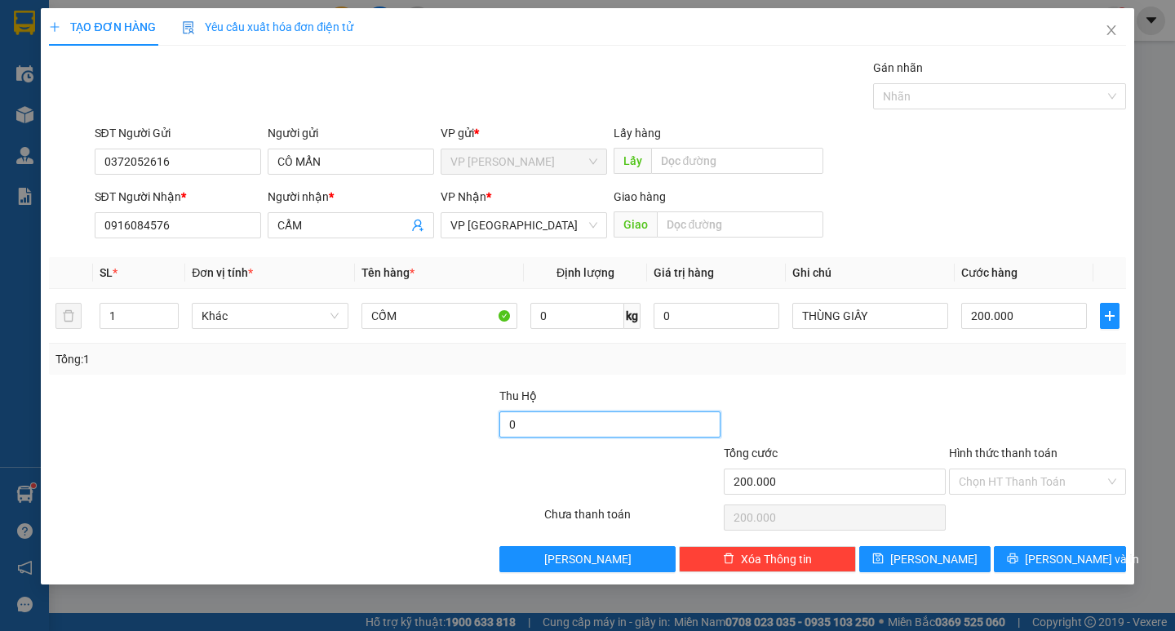
click at [566, 431] on input "0" at bounding box center [611, 424] width 222 height 26
type input "2.700.000"
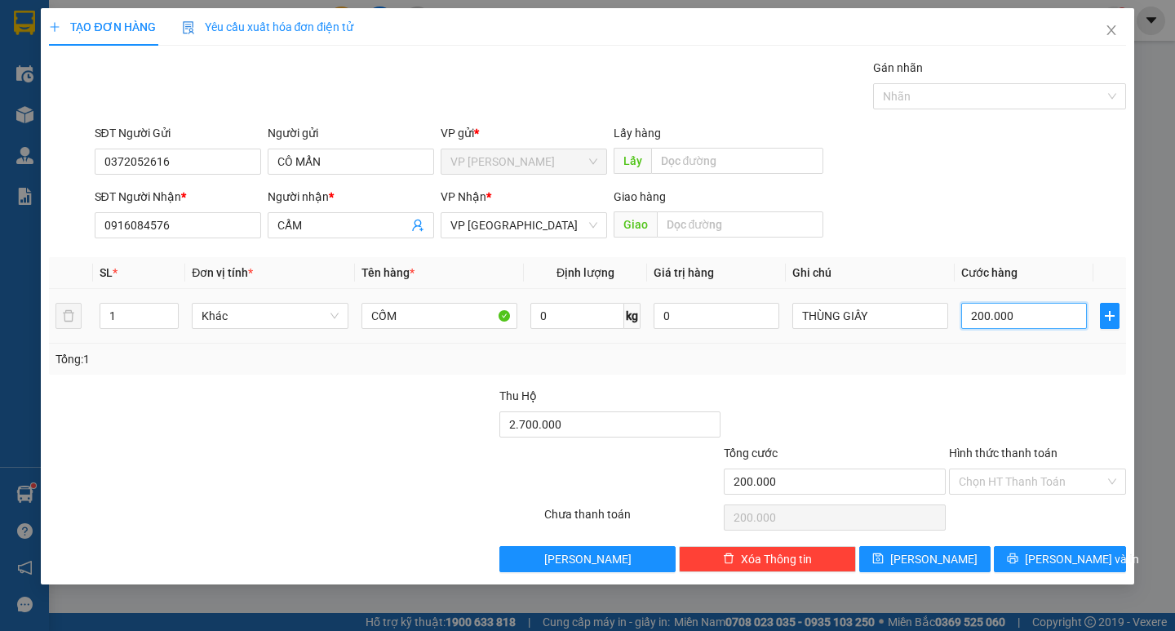
click at [1038, 322] on input "200.000" at bounding box center [1025, 316] width 126 height 26
type input "0"
type input "03"
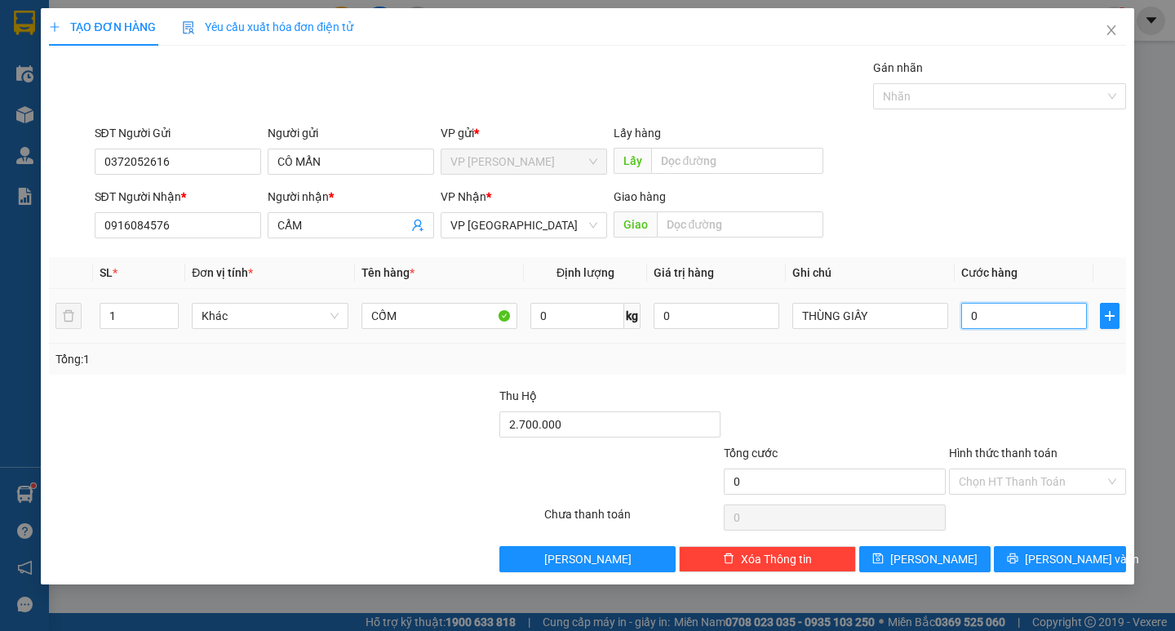
type input "3"
type input "030"
type input "30"
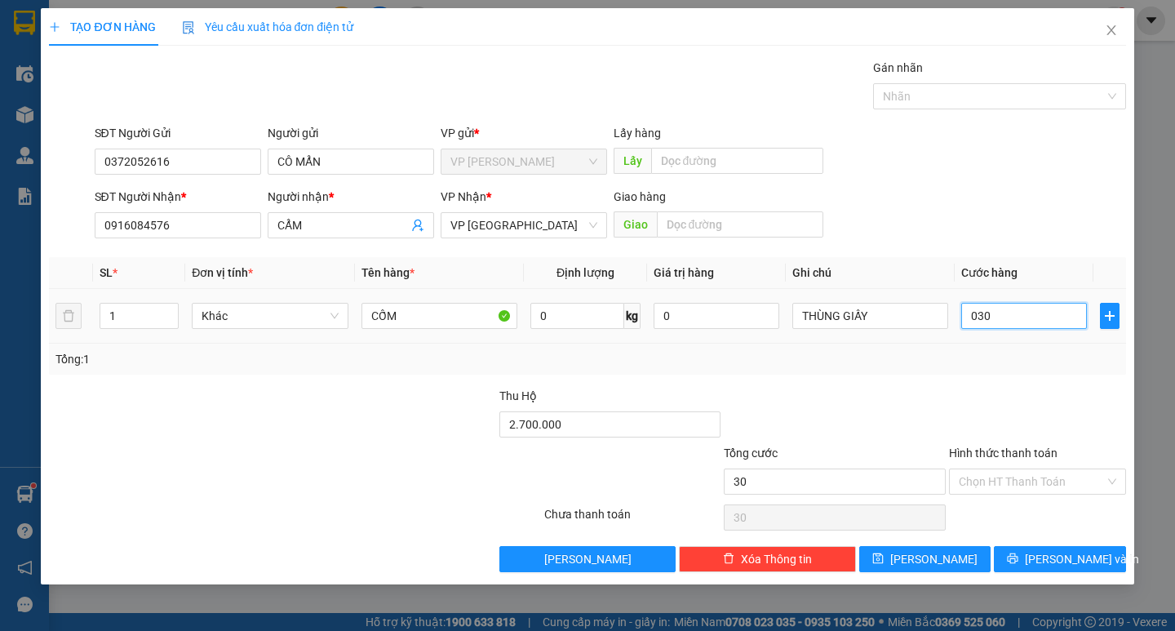
type input "0.300"
type input "300"
type input "03.000"
type input "3.000"
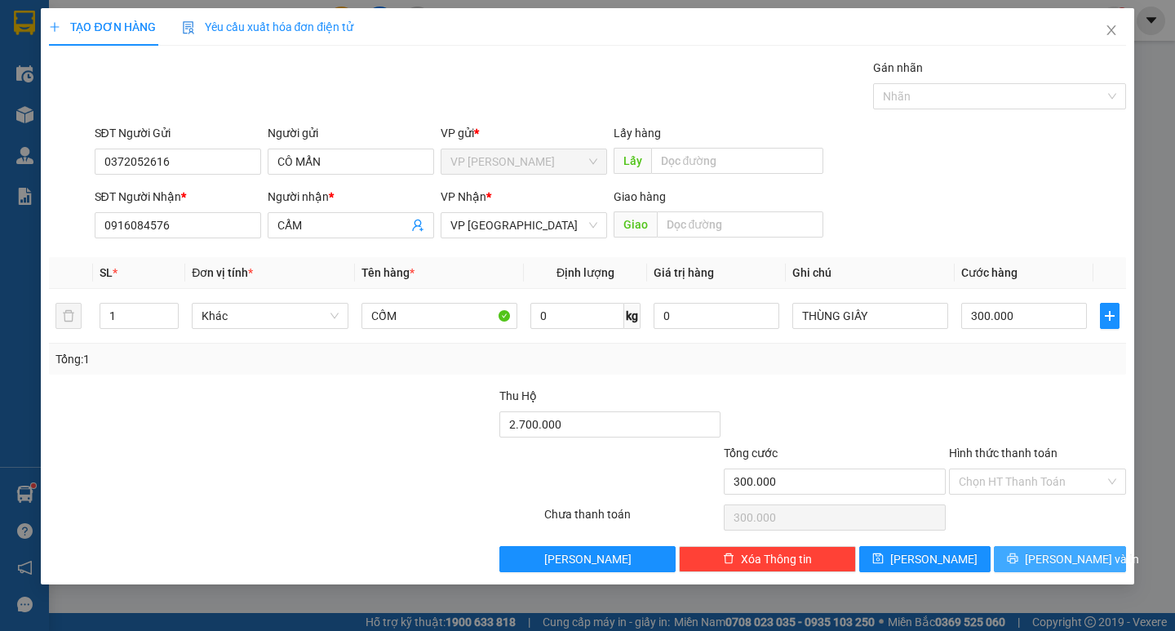
click at [1019, 557] on icon "printer" at bounding box center [1013, 558] width 11 height 11
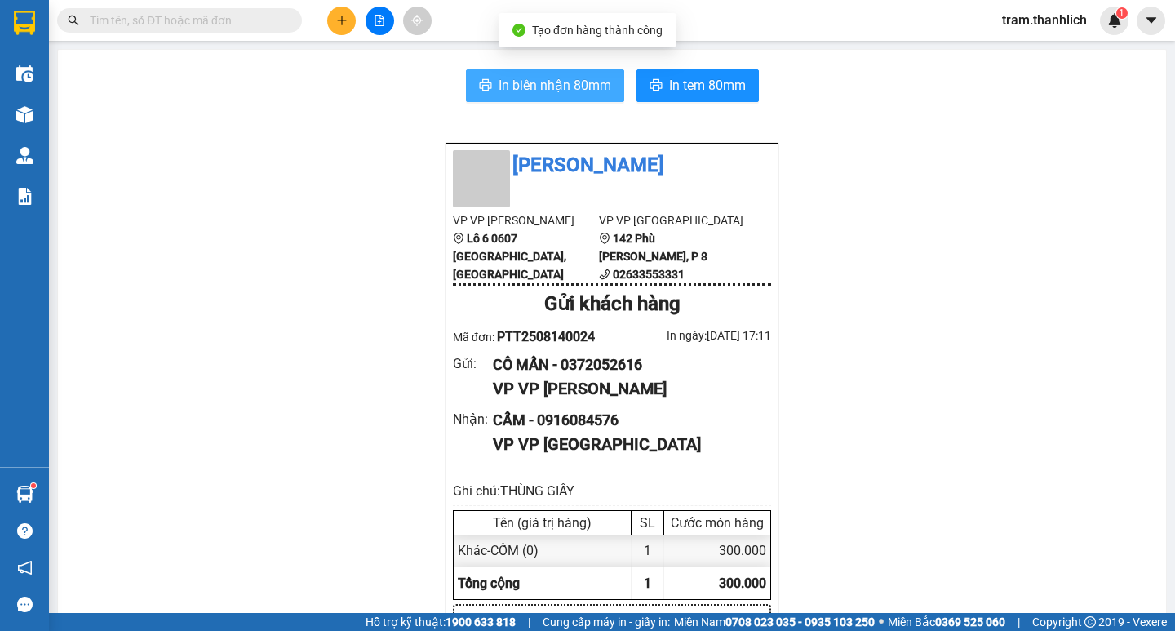
click at [584, 79] on span "In biên nhận 80mm" at bounding box center [555, 85] width 113 height 20
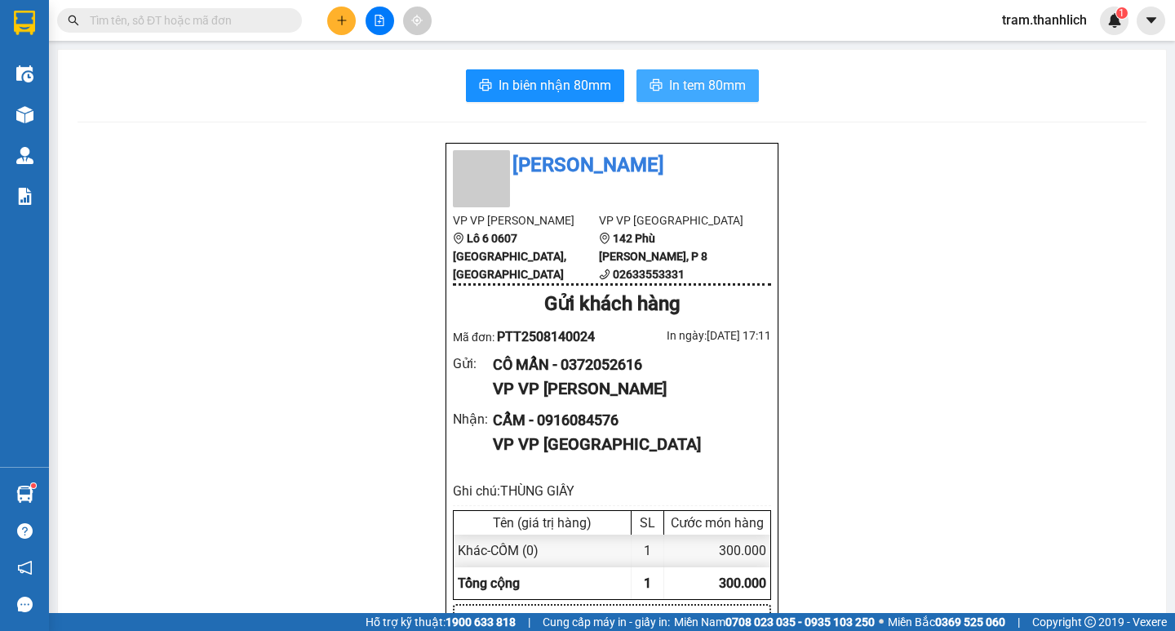
click at [738, 83] on span "In tem 80mm" at bounding box center [707, 85] width 77 height 20
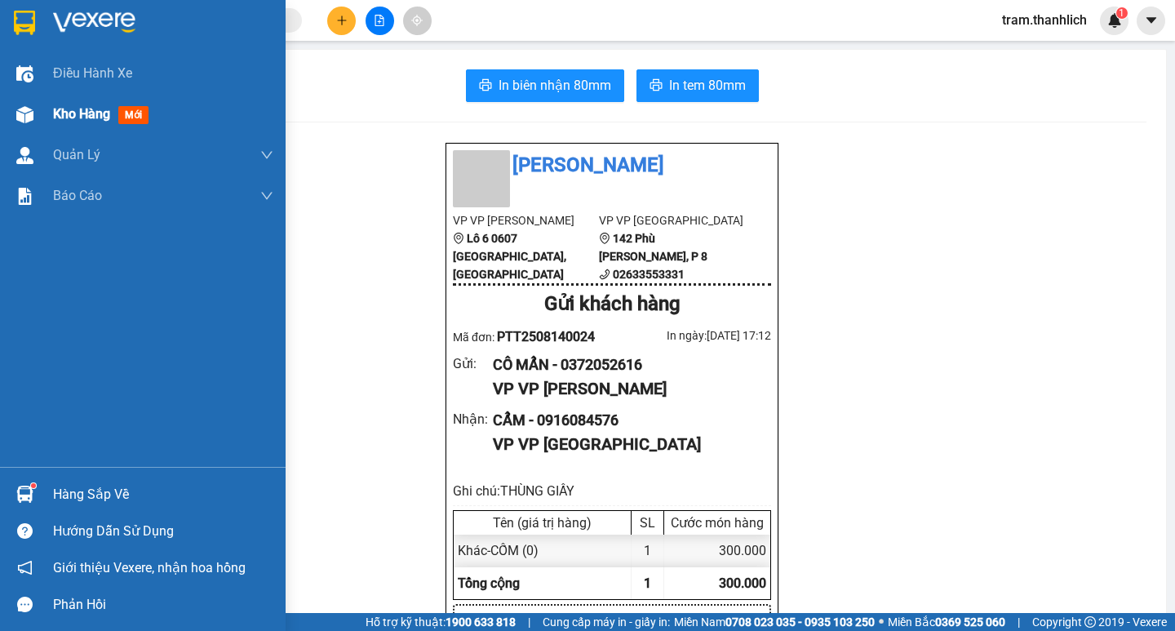
click at [39, 114] on div "Kho hàng mới" at bounding box center [143, 114] width 286 height 41
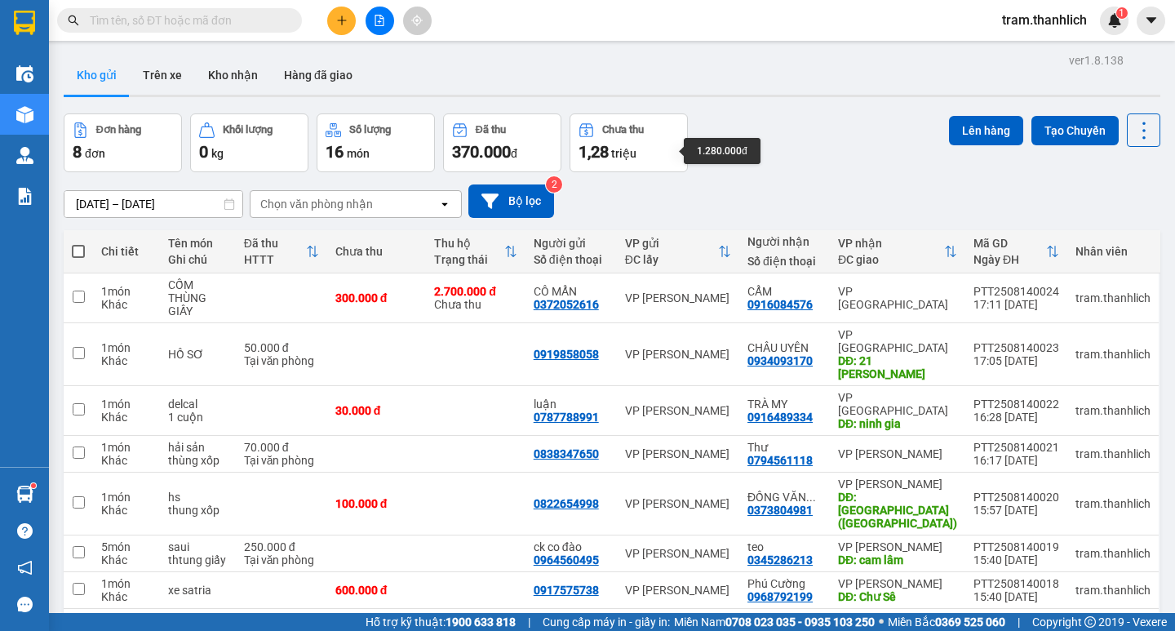
scroll to position [75, 0]
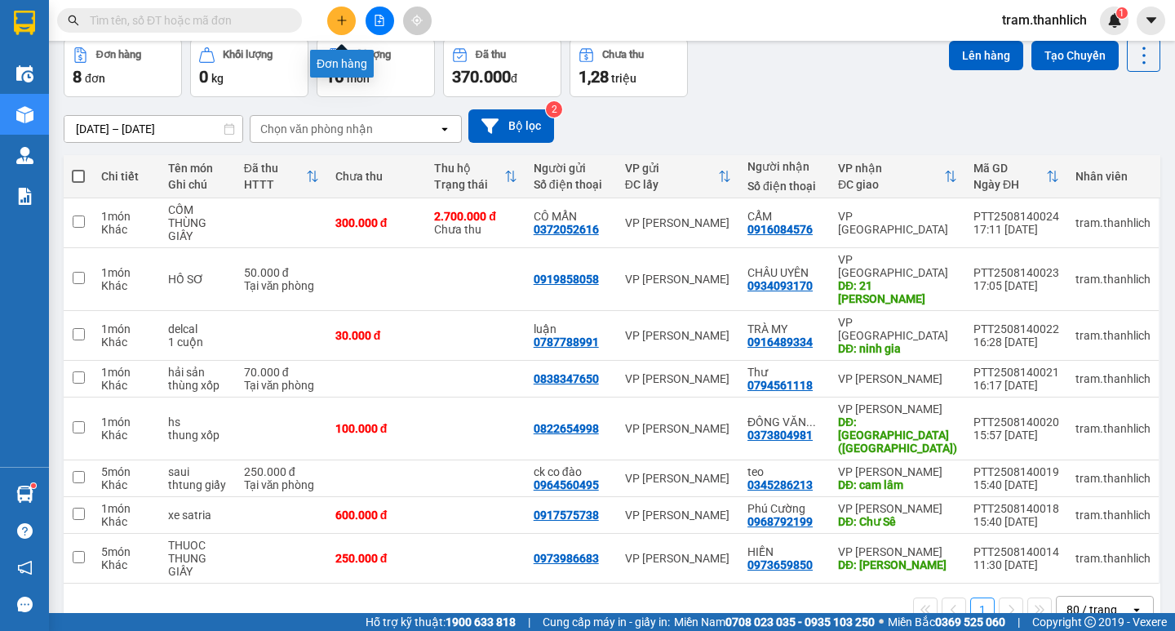
click at [335, 21] on button at bounding box center [341, 21] width 29 height 29
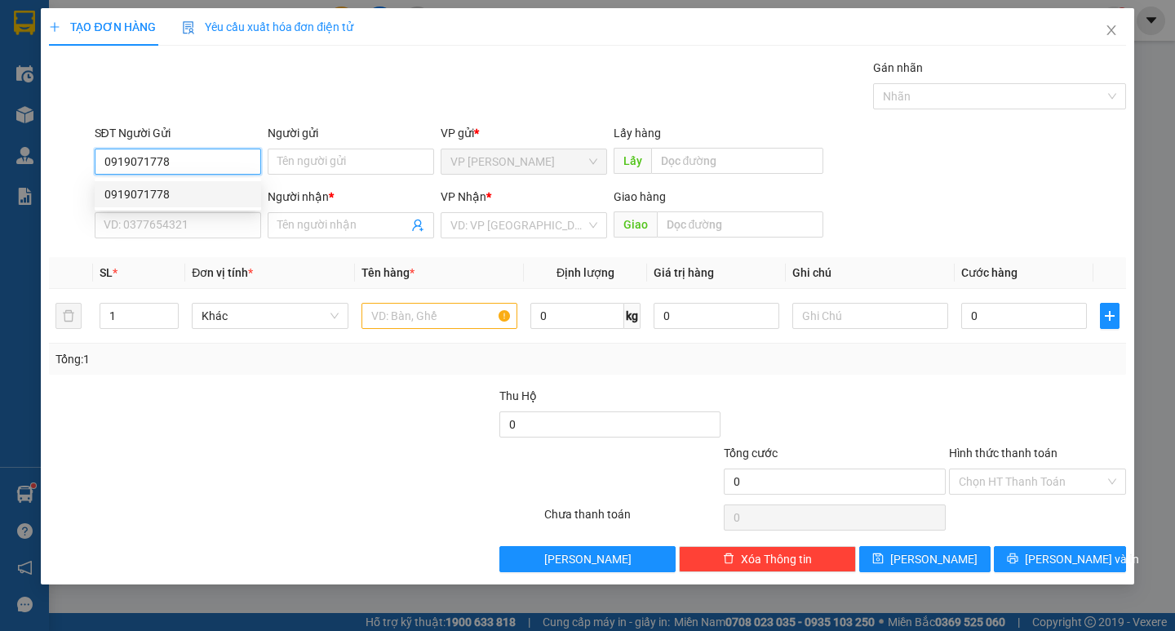
click at [167, 193] on div "0919071778" at bounding box center [177, 194] width 147 height 18
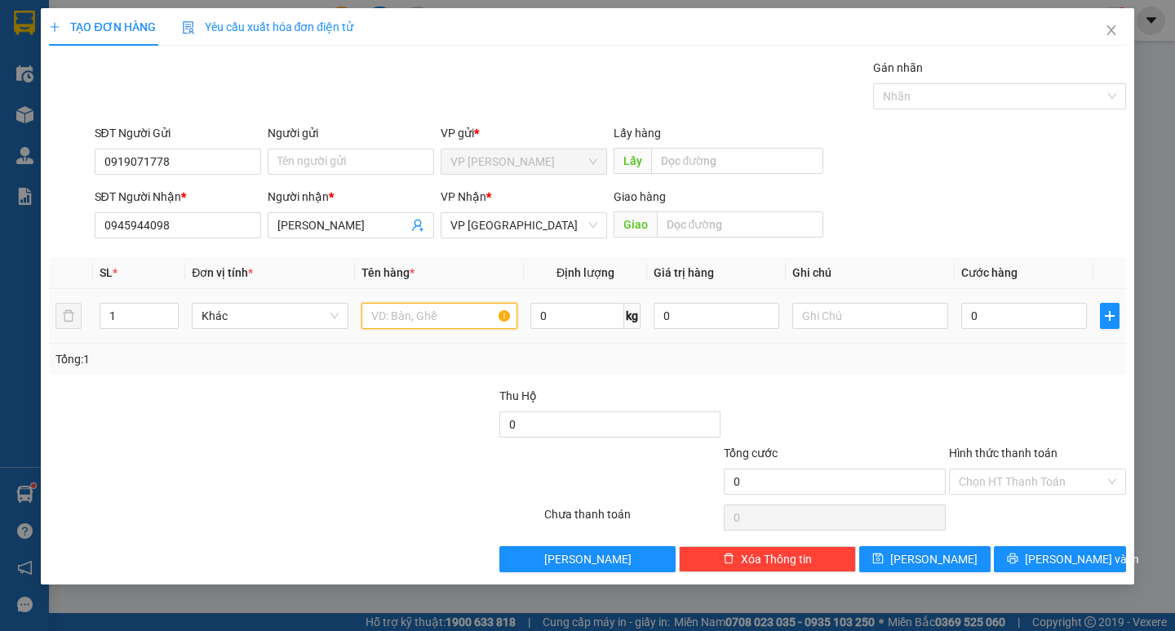
click at [402, 318] on input "text" at bounding box center [440, 316] width 156 height 26
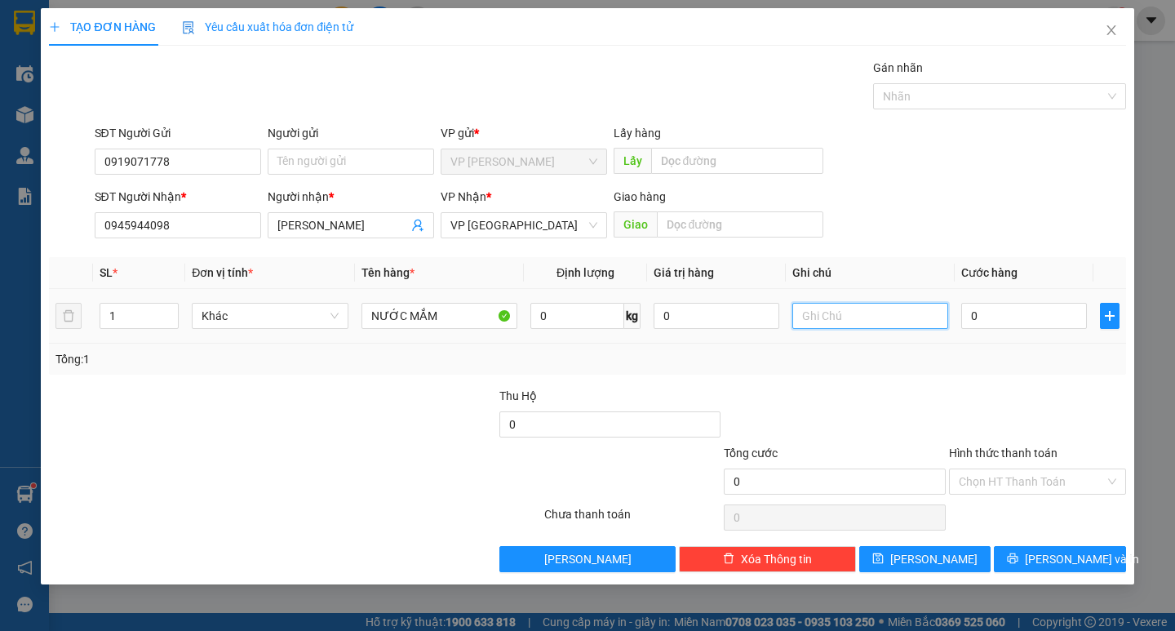
click at [853, 321] on input "text" at bounding box center [871, 316] width 156 height 26
click at [130, 310] on input "1" at bounding box center [139, 316] width 78 height 24
click at [833, 317] on input "text" at bounding box center [871, 316] width 156 height 26
click at [1018, 322] on input "0" at bounding box center [1025, 316] width 126 height 26
click at [1010, 478] on input "Hình thức thanh toán" at bounding box center [1032, 481] width 146 height 24
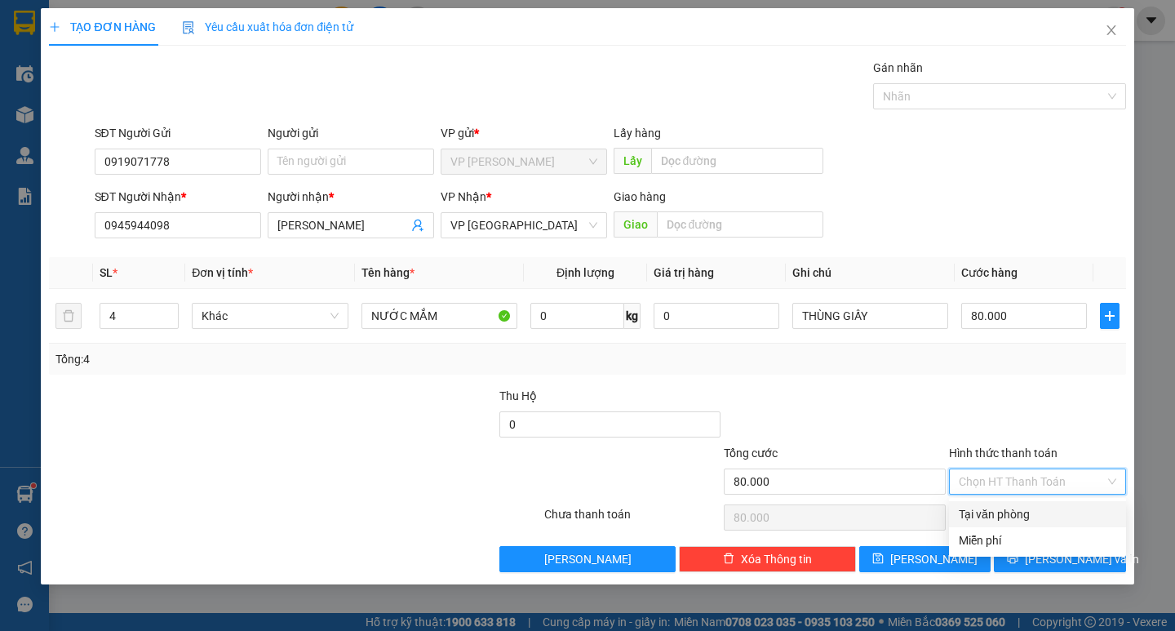
click at [1004, 509] on div "Tại văn phòng" at bounding box center [1038, 514] width 158 height 18
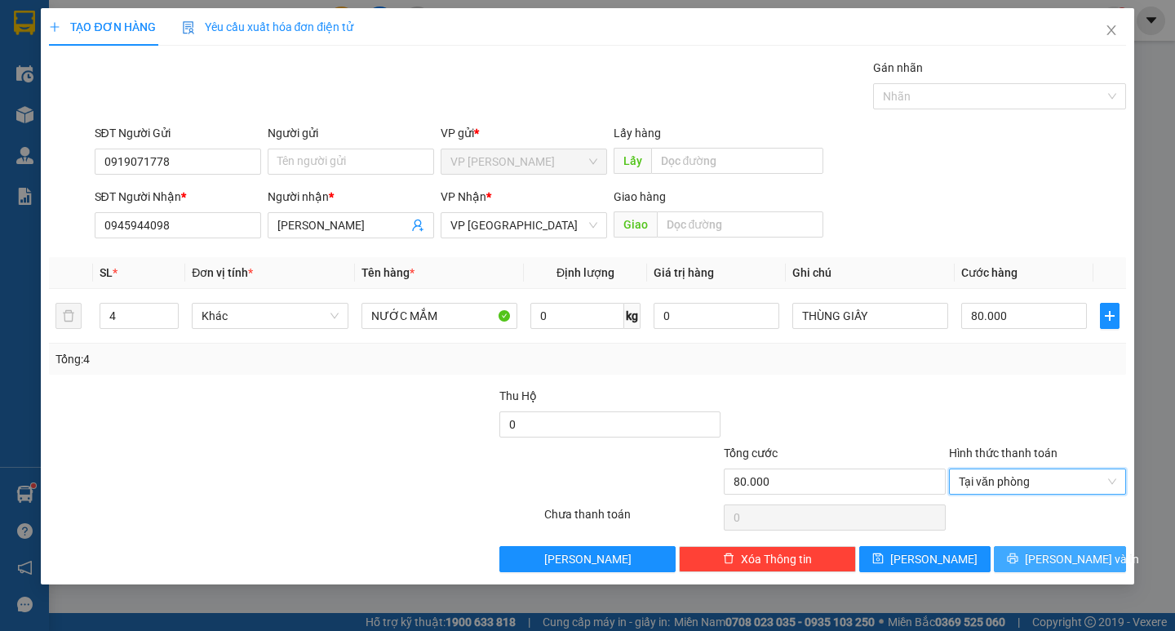
click at [1048, 558] on span "[PERSON_NAME] và In" at bounding box center [1082, 559] width 114 height 18
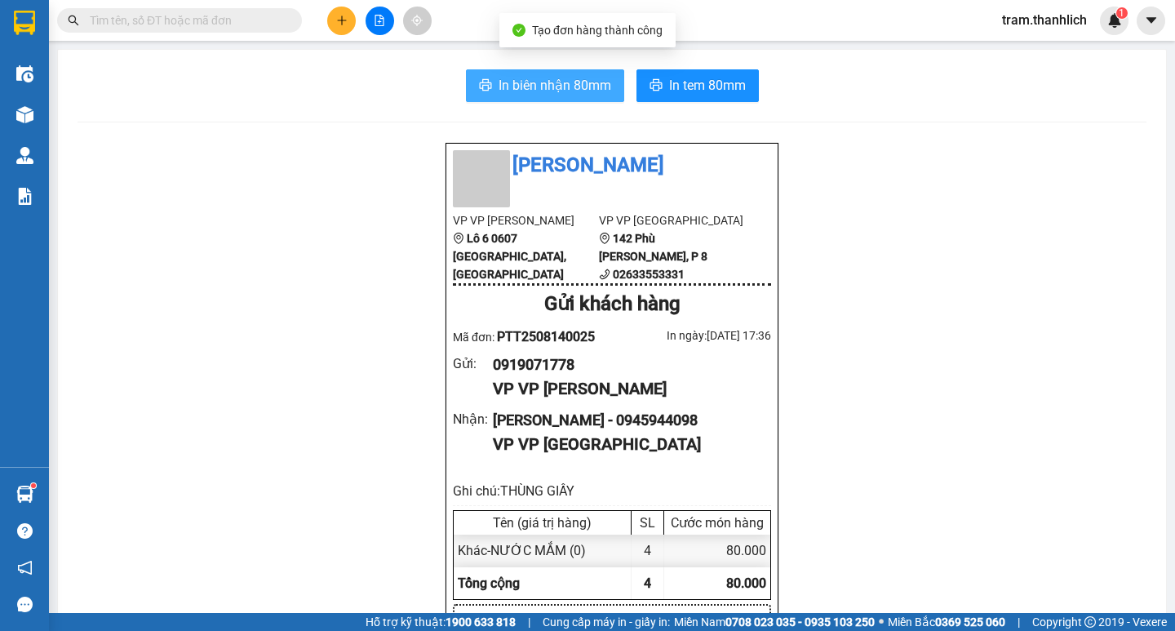
click at [585, 92] on span "In biên nhận 80mm" at bounding box center [555, 85] width 113 height 20
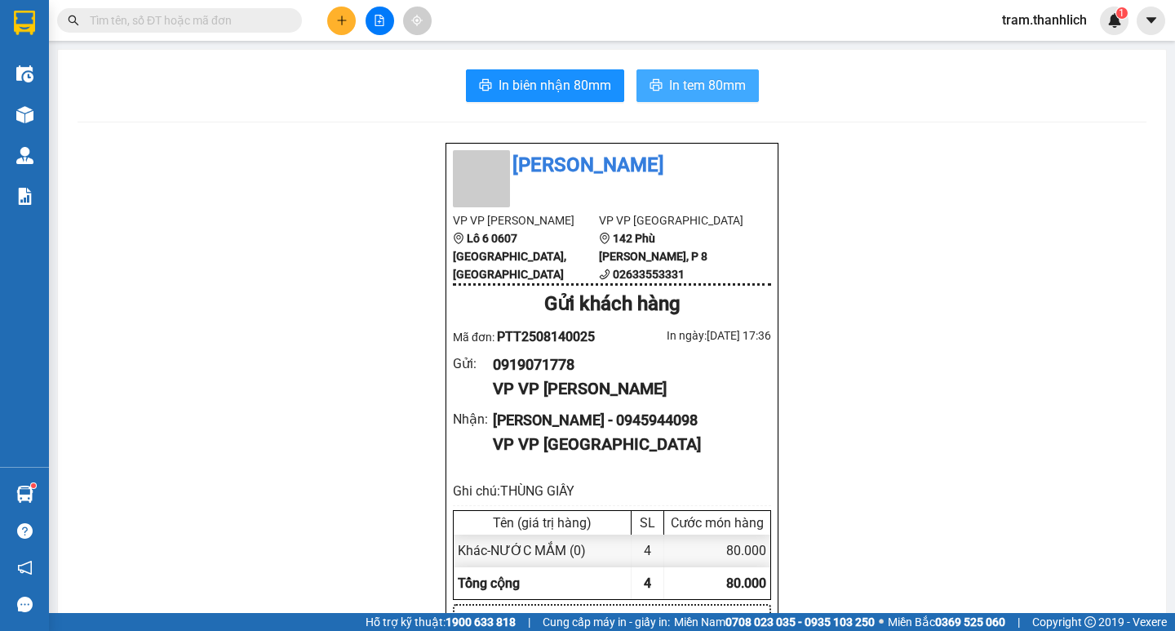
click at [731, 96] on button "In tem 80mm" at bounding box center [698, 85] width 122 height 33
click at [695, 89] on span "In tem 80mm" at bounding box center [707, 85] width 77 height 20
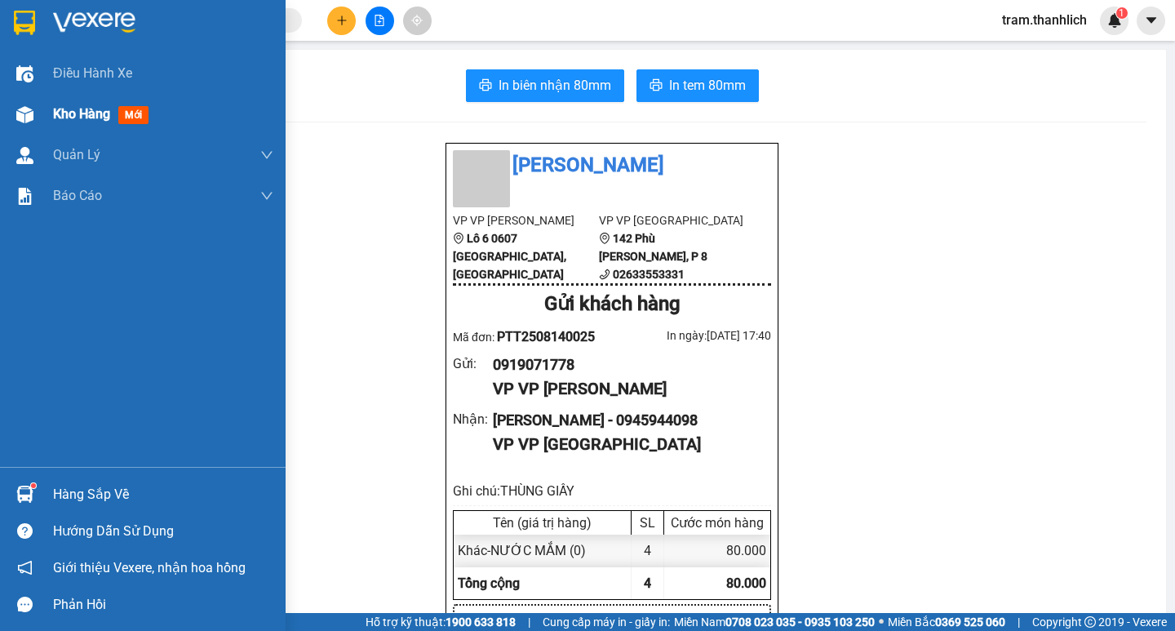
click at [75, 114] on span "Kho hàng" at bounding box center [81, 114] width 57 height 16
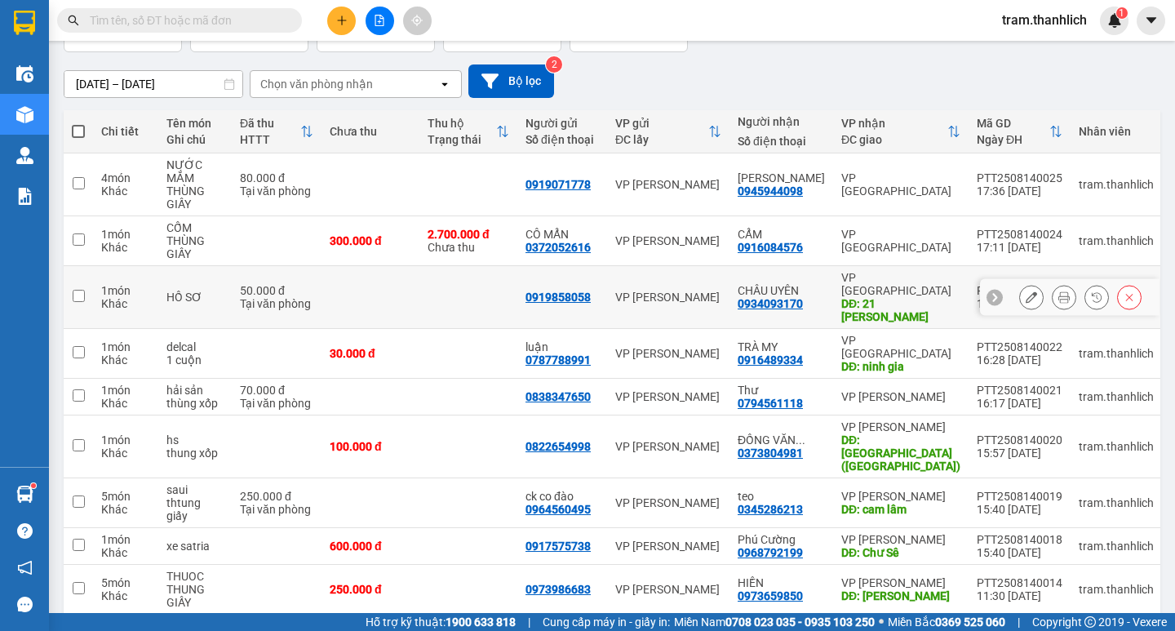
scroll to position [123, 0]
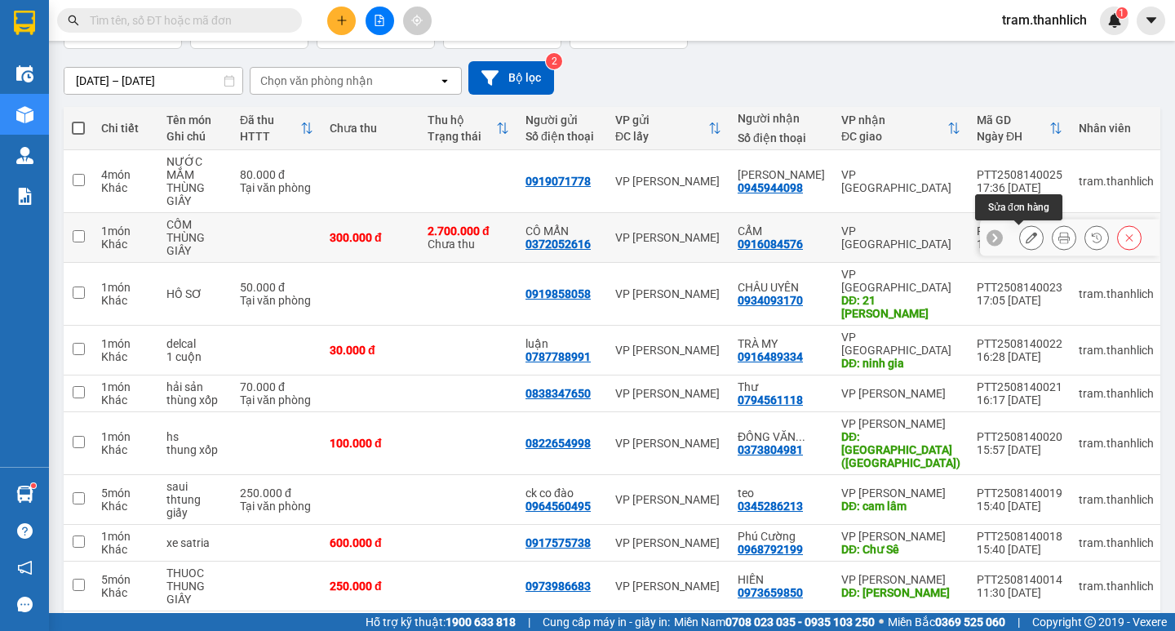
click at [1028, 241] on button at bounding box center [1031, 238] width 23 height 29
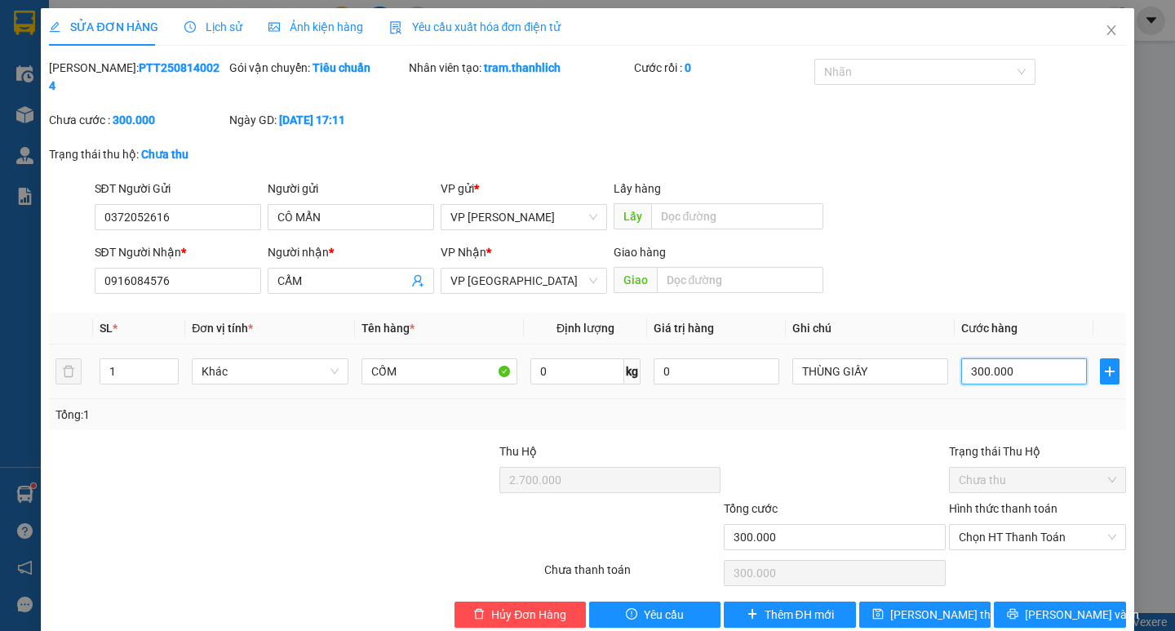
click at [1034, 358] on input "300.000" at bounding box center [1025, 371] width 126 height 26
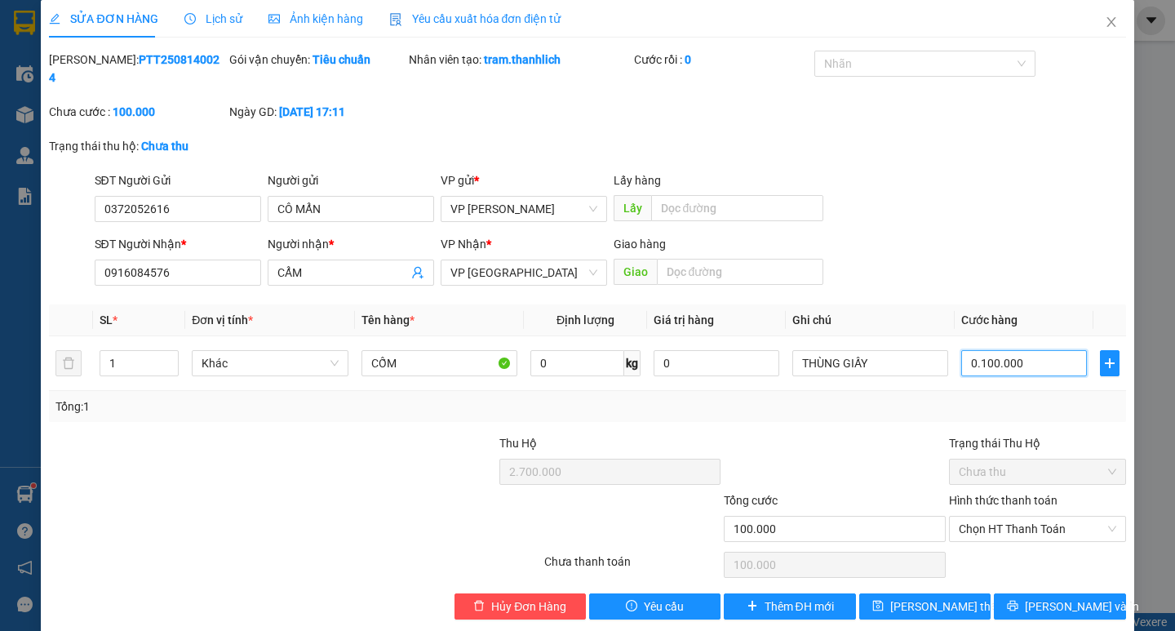
scroll to position [11, 0]
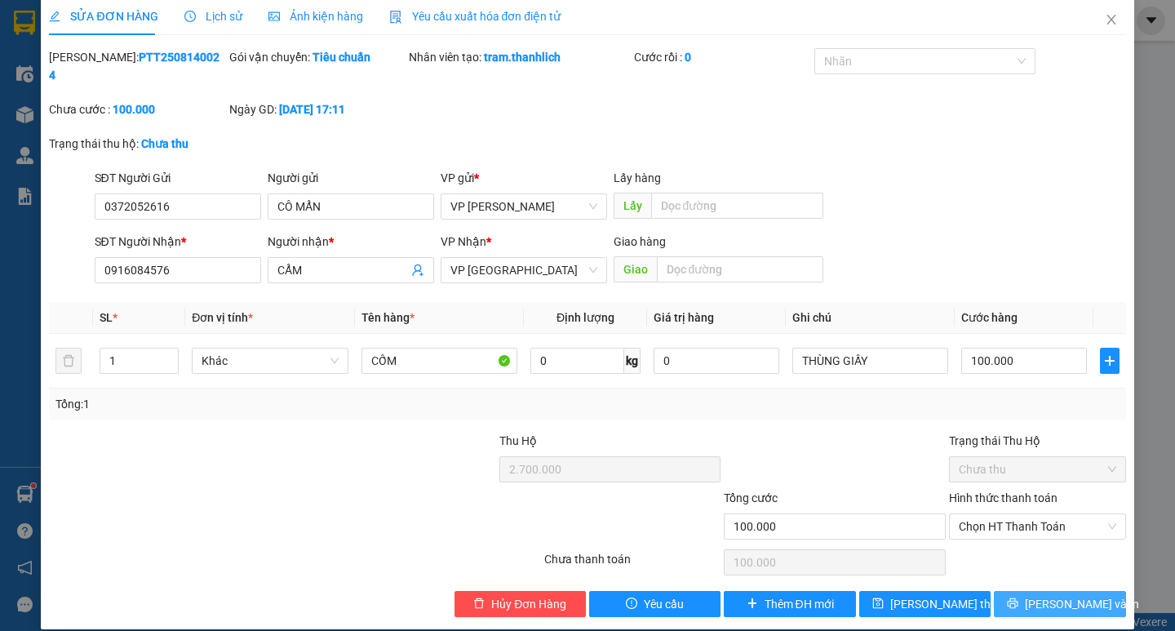
click at [1045, 595] on span "[PERSON_NAME] và In" at bounding box center [1082, 604] width 114 height 18
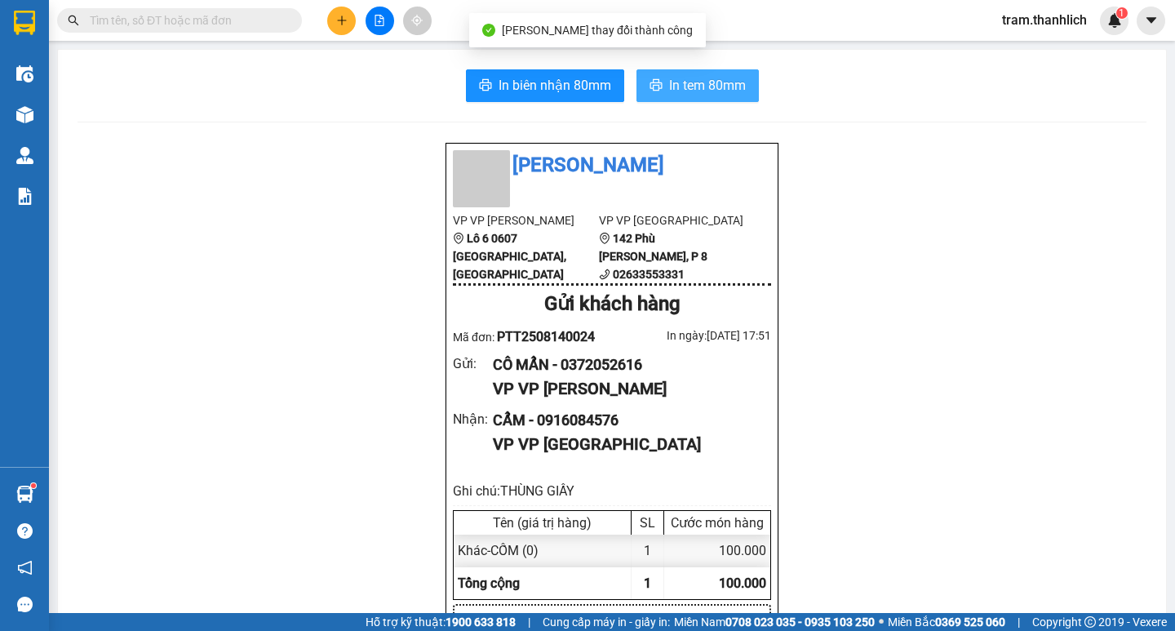
click at [705, 74] on button "In tem 80mm" at bounding box center [698, 85] width 122 height 33
click at [722, 73] on button "In tem 80mm" at bounding box center [698, 85] width 122 height 33
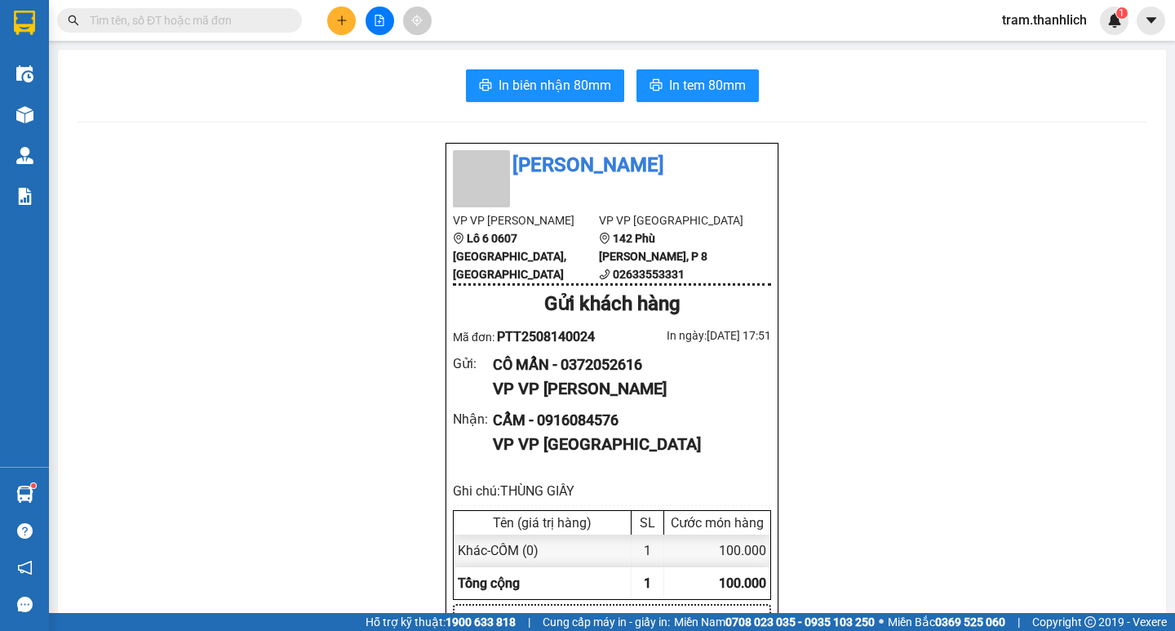
click at [709, 83] on span "In tem 80mm" at bounding box center [707, 85] width 77 height 20
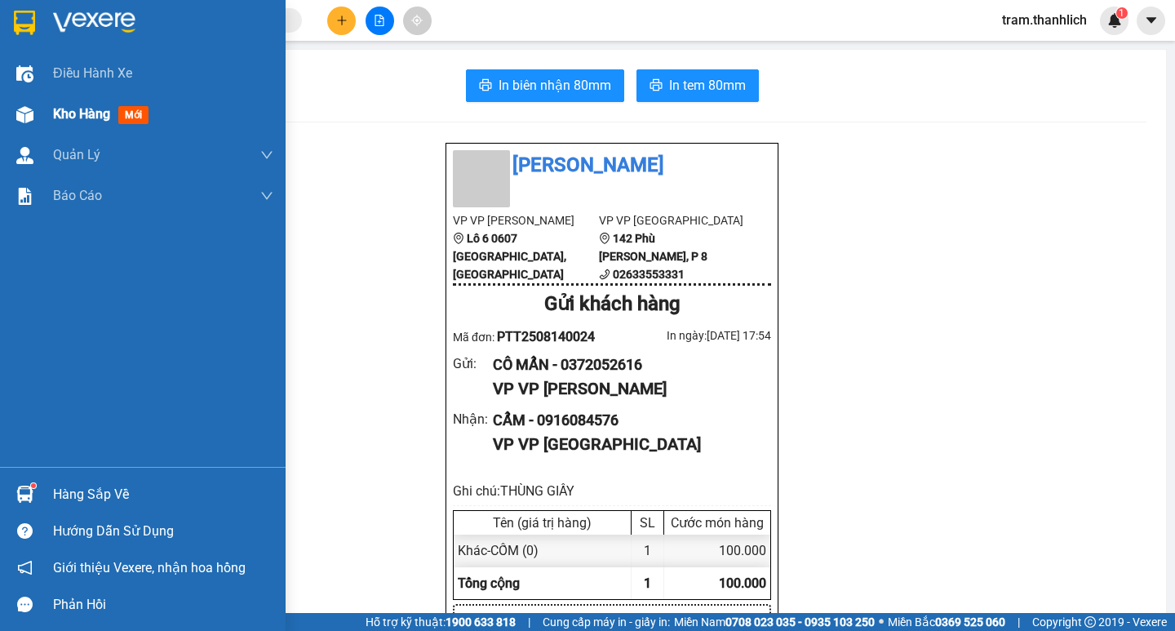
click at [55, 112] on span "Kho hàng" at bounding box center [81, 114] width 57 height 16
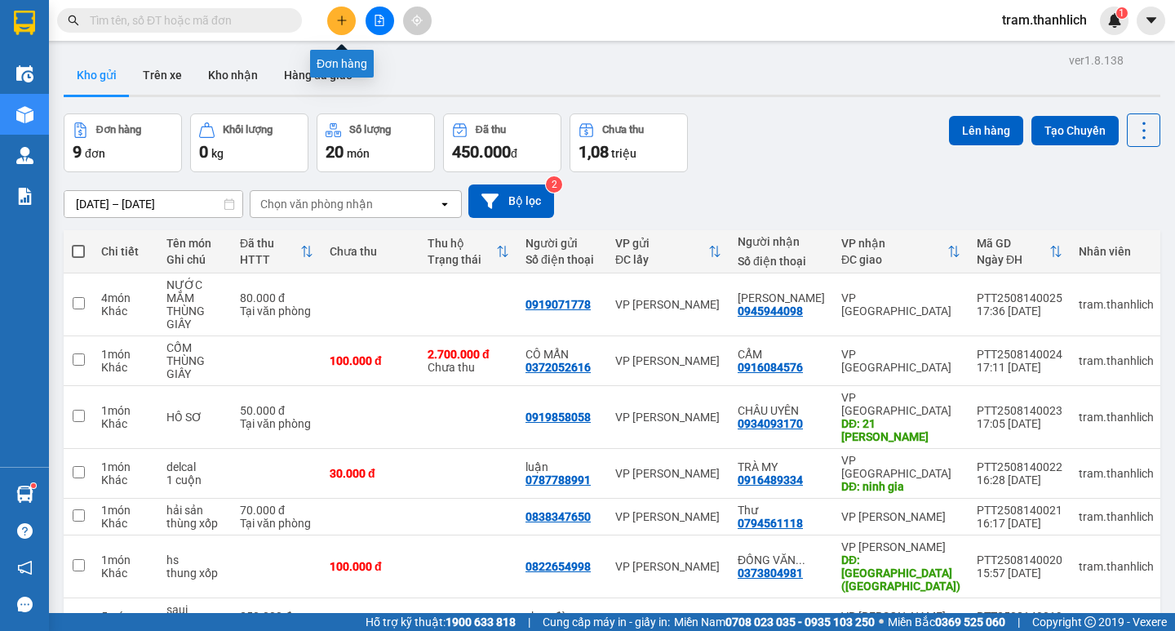
click at [339, 21] on icon "plus" at bounding box center [341, 20] width 11 height 11
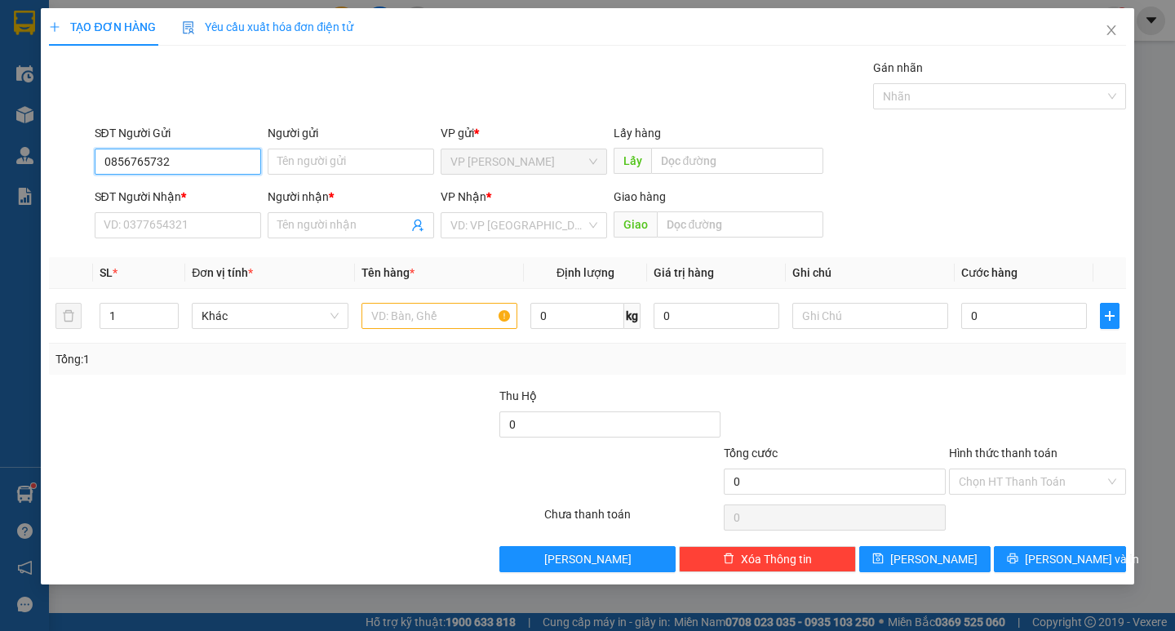
click at [141, 155] on input "0856765732" at bounding box center [178, 162] width 167 height 26
click at [141, 225] on input "SĐT Người Nhận *" at bounding box center [178, 225] width 167 height 26
paste input "0856765732"
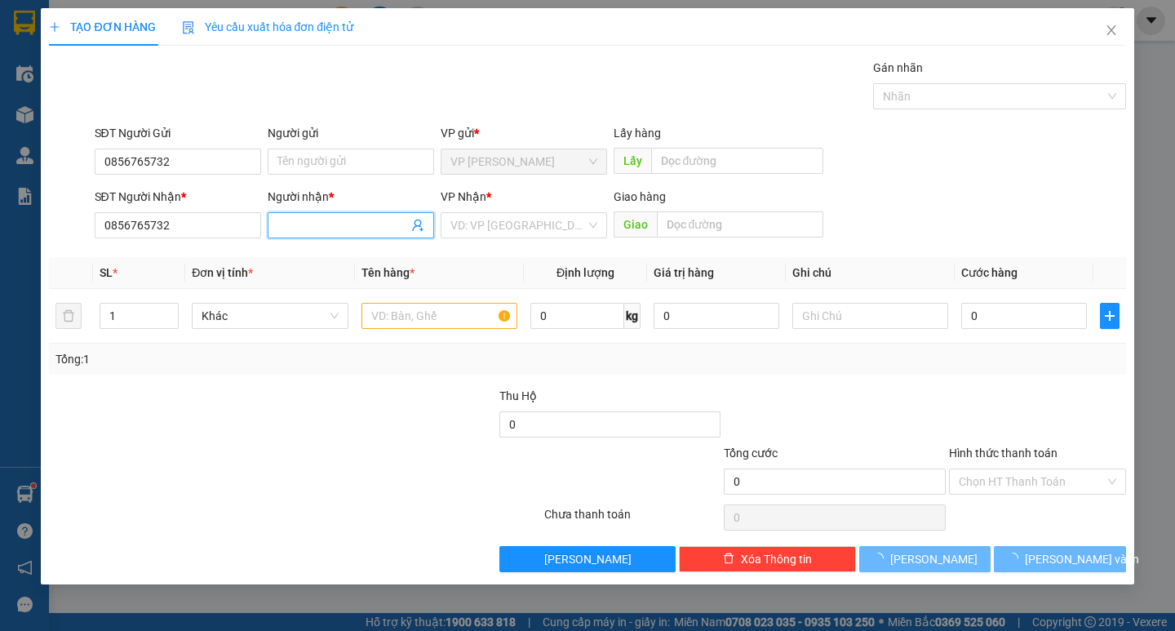
click at [335, 225] on input "Người nhận *" at bounding box center [343, 225] width 131 height 18
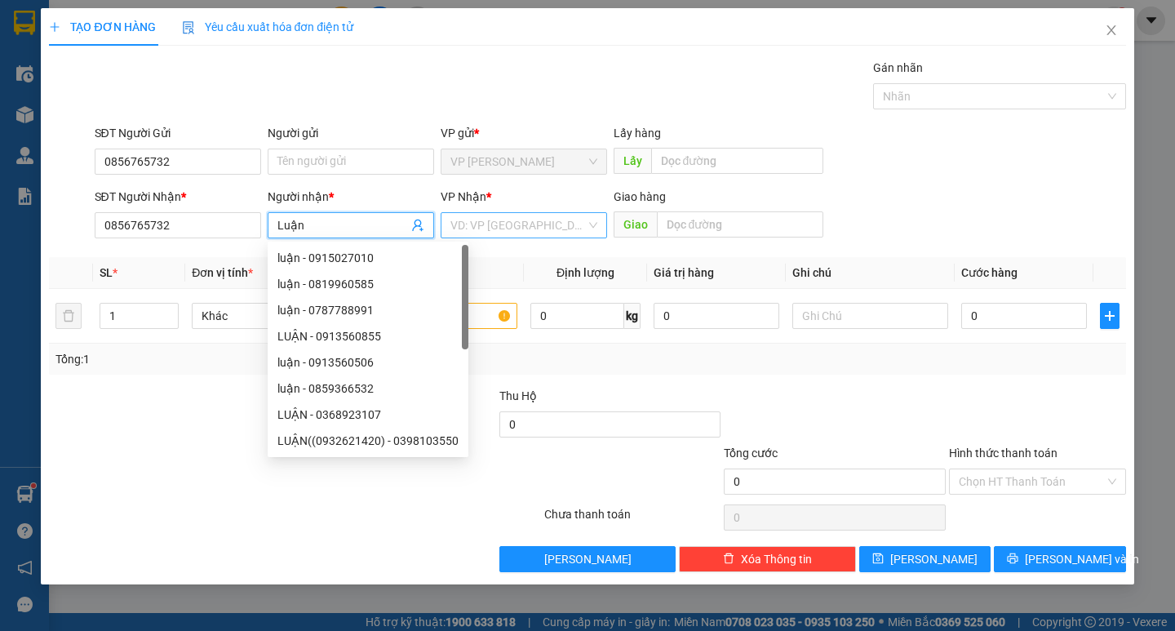
click at [523, 227] on input "search" at bounding box center [518, 225] width 135 height 24
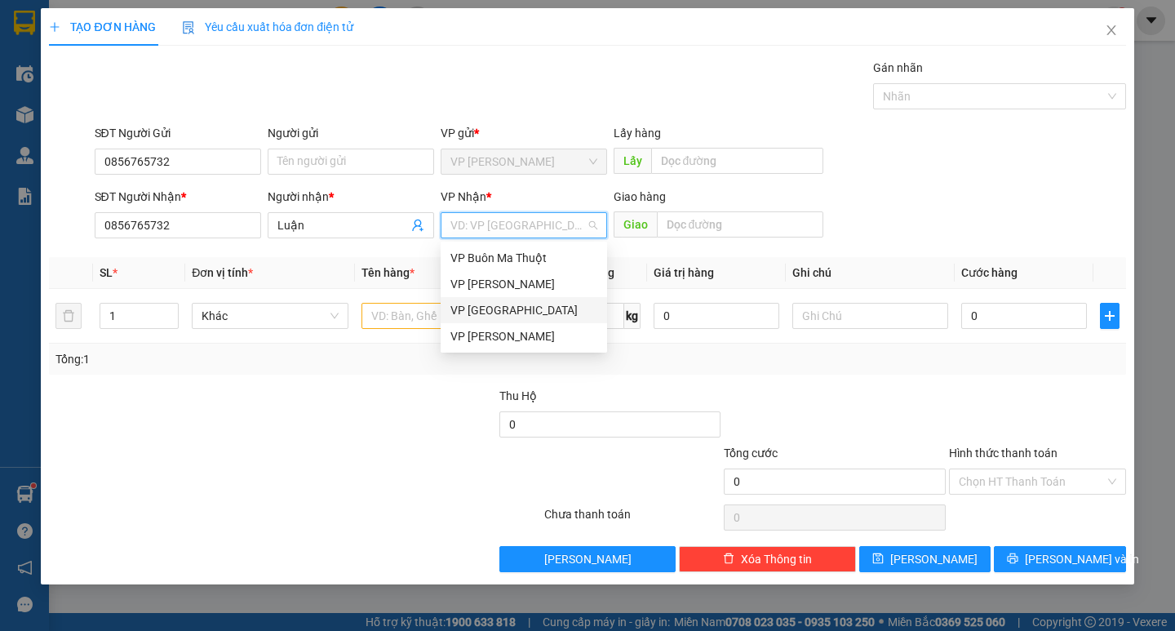
click at [518, 309] on div "VP [GEOGRAPHIC_DATA]" at bounding box center [524, 310] width 147 height 18
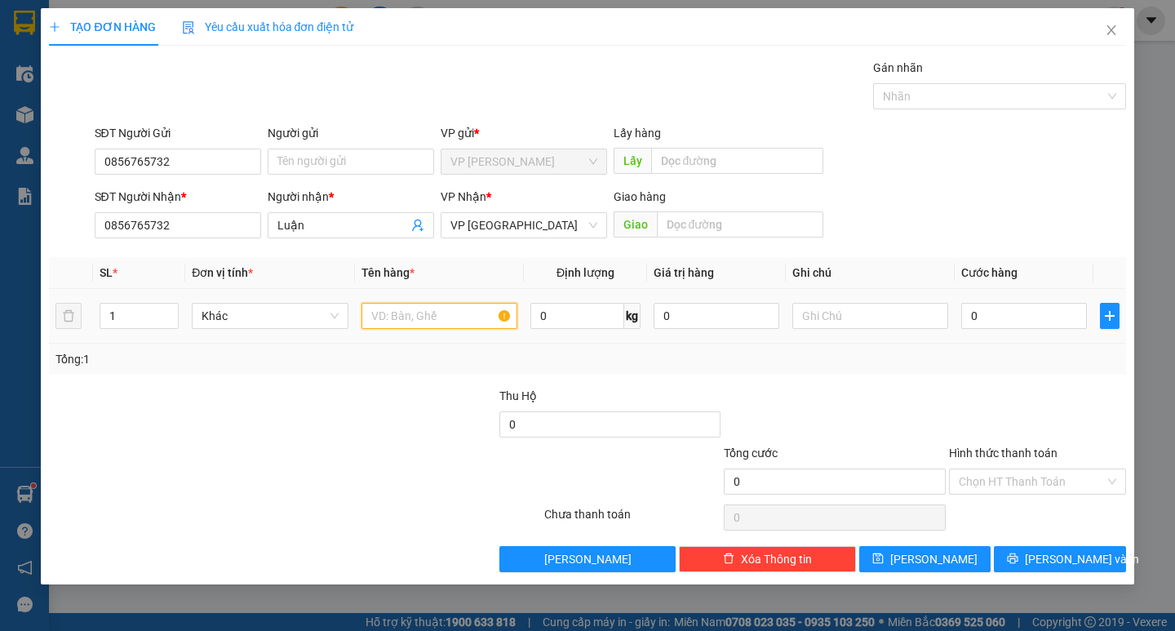
click at [423, 320] on input "text" at bounding box center [440, 316] width 156 height 26
click at [129, 310] on input "1" at bounding box center [139, 316] width 78 height 24
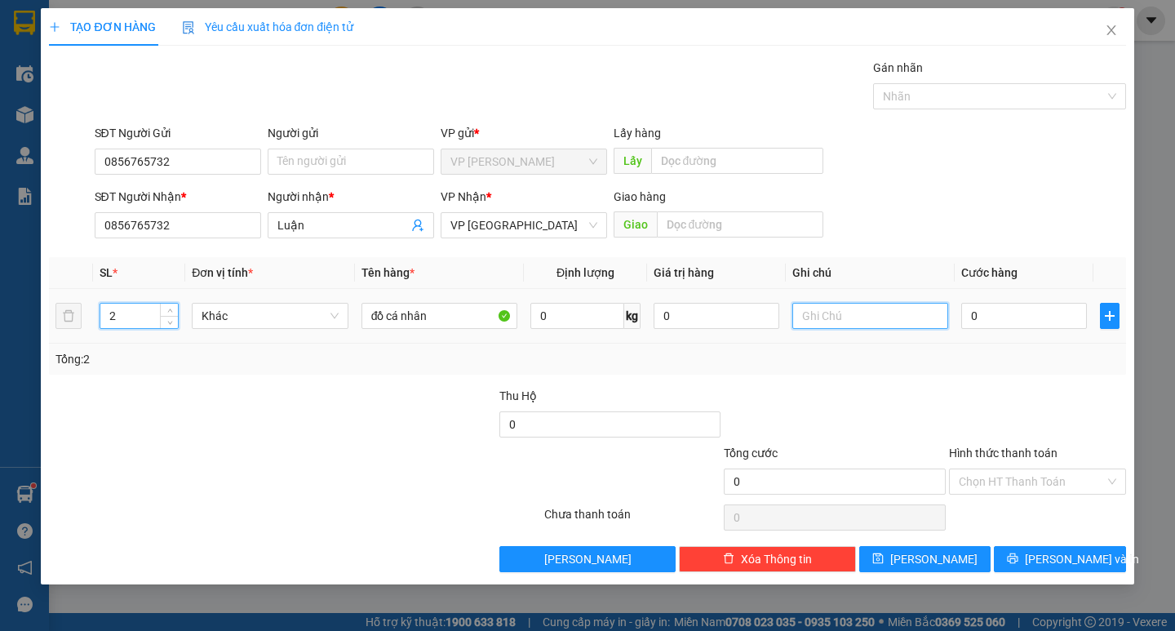
click at [860, 324] on input "text" at bounding box center [871, 316] width 156 height 26
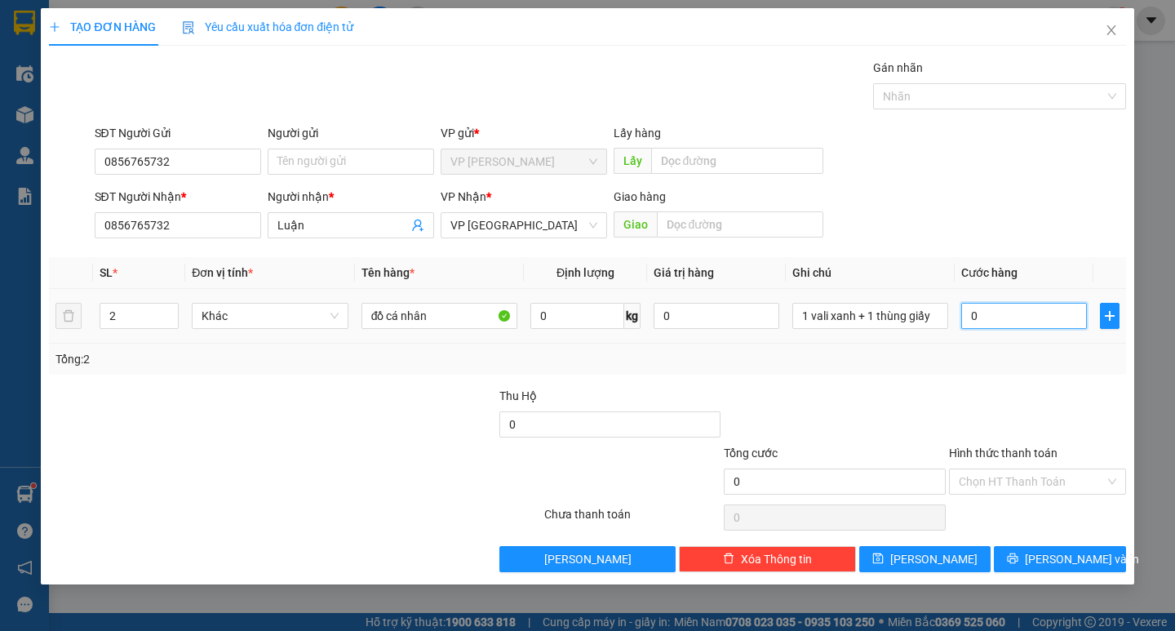
click at [1021, 305] on input "0" at bounding box center [1025, 316] width 126 height 26
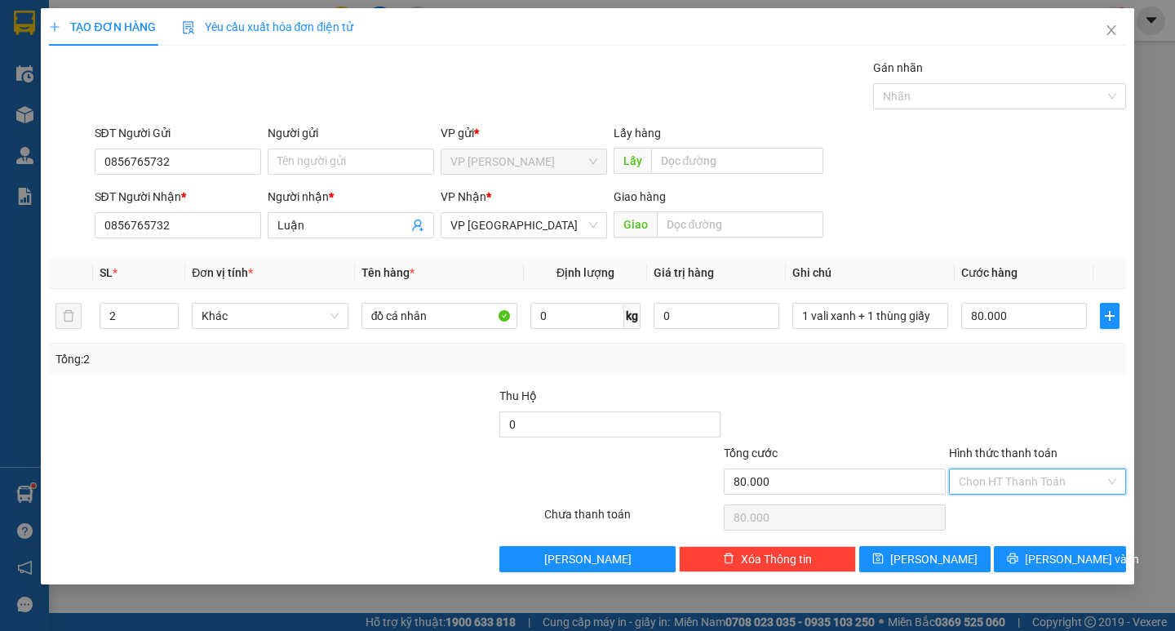
click at [1007, 484] on input "Hình thức thanh toán" at bounding box center [1032, 481] width 146 height 24
click at [1002, 510] on div "Tại văn phòng" at bounding box center [1038, 514] width 158 height 18
click at [1060, 553] on span "[PERSON_NAME] và In" at bounding box center [1082, 559] width 114 height 18
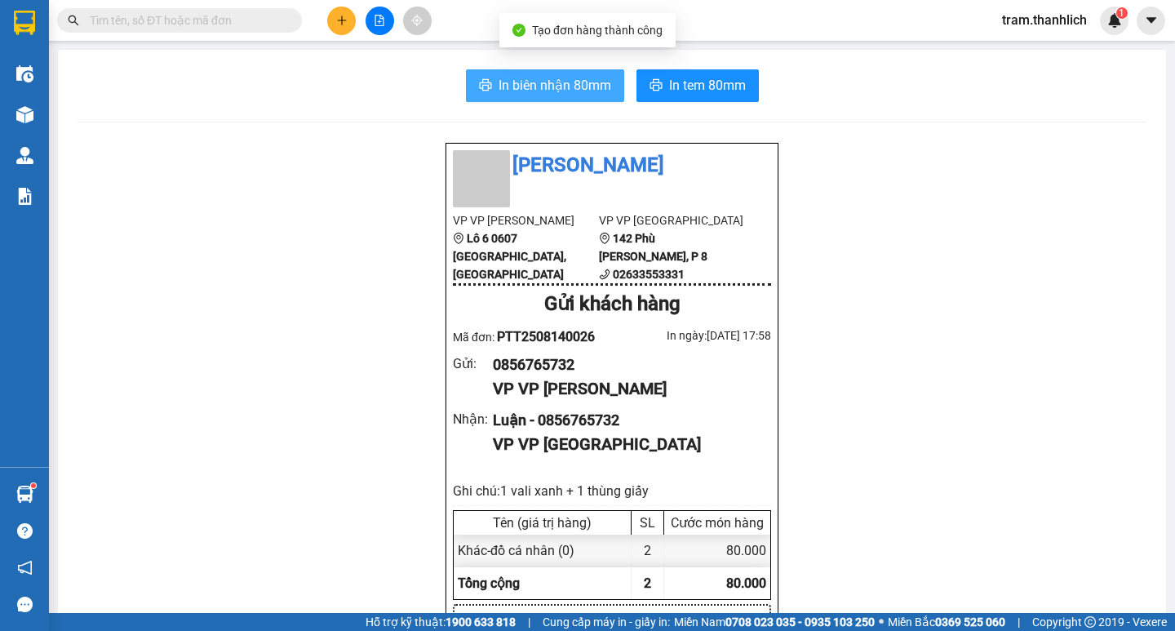
click at [544, 98] on button "In biên nhận 80mm" at bounding box center [545, 85] width 158 height 33
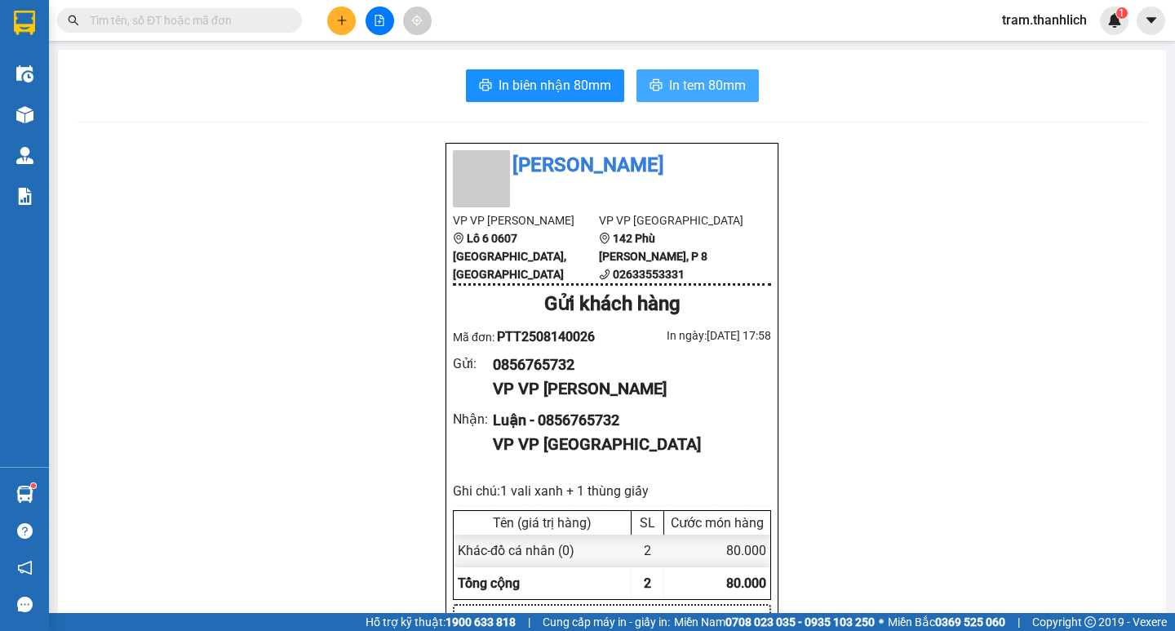
click at [699, 82] on span "In tem 80mm" at bounding box center [707, 85] width 77 height 20
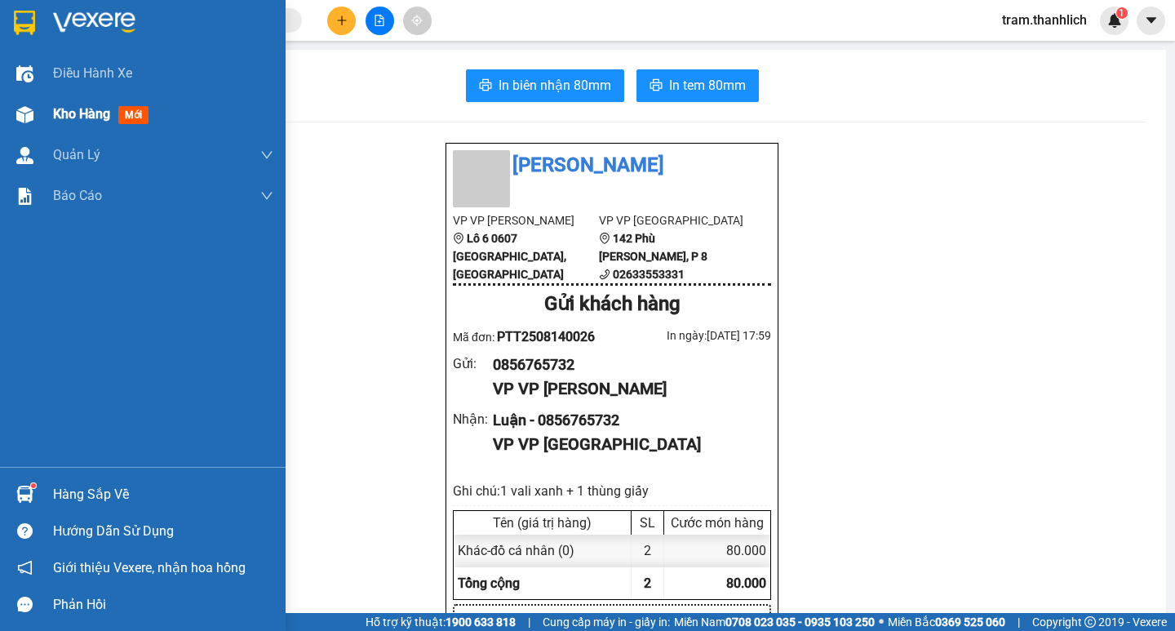
click at [109, 118] on span "Kho hàng" at bounding box center [81, 114] width 57 height 16
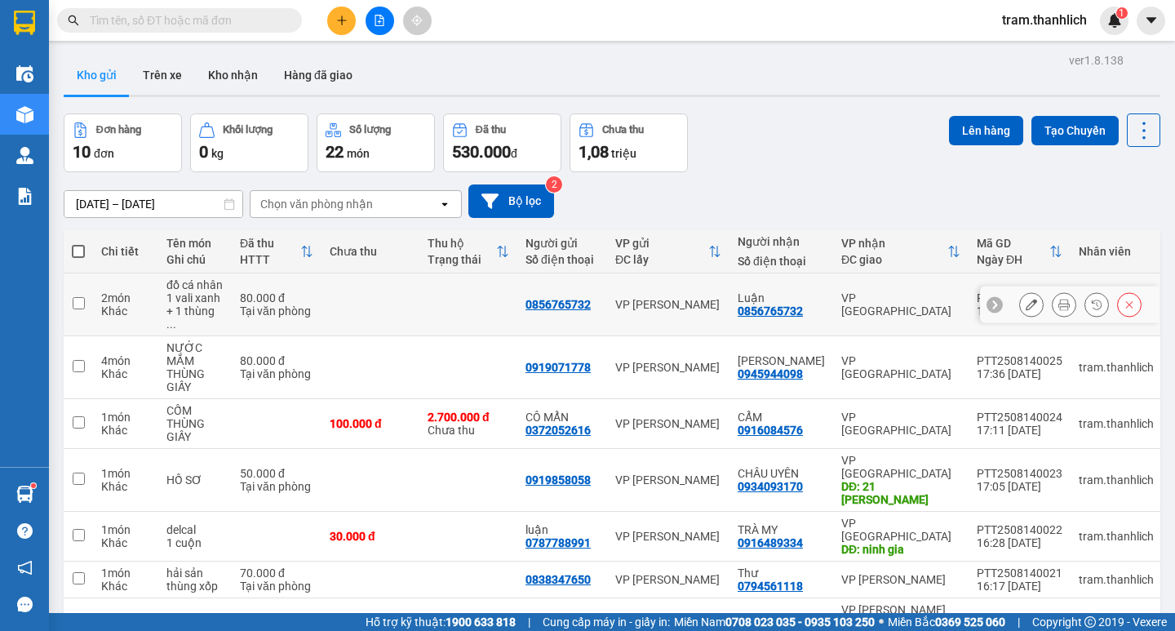
click at [1026, 299] on icon at bounding box center [1031, 304] width 11 height 11
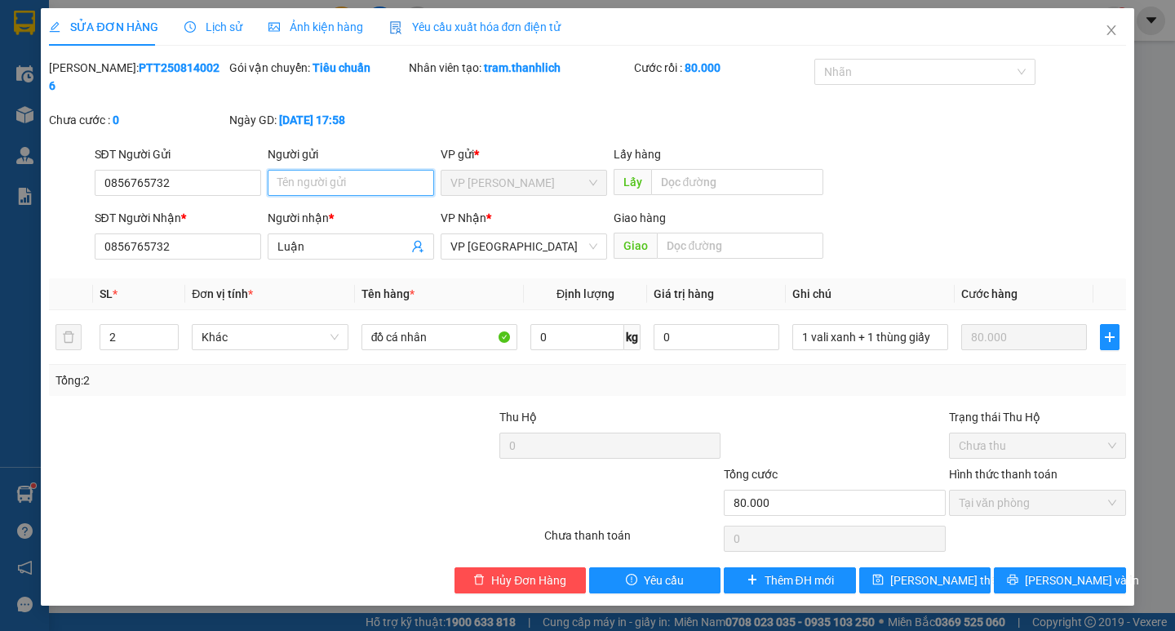
click at [350, 170] on input "Người gửi" at bounding box center [351, 183] width 167 height 26
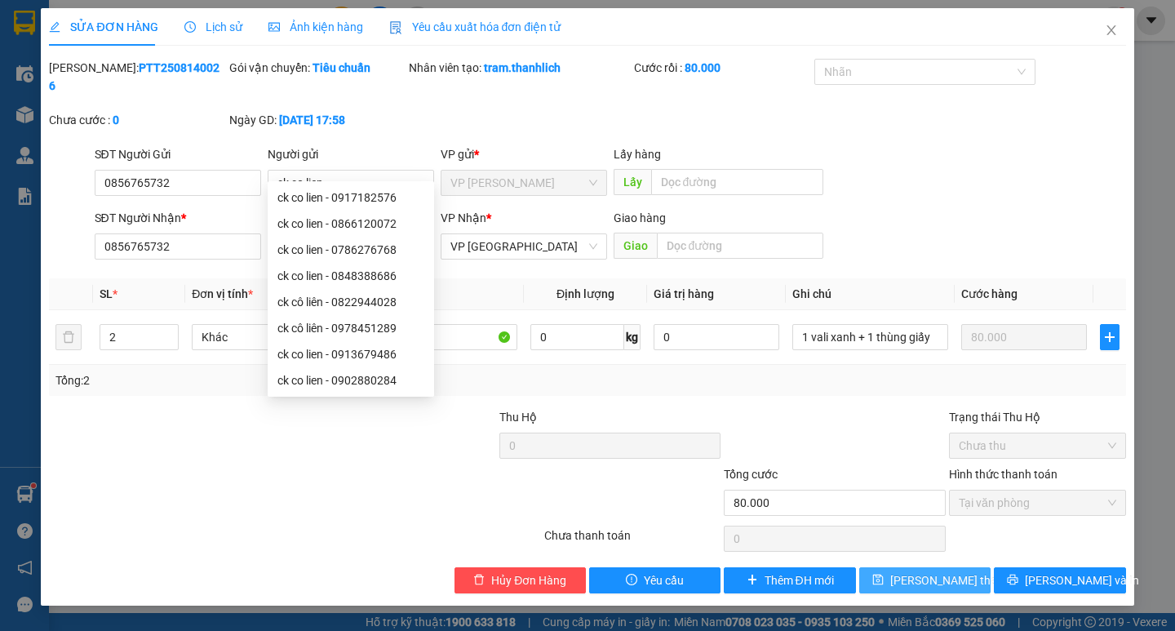
click at [954, 571] on span "[PERSON_NAME] thay đổi" at bounding box center [956, 580] width 131 height 18
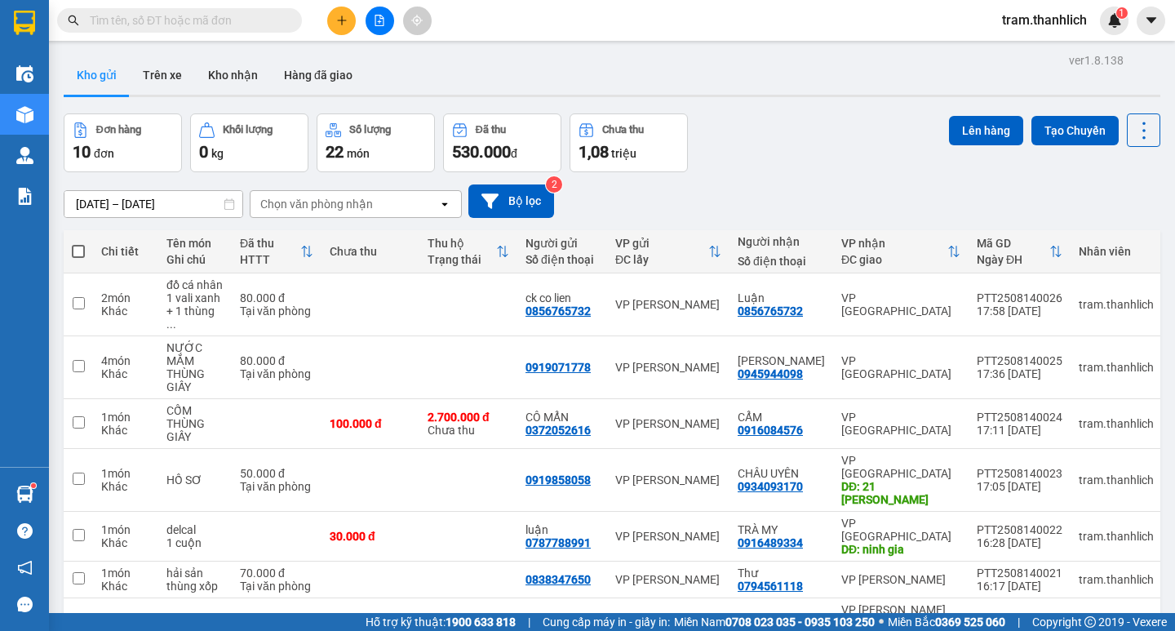
click at [78, 247] on span at bounding box center [78, 251] width 13 height 13
click at [78, 243] on input "checkbox" at bounding box center [78, 243] width 0 height 0
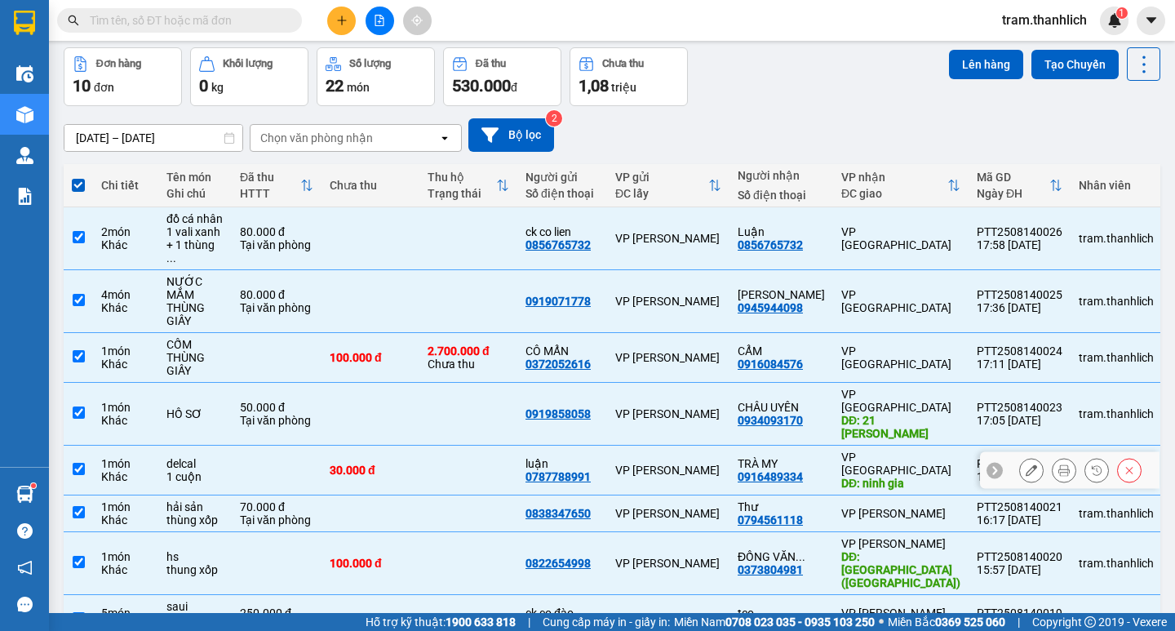
scroll to position [163, 0]
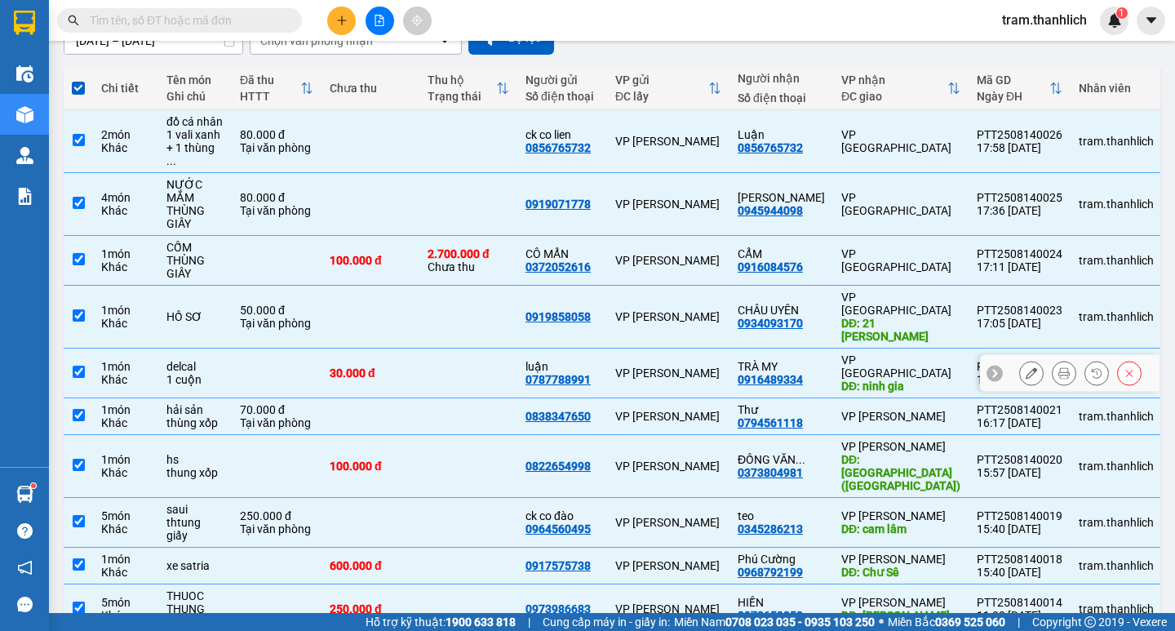
click at [81, 366] on input "checkbox" at bounding box center [79, 372] width 12 height 12
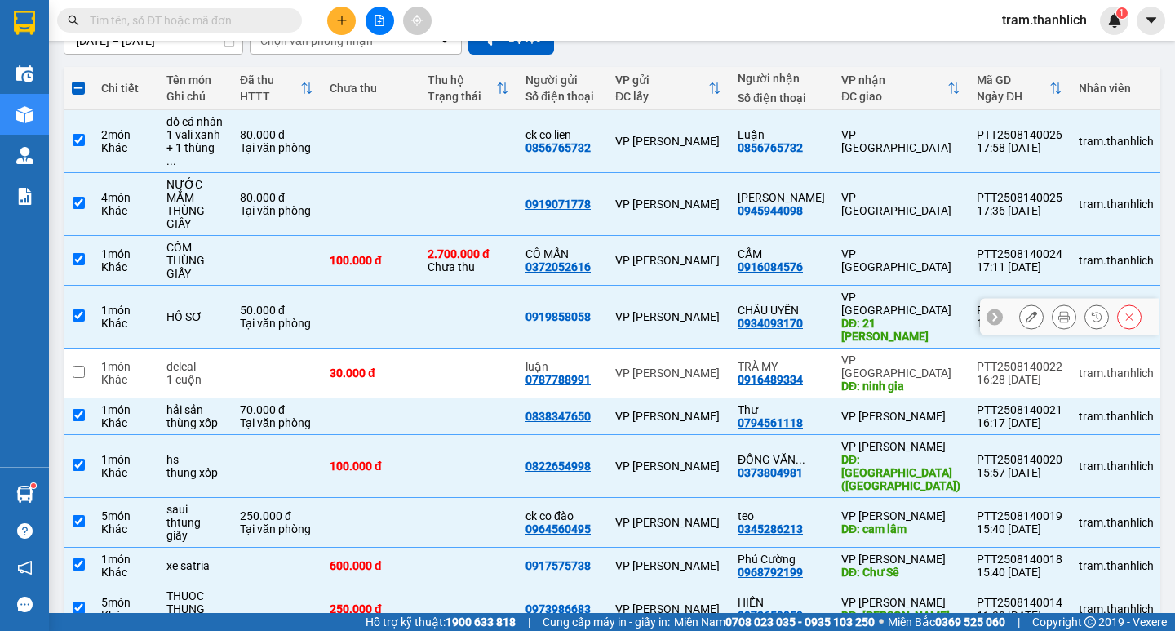
click at [82, 309] on input "checkbox" at bounding box center [79, 315] width 12 height 12
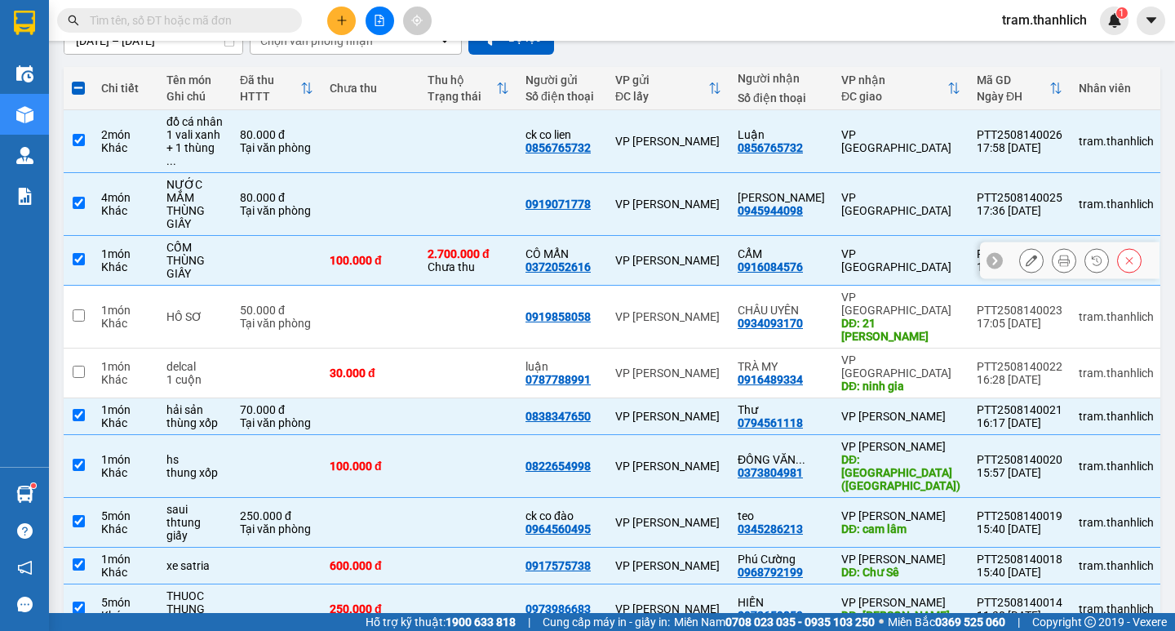
click at [82, 252] on td at bounding box center [78, 261] width 29 height 50
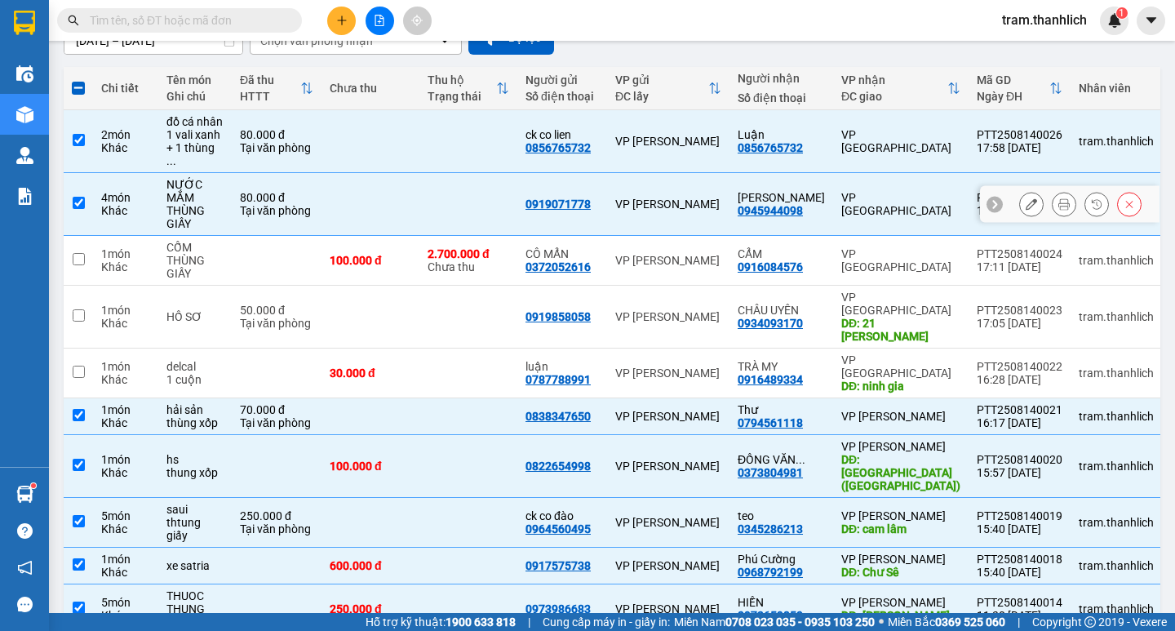
click at [89, 185] on td at bounding box center [78, 204] width 29 height 63
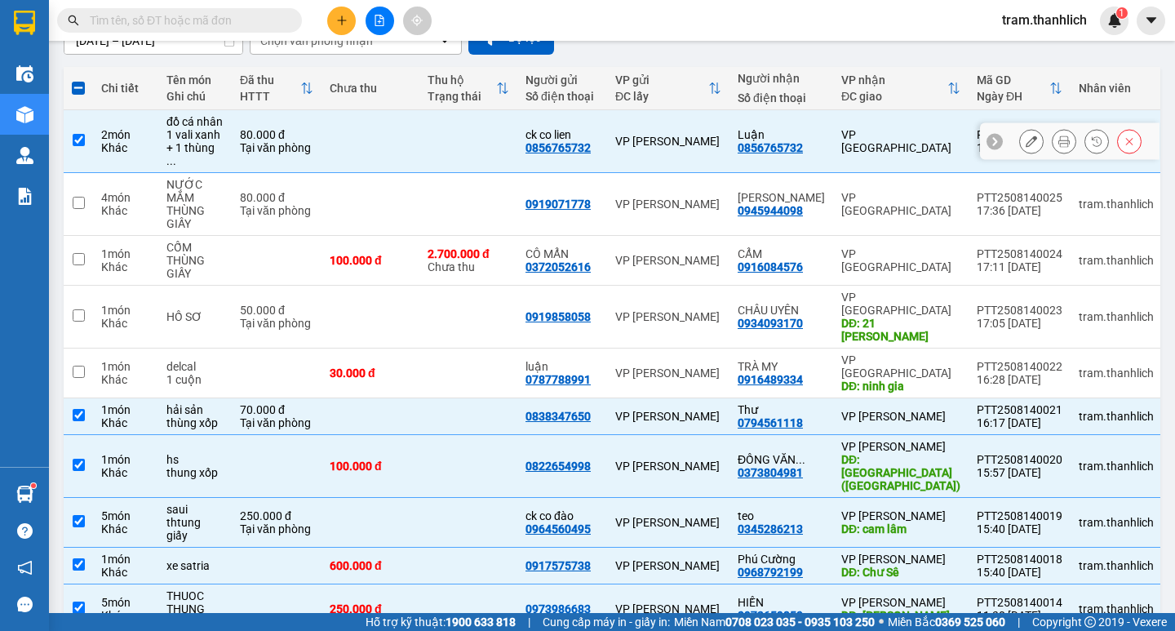
click at [87, 140] on td at bounding box center [78, 141] width 29 height 63
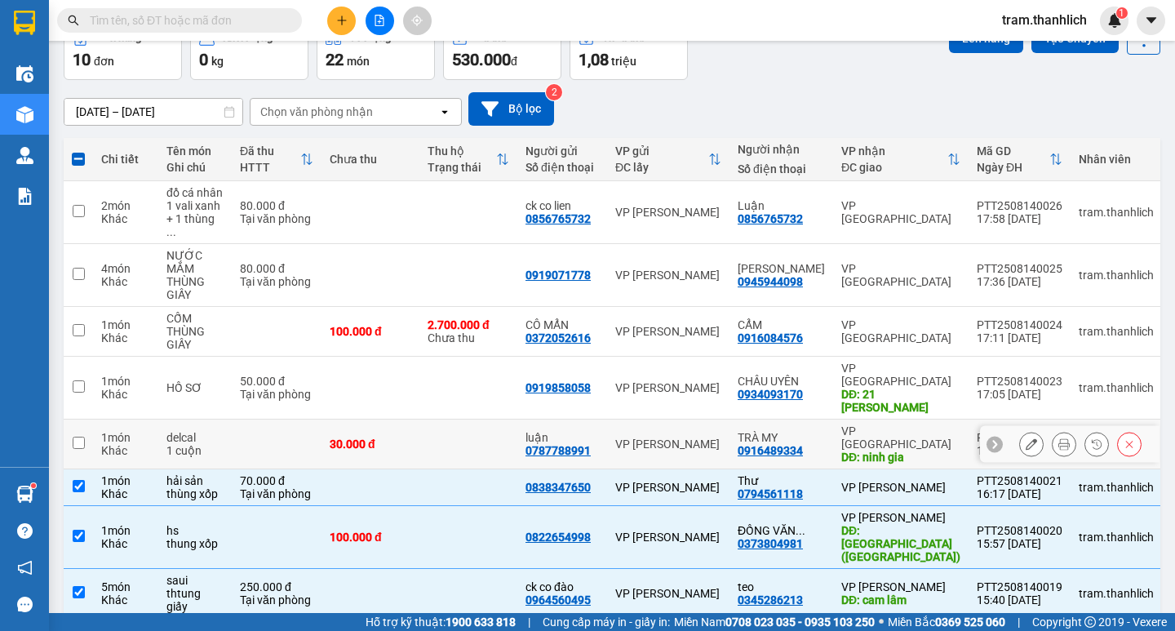
scroll to position [0, 0]
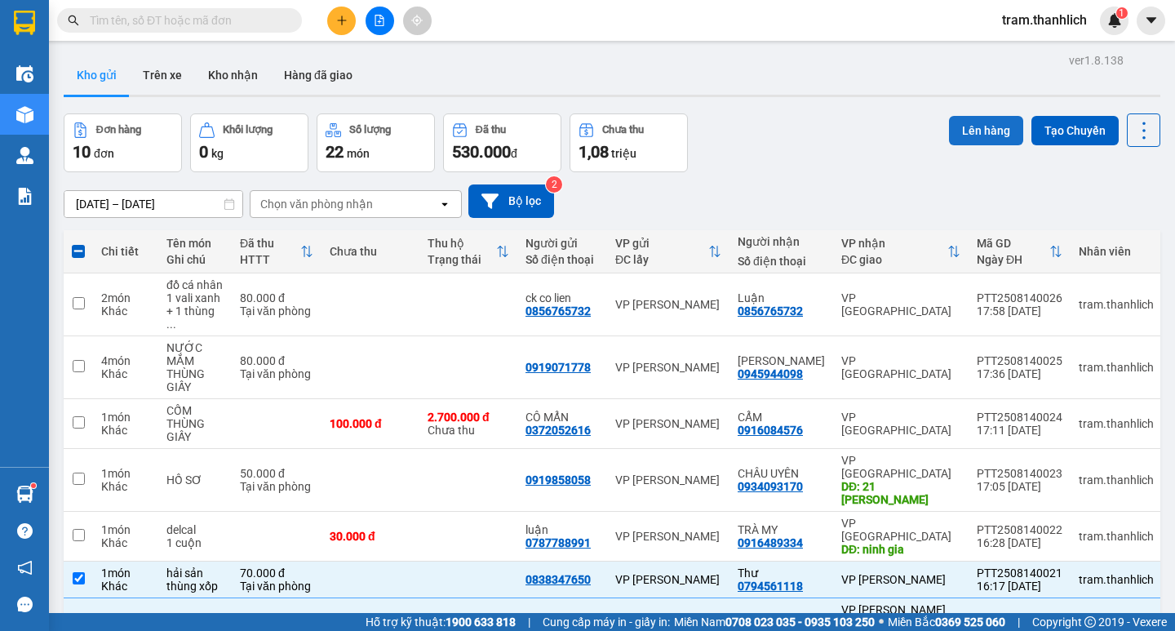
click at [963, 133] on button "Lên hàng" at bounding box center [986, 130] width 74 height 29
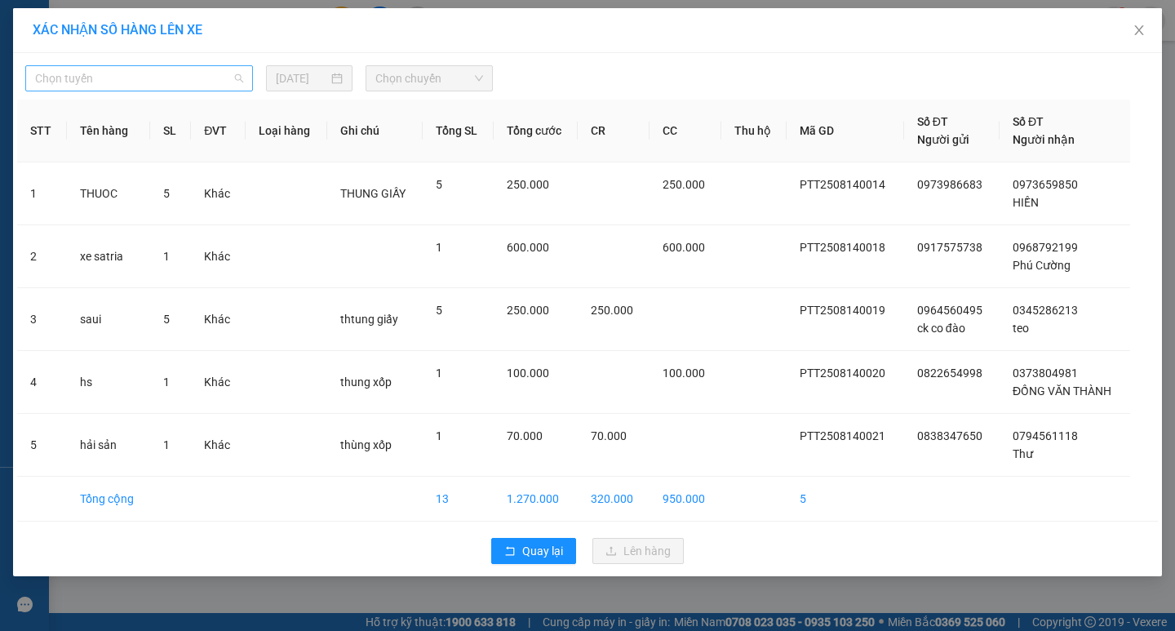
click at [153, 80] on span "Chọn tuyến" at bounding box center [139, 78] width 208 height 24
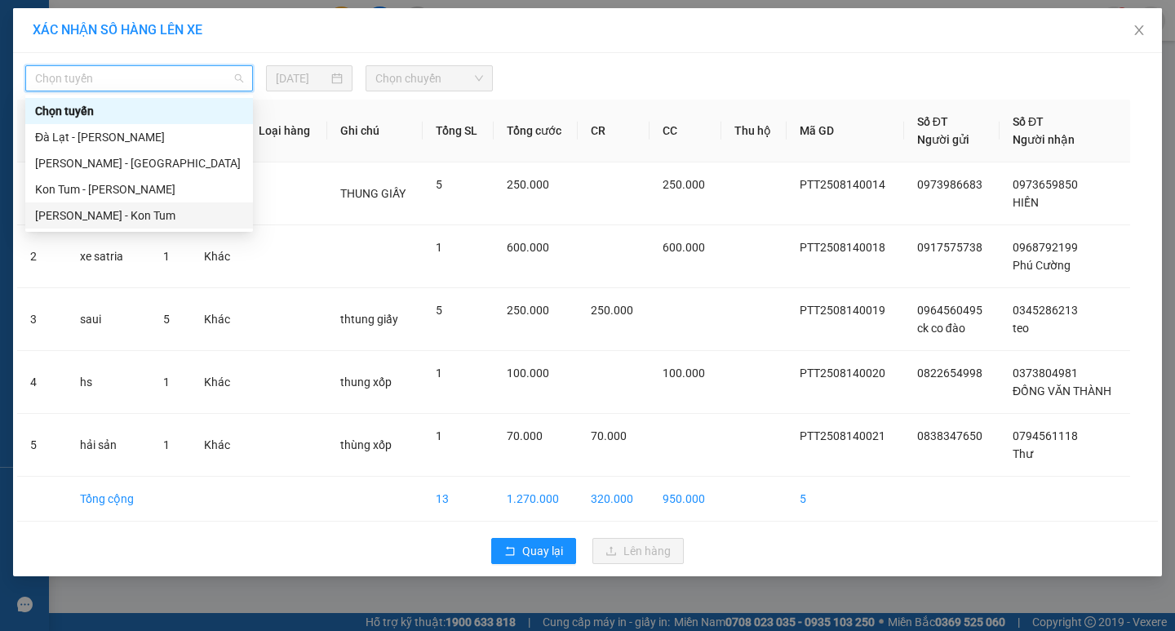
click at [157, 213] on div "[PERSON_NAME] - Kon Tum" at bounding box center [139, 216] width 208 height 18
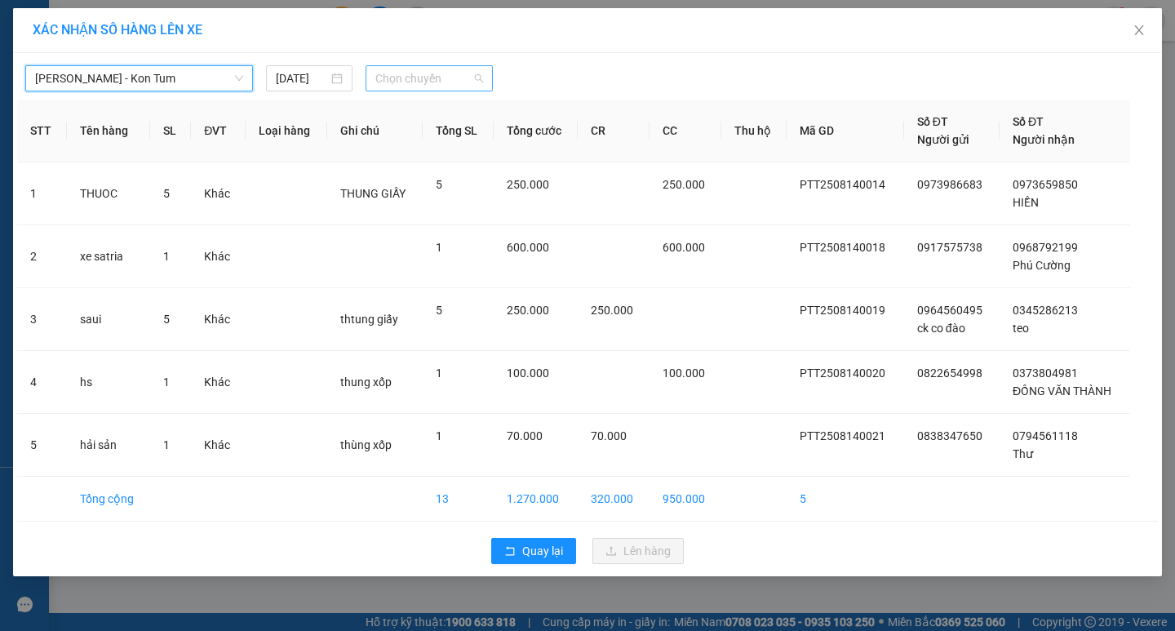
click at [427, 82] on span "Chọn chuyến" at bounding box center [429, 78] width 108 height 24
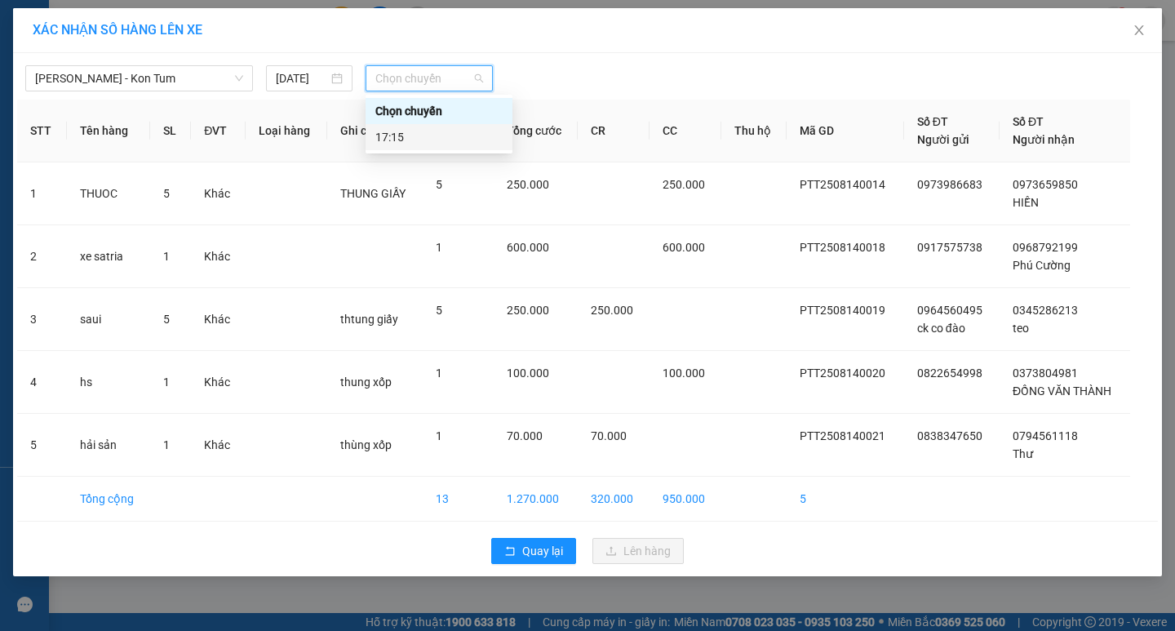
click at [427, 144] on div "17:15" at bounding box center [438, 137] width 127 height 18
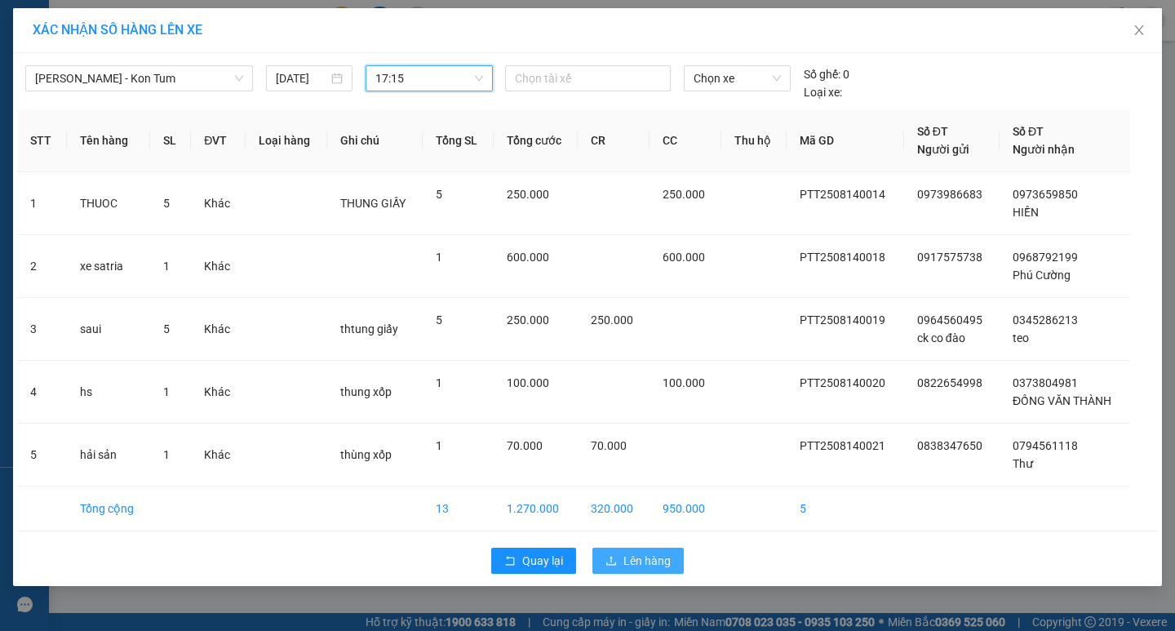
click at [660, 562] on span "Lên hàng" at bounding box center [647, 561] width 47 height 18
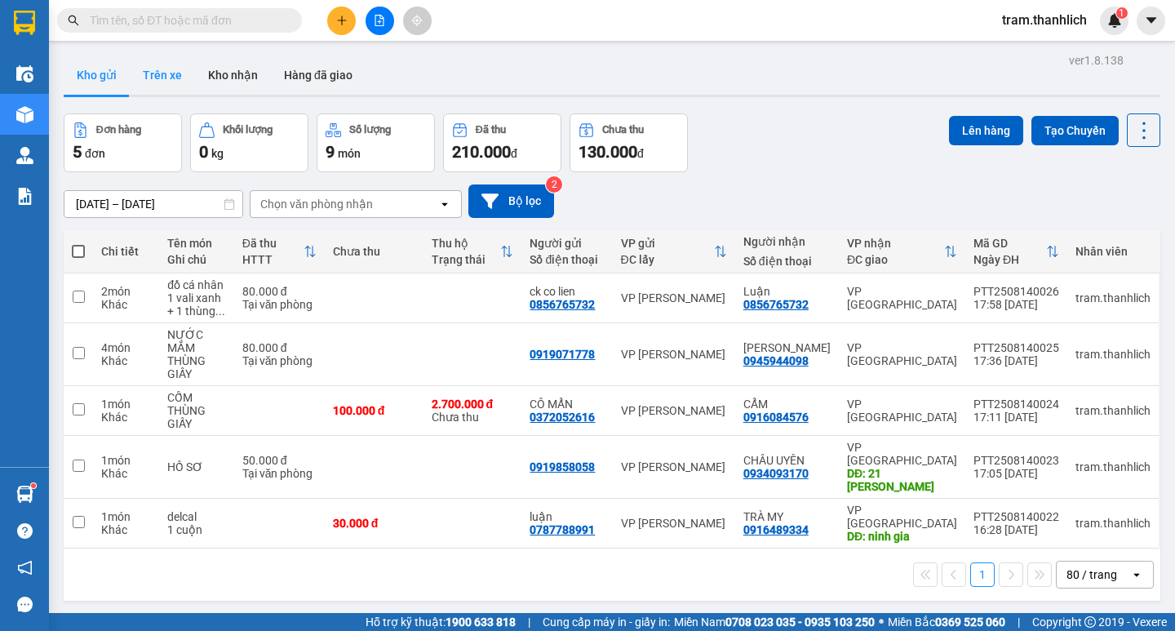
click at [166, 61] on button "Trên xe" at bounding box center [162, 75] width 65 height 39
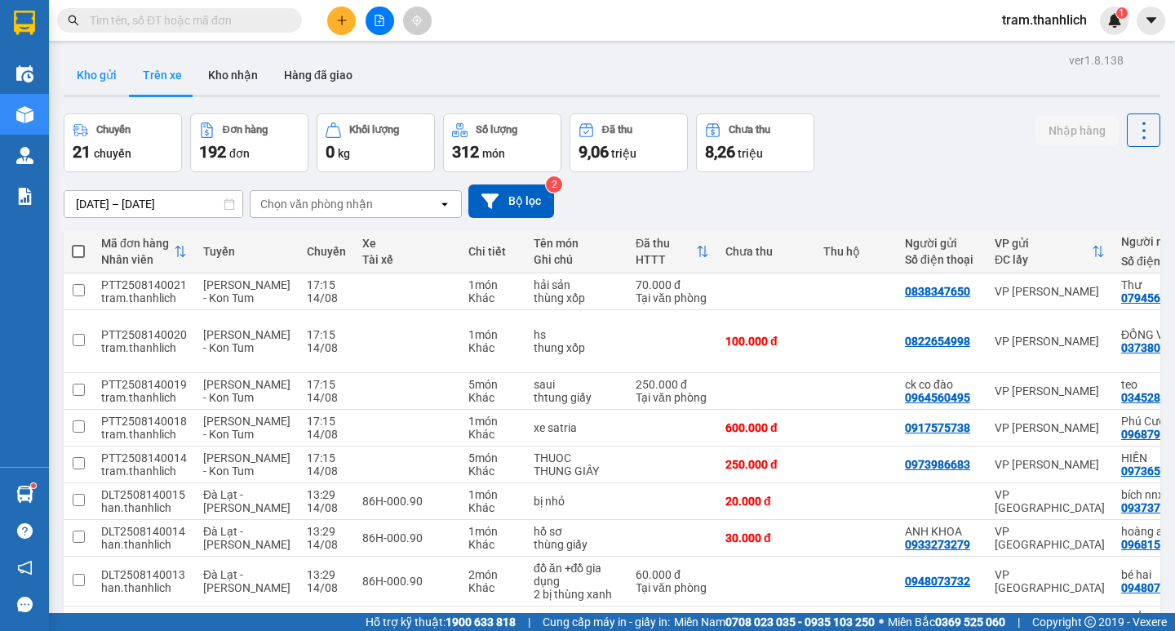
click at [88, 71] on button "Kho gửi" at bounding box center [97, 75] width 66 height 39
